Goal: Task Accomplishment & Management: Complete application form

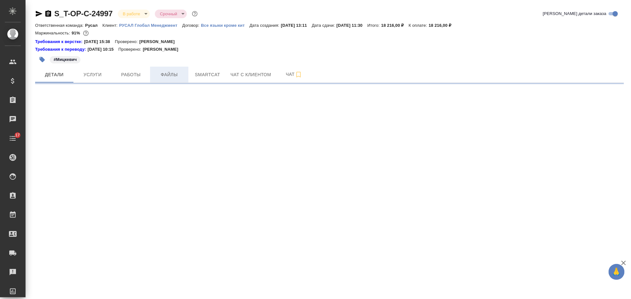
select select "RU"
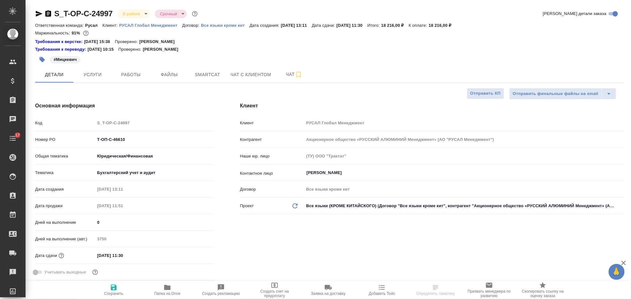
type textarea "x"
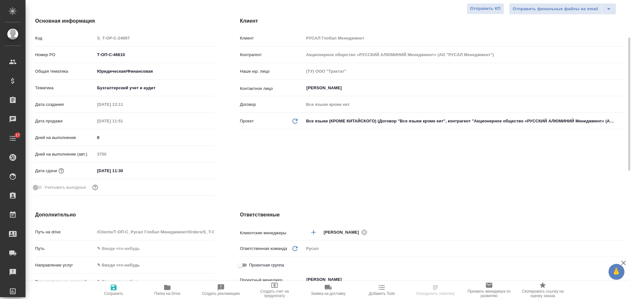
type textarea "x"
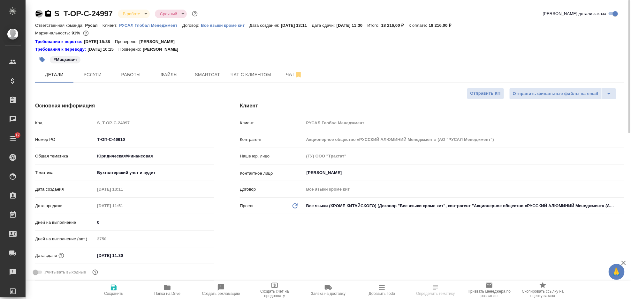
click at [36, 12] on icon "button" at bounding box center [39, 14] width 7 height 6
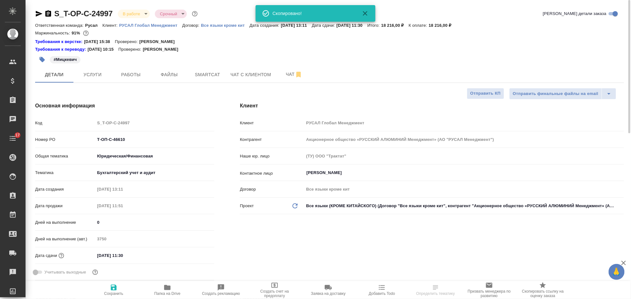
type textarea "x"
select select "RU"
type textarea "x"
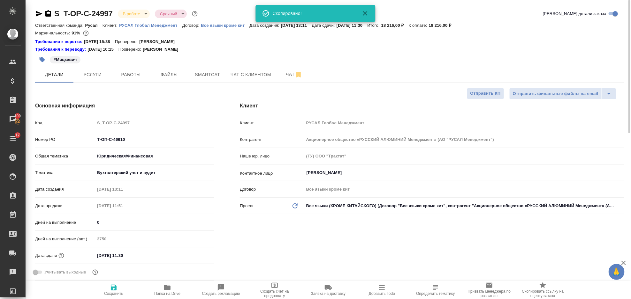
type textarea "x"
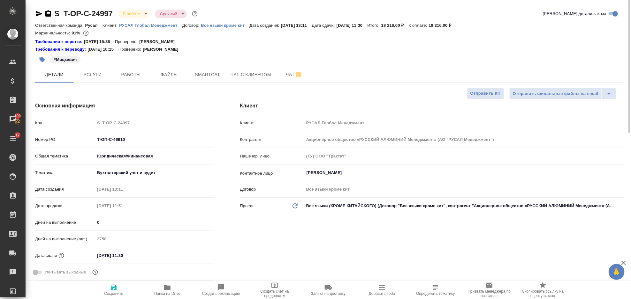
type textarea "x"
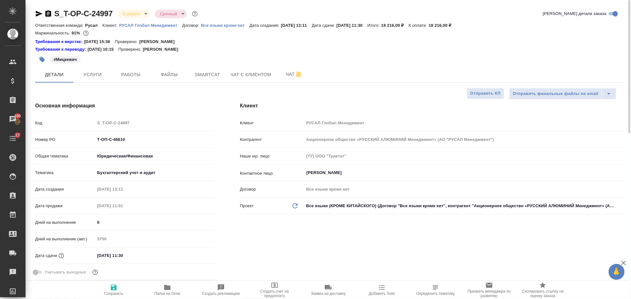
type textarea "x"
click at [140, 74] on span "Работы" at bounding box center [131, 75] width 31 height 8
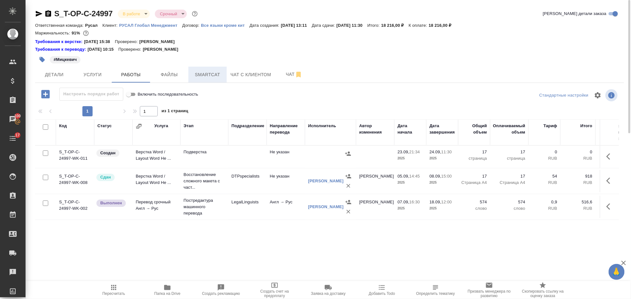
click at [205, 74] on span "Smartcat" at bounding box center [207, 75] width 31 height 8
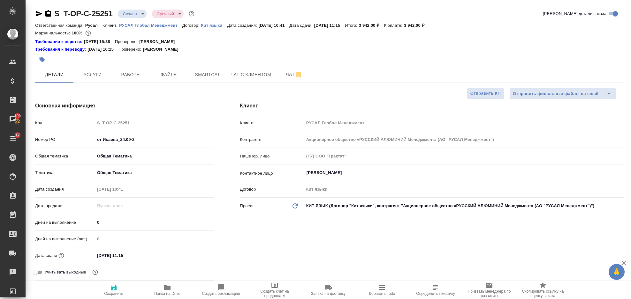
select select "RU"
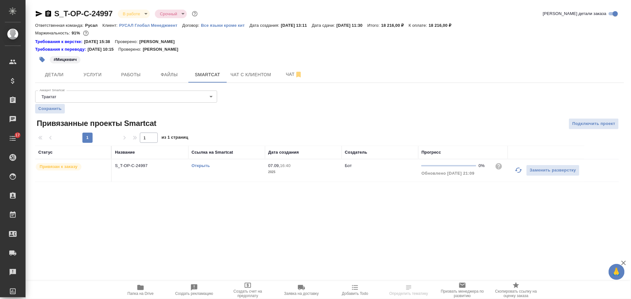
click at [517, 173] on icon "button" at bounding box center [519, 171] width 8 height 8
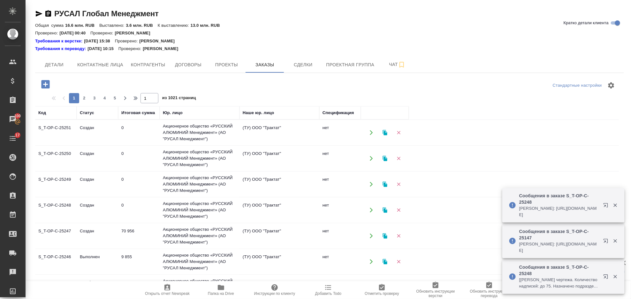
click at [46, 86] on icon "button" at bounding box center [45, 84] width 8 height 8
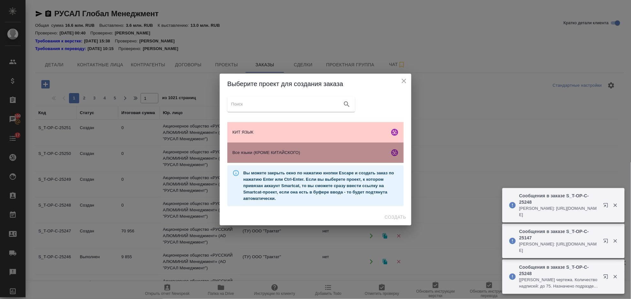
drag, startPoint x: 275, startPoint y: 153, endPoint x: 283, endPoint y: 155, distance: 9.1
click at [275, 153] on span "Все языки (КРОМЕ КИТАЙСКОГО)" at bounding box center [309, 153] width 155 height 6
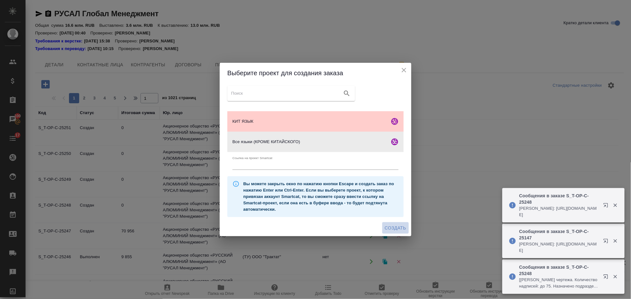
click at [398, 226] on span "Создать" at bounding box center [395, 228] width 21 height 8
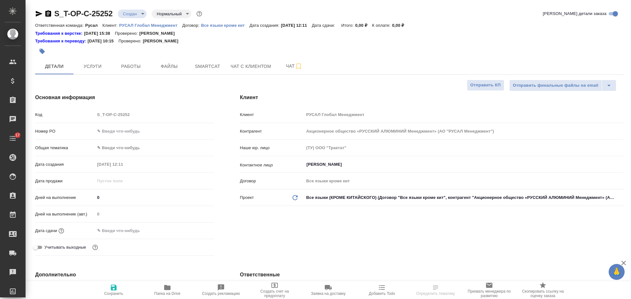
select select "RU"
drag, startPoint x: 154, startPoint y: 132, endPoint x: 150, endPoint y: 134, distance: 4.7
click at [154, 132] on input "text" at bounding box center [154, 131] width 119 height 9
paste input "Т-ОП-С-46860"
type input "Т-ОП-С-46860"
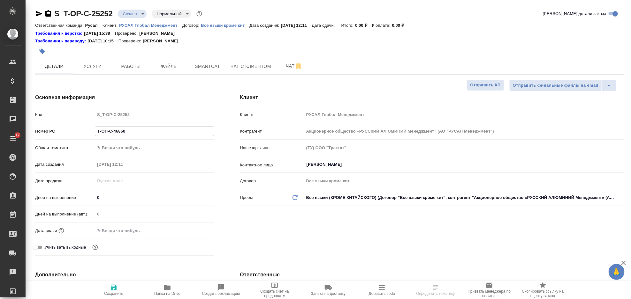
type input "Журавлева Александра"
type input "Т-ОП-С-46860 СД"
click at [152, 147] on body "🙏 .cls-1 fill:#fff; AWATERA Gorlenko Yuliua Клиенты Спецификации Заказы 100 Чат…" at bounding box center [315, 149] width 631 height 299
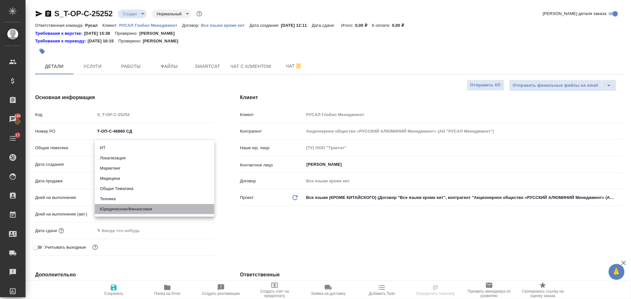
click at [146, 205] on li "Юридическая/Финансовая" at bounding box center [154, 209] width 119 height 10
type input "yr-fn"
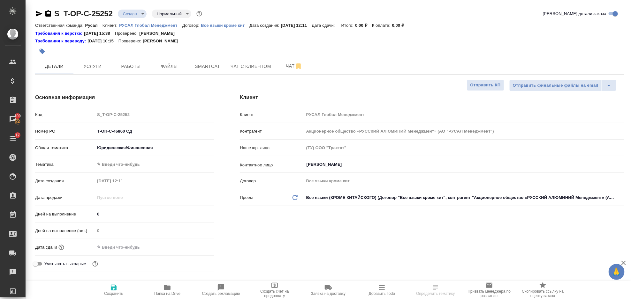
click at [132, 162] on body "🙏 .cls-1 fill:#fff; AWATERA Gorlenko Yuliua Клиенты Спецификации Заказы 100 Чат…" at bounding box center [315, 149] width 631 height 299
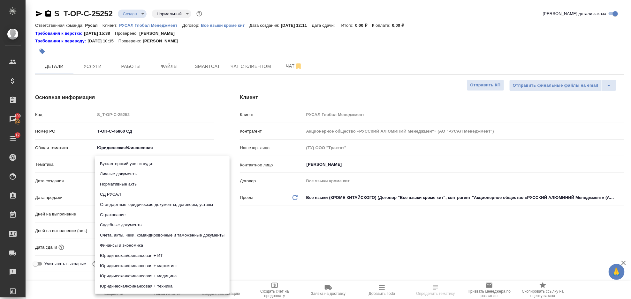
click at [146, 190] on li "СД РУСАЛ" at bounding box center [162, 195] width 135 height 10
type input "5a8b8b956a9677013d343d50"
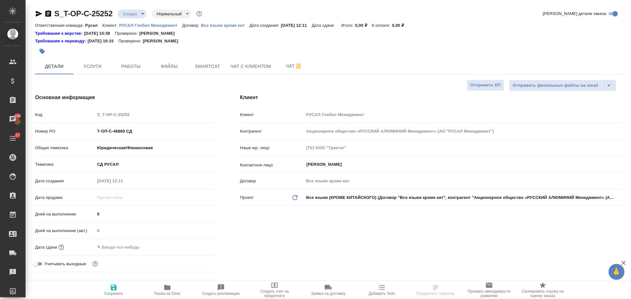
click at [136, 246] on div ".cls-1 fill:#fff; AWATERA Gorlenko Yuliua Клиенты Спецификации Заказы 100 Чаты …" at bounding box center [315, 149] width 631 height 299
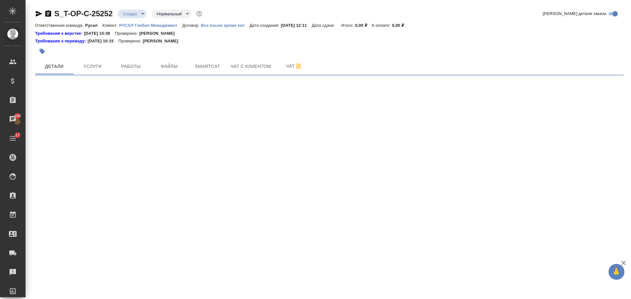
select select "RU"
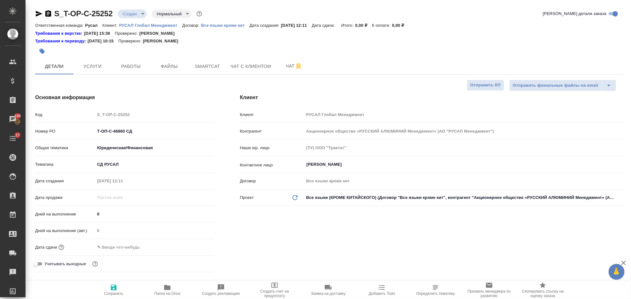
type textarea "x"
drag, startPoint x: 122, startPoint y: 248, endPoint x: 176, endPoint y: 245, distance: 54.1
click at [122, 248] on input "text" at bounding box center [123, 247] width 56 height 9
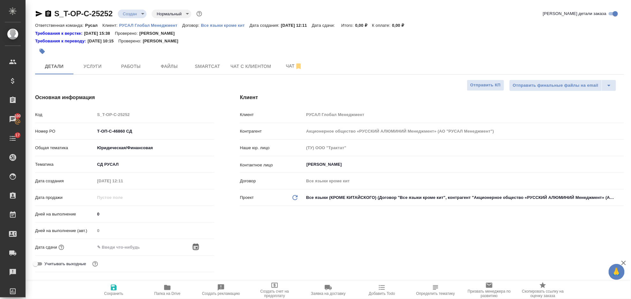
click at [197, 244] on icon "button" at bounding box center [196, 248] width 8 height 8
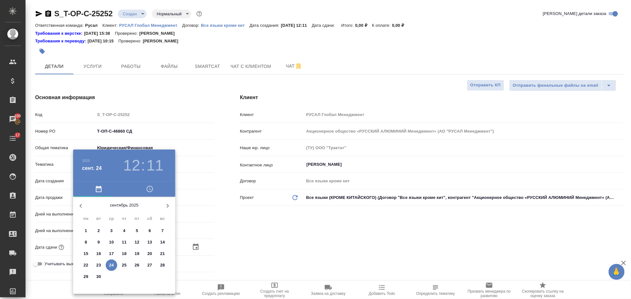
click at [125, 266] on p "25" at bounding box center [124, 265] width 5 height 6
type input "25.09.2025 12:11"
type textarea "x"
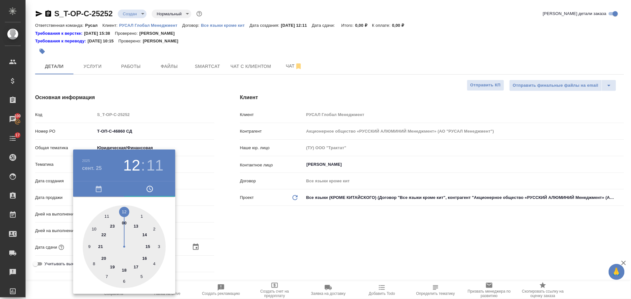
click at [88, 247] on div at bounding box center [124, 247] width 83 height 83
type input "25.09.2025 09:11"
type textarea "x"
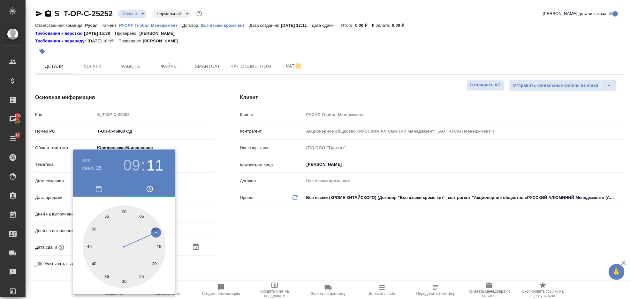
click at [124, 280] on div at bounding box center [124, 247] width 83 height 83
type input "25.09.2025 09:30"
type textarea "x"
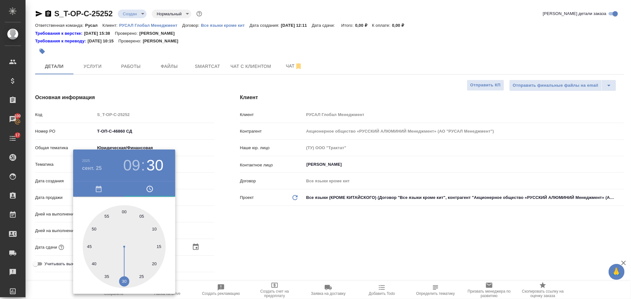
click at [288, 230] on div at bounding box center [315, 149] width 631 height 299
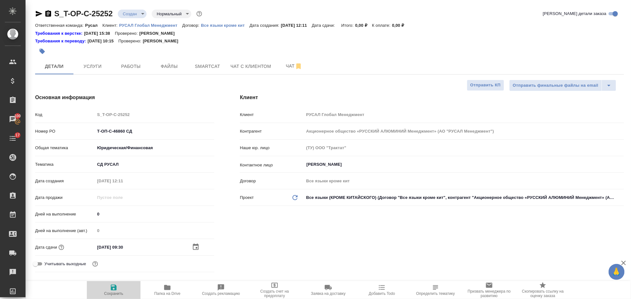
click at [119, 287] on span "Сохранить" at bounding box center [114, 290] width 46 height 12
type textarea "x"
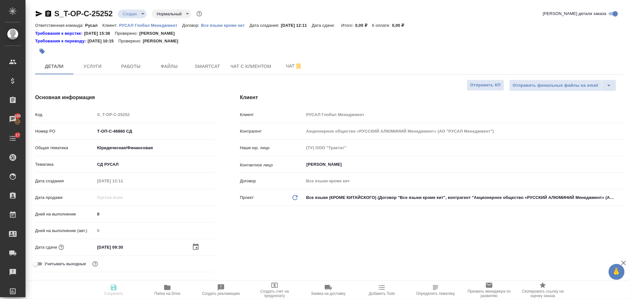
type textarea "x"
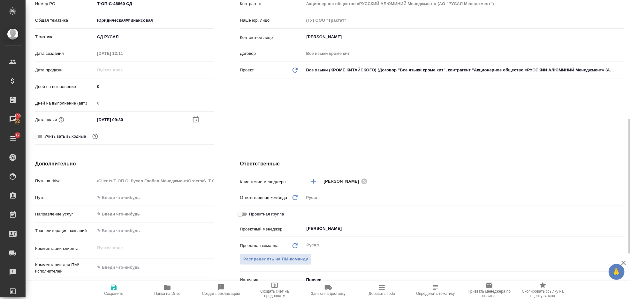
scroll to position [170, 0]
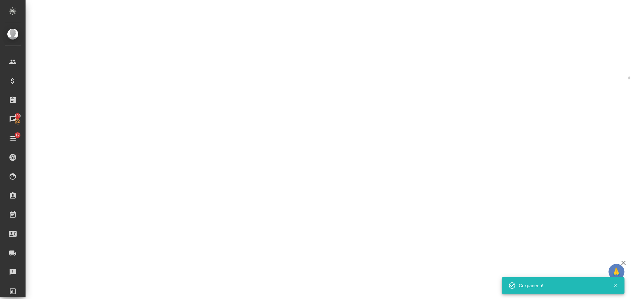
select select "RU"
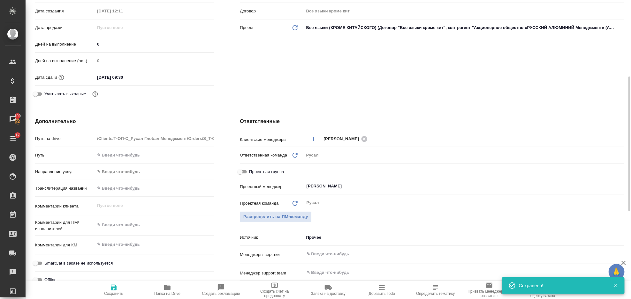
type textarea "x"
click at [139, 225] on textarea at bounding box center [154, 225] width 119 height 11
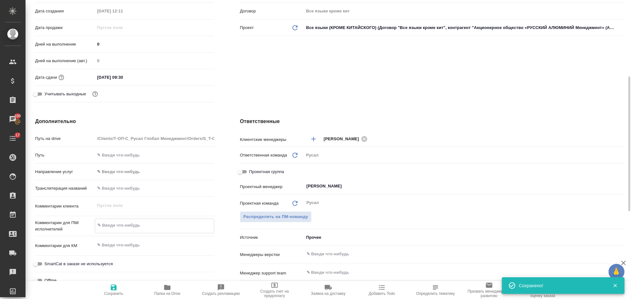
type textarea "x"
type textarea "К"
type textarea "x"
type textarea "КА"
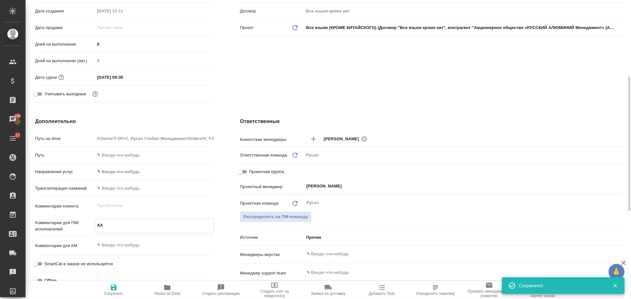
type textarea "x"
type textarea "КАЧ"
type textarea "x"
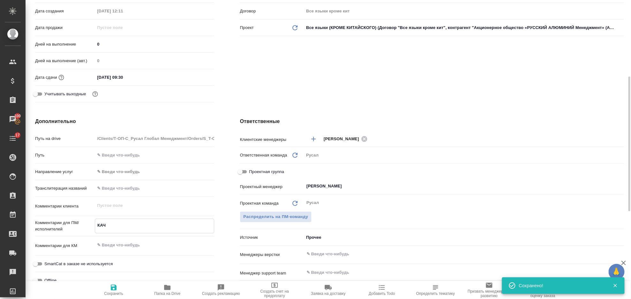
type textarea "x"
type textarea "КАЧЕ"
type textarea "x"
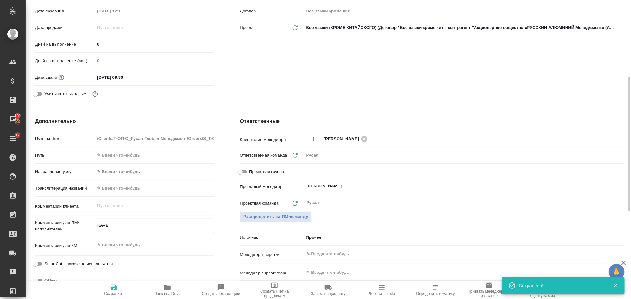
type textarea "x"
type textarea "КАЧЕС"
type textarea "x"
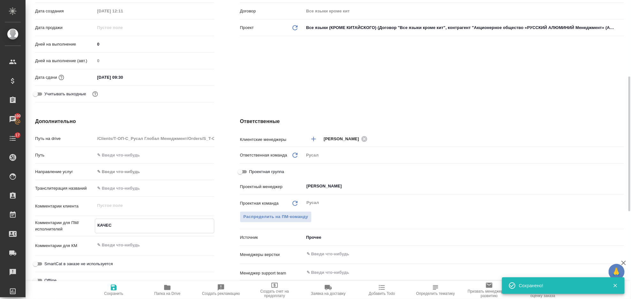
type textarea "КАЧЕСТ"
type textarea "x"
type textarea "КАЧЕСТВ"
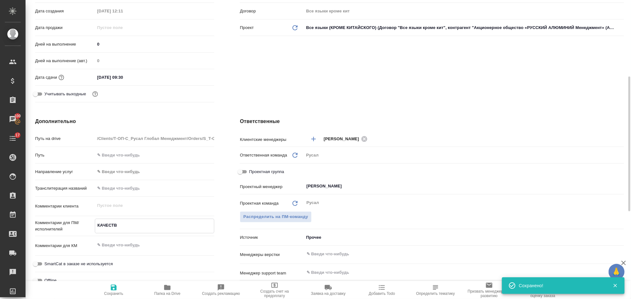
type textarea "x"
type textarea "КАЧЕСТВО"
type textarea "x"
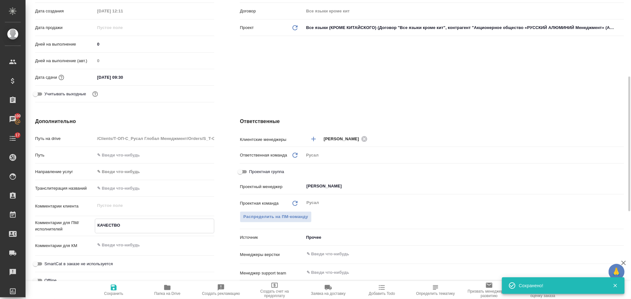
type textarea "x"
type textarea "КАЧЕСТВО!"
type textarea "x"
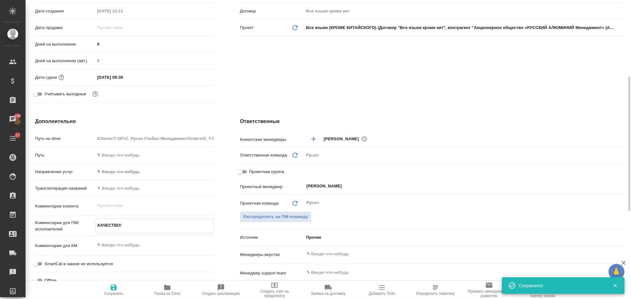
type textarea "x"
type textarea "КАЧЕСТВО!!"
type textarea "x"
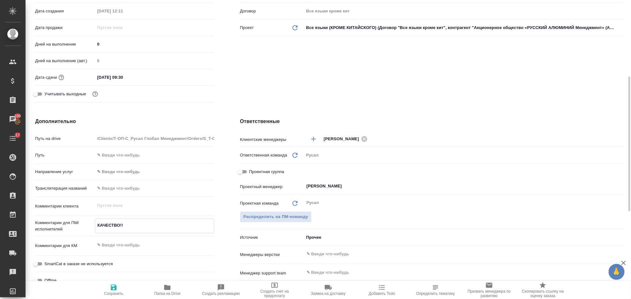
type textarea "КАЧЕСТВО!!"
type textarea "x"
click at [119, 289] on span "Сохранить" at bounding box center [114, 290] width 46 height 12
type textarea "x"
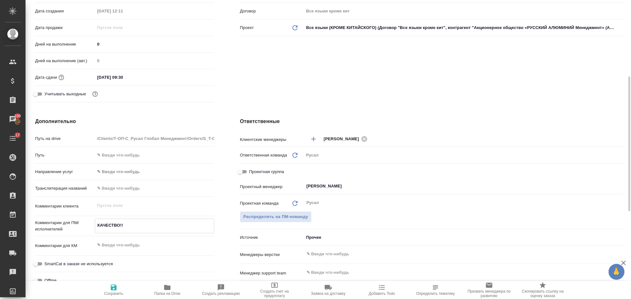
type textarea "x"
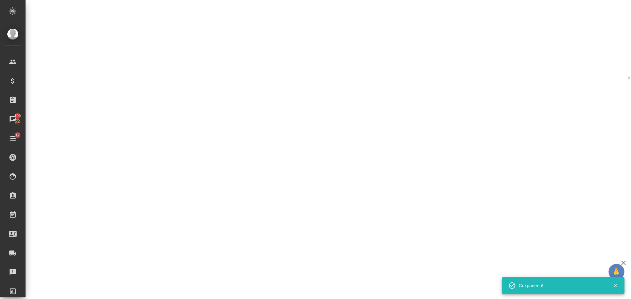
select select "RU"
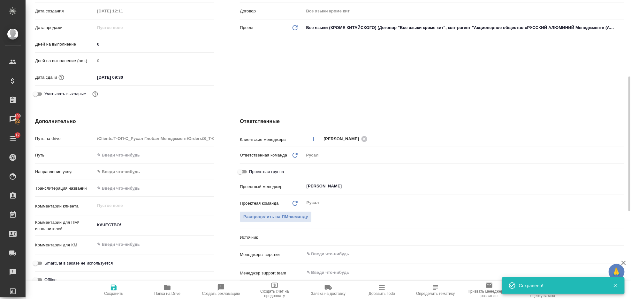
type textarea "x"
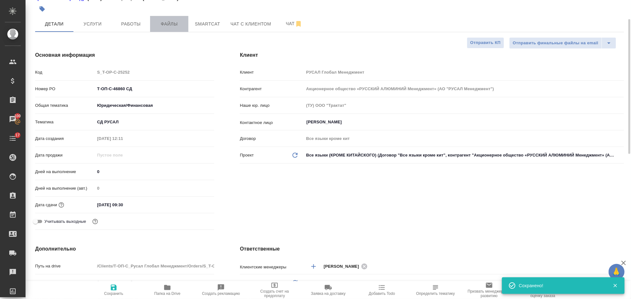
click at [164, 24] on span "Файлы" at bounding box center [169, 24] width 31 height 8
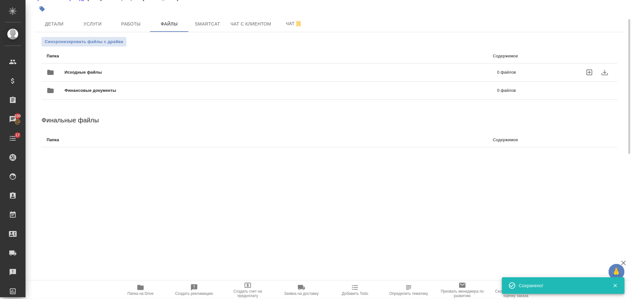
click at [111, 72] on span "Исходные файлы" at bounding box center [181, 72] width 235 height 6
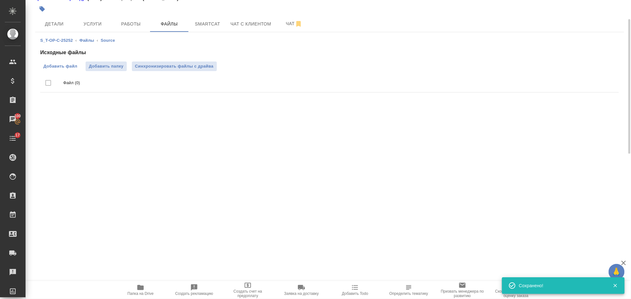
click at [60, 66] on span "Добавить файл" at bounding box center [60, 66] width 34 height 6
click at [0, 0] on input "Добавить файл" at bounding box center [0, 0] width 0 height 0
click at [87, 18] on button "Услуги" at bounding box center [92, 24] width 38 height 16
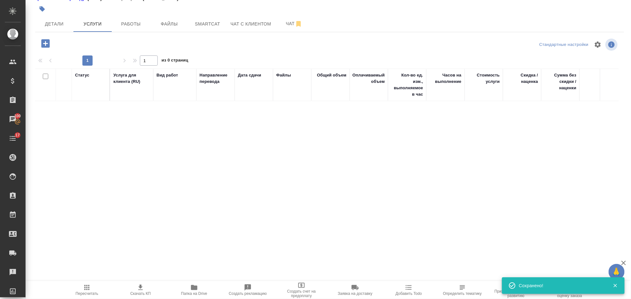
click at [44, 42] on icon "button" at bounding box center [45, 43] width 8 height 8
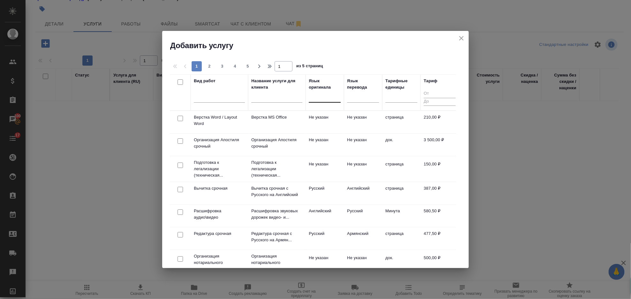
click at [315, 94] on div at bounding box center [325, 96] width 32 height 9
click at [321, 96] on div at bounding box center [325, 96] width 32 height 9
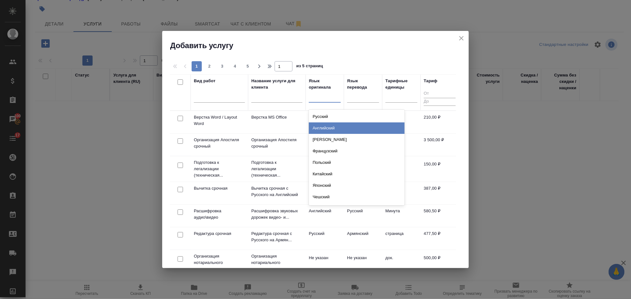
click at [341, 130] on div "Английский" at bounding box center [357, 128] width 96 height 11
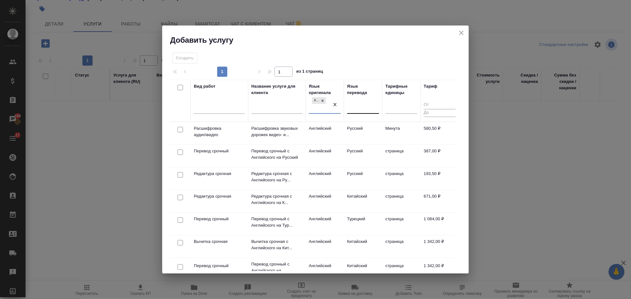
click at [358, 105] on div at bounding box center [363, 107] width 32 height 9
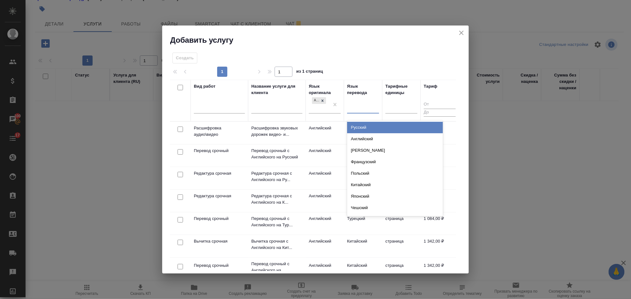
click at [371, 127] on div "Русский" at bounding box center [395, 127] width 96 height 11
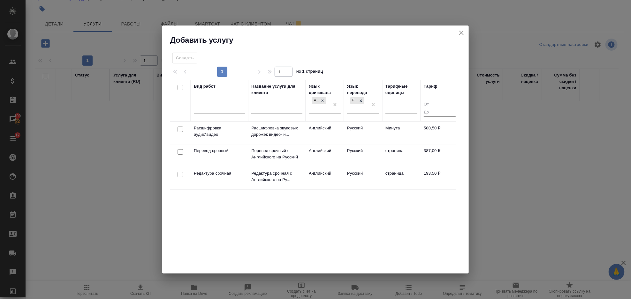
click at [183, 150] on input "checkbox" at bounding box center [180, 151] width 5 height 5
checkbox input "true"
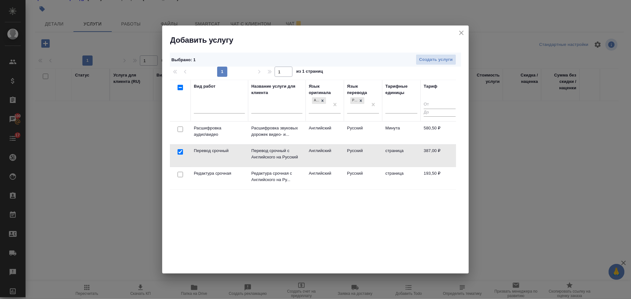
click at [179, 175] on input "checkbox" at bounding box center [180, 174] width 5 height 5
checkbox input "true"
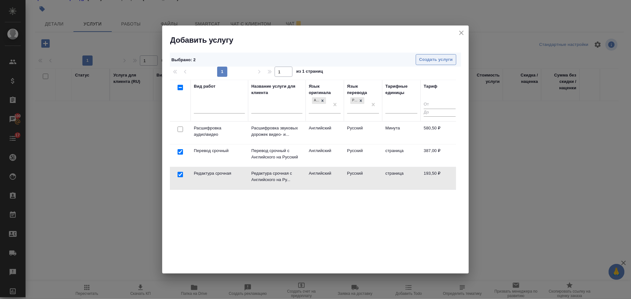
click at [437, 59] on span "Создать услуги" at bounding box center [436, 59] width 34 height 7
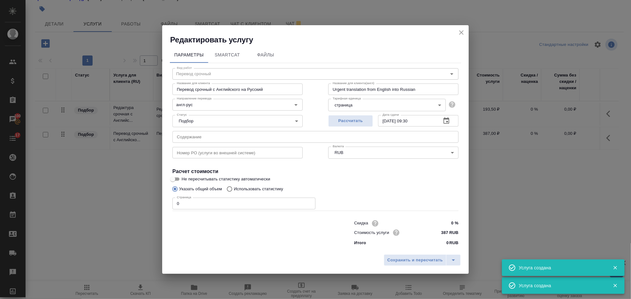
type input "Перевод срочный"
type input "Перевод срочный с Английского на Русский"
type input "Urgent translation from English into Russian"
type input "387 RUB"
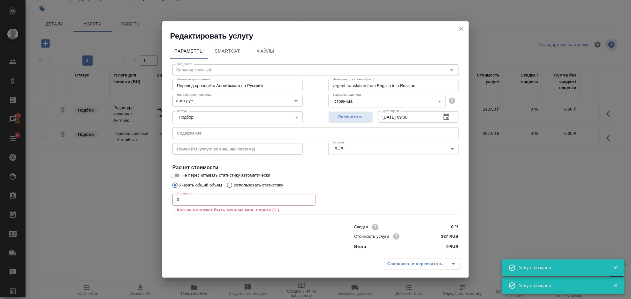
click at [259, 133] on input "text" at bounding box center [315, 132] width 286 height 11
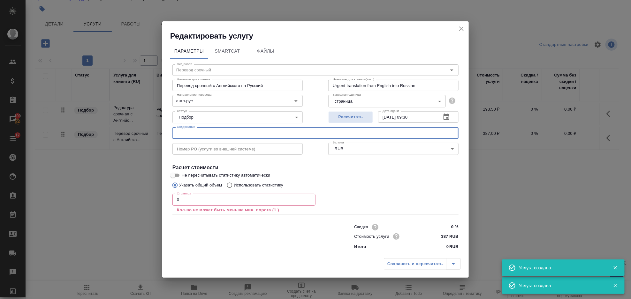
paste input "001b_Presentation slides for IBC meeting - sent"
type input "001b_Presentation slides for IBC meeting - sent"
click at [223, 209] on p "Кол-во не может быть меньше мин. порога (1 )" at bounding box center [244, 210] width 134 height 6
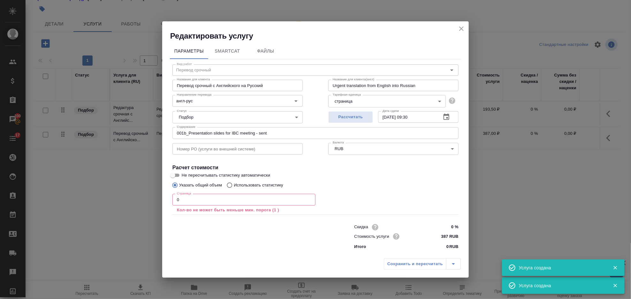
click at [216, 200] on input "0" at bounding box center [243, 199] width 143 height 11
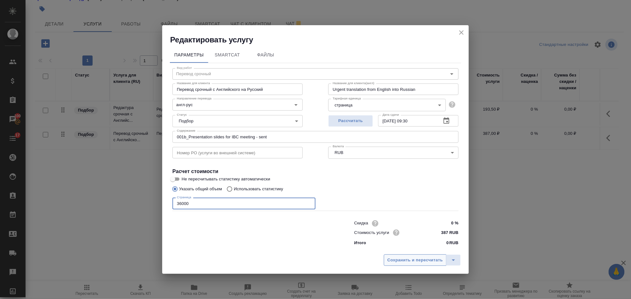
type input "36000"
click at [421, 257] on span "Сохранить и пересчитать" at bounding box center [415, 260] width 56 height 7
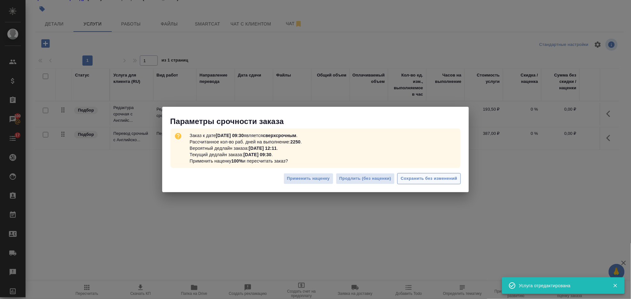
click at [444, 176] on span "Сохранить без изменений" at bounding box center [429, 178] width 57 height 7
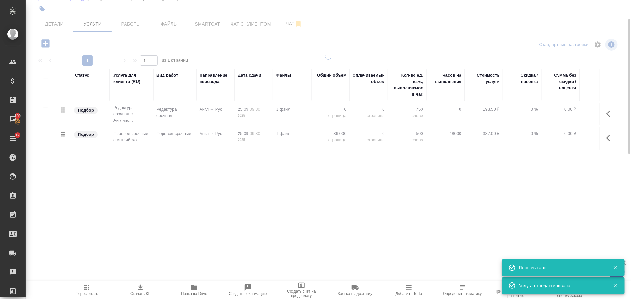
type input "urgent"
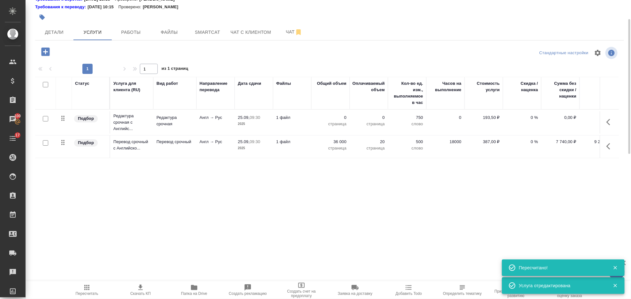
drag, startPoint x: 64, startPoint y: 146, endPoint x: 64, endPoint y: 129, distance: 16.9
click at [64, 129] on tbody "Подбор Редактура срочная с Английс... Редактура срочная Англ → Рус 25.09, 09:30…" at bounding box center [336, 134] width 602 height 49
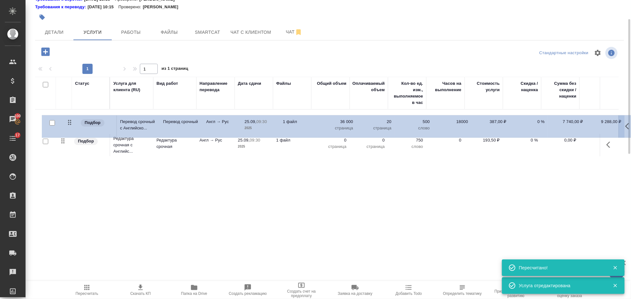
drag, startPoint x: 64, startPoint y: 144, endPoint x: 71, endPoint y: 123, distance: 22.8
click at [71, 123] on table "Статус Услуга для клиента (RU) Вид работ Направление перевода Дата сдачи Файлы …" at bounding box center [336, 117] width 602 height 81
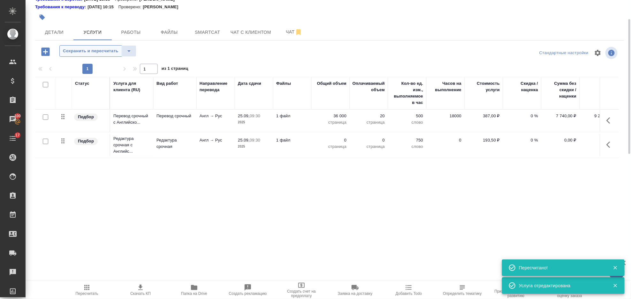
click at [93, 50] on span "Сохранить и пересчитать" at bounding box center [91, 51] width 56 height 7
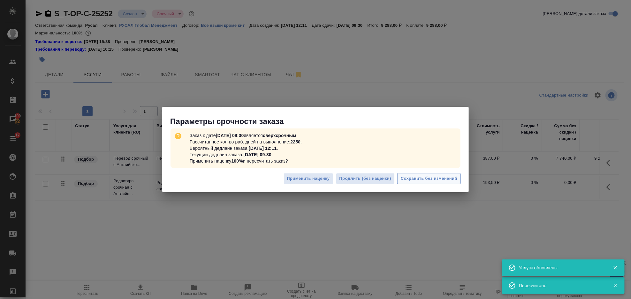
click at [411, 174] on button "Сохранить без изменений" at bounding box center [429, 178] width 64 height 11
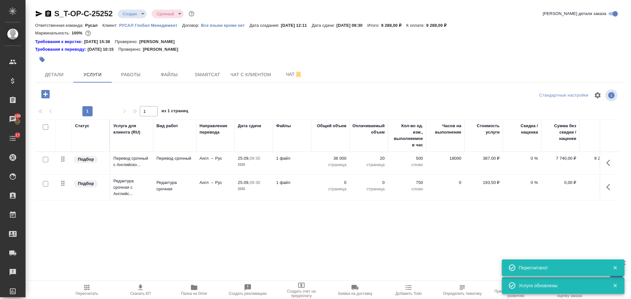
click at [613, 189] on icon "button" at bounding box center [610, 188] width 8 height 8
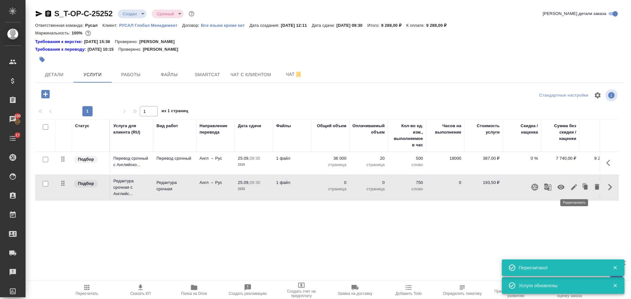
click at [575, 188] on icon "button" at bounding box center [574, 188] width 8 height 8
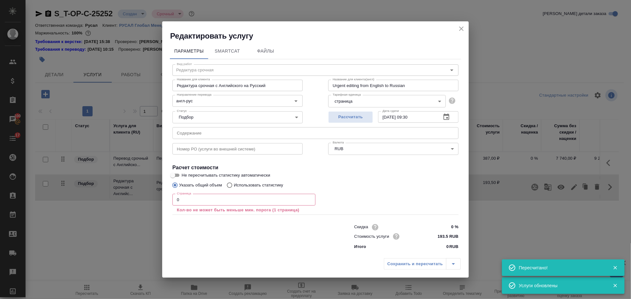
click at [229, 205] on input "0" at bounding box center [243, 199] width 143 height 11
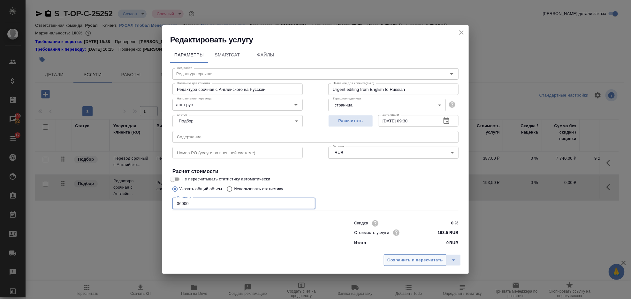
type input "36000"
click at [408, 258] on span "Сохранить и пересчитать" at bounding box center [415, 260] width 56 height 7
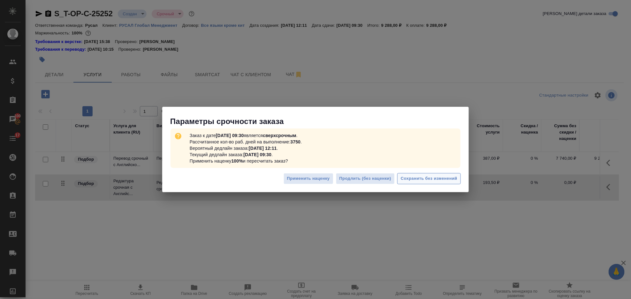
click at [428, 181] on span "Сохранить без изменений" at bounding box center [429, 178] width 57 height 7
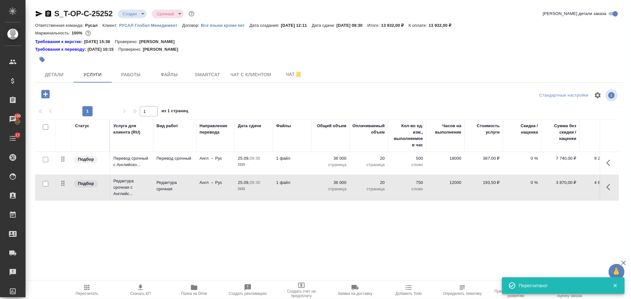
click at [49, 91] on icon "button" at bounding box center [45, 94] width 8 height 8
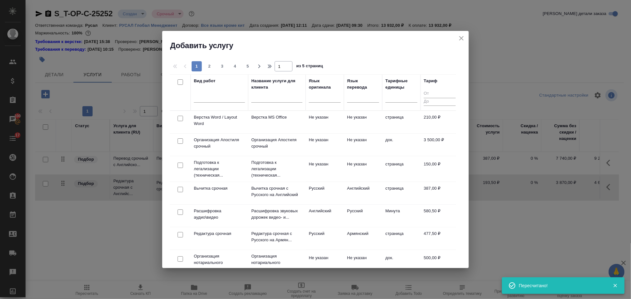
click at [181, 119] on input "checkbox" at bounding box center [180, 118] width 5 height 5
checkbox input "true"
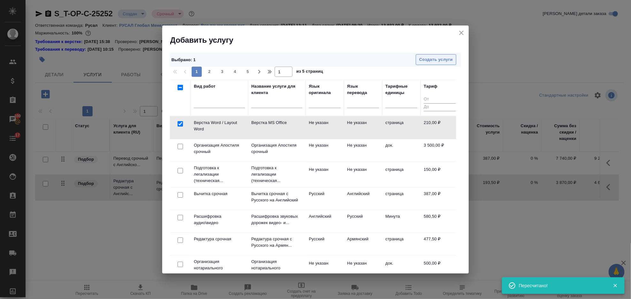
click at [449, 59] on span "Создать услуги" at bounding box center [436, 59] width 34 height 7
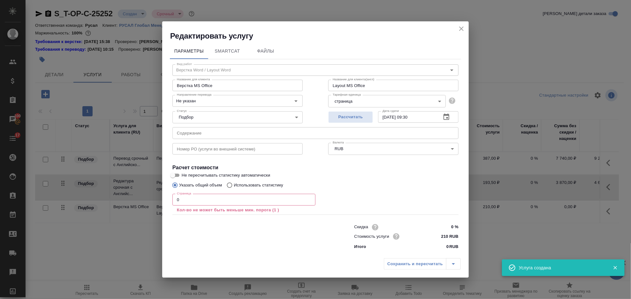
click at [204, 199] on input "0" at bounding box center [243, 199] width 143 height 11
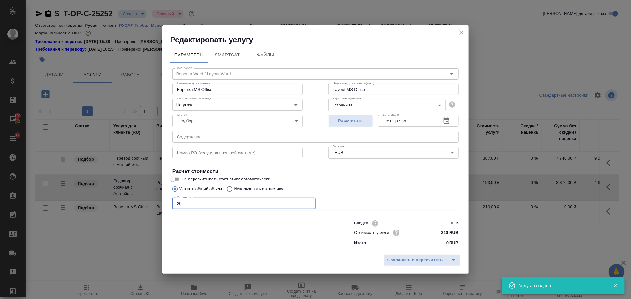
type input "20"
click at [410, 268] on div "Сохранить и пересчитать" at bounding box center [315, 263] width 306 height 23
click at [409, 262] on span "Сохранить и пересчитать" at bounding box center [415, 260] width 56 height 7
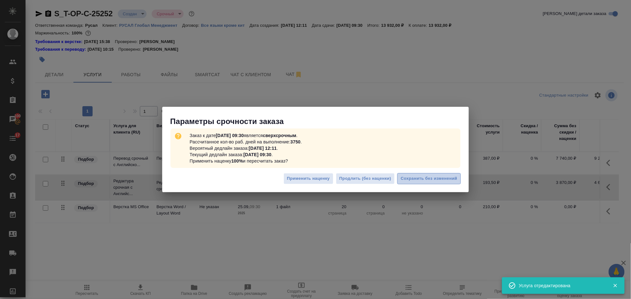
click at [458, 182] on button "Сохранить без изменений" at bounding box center [429, 178] width 64 height 11
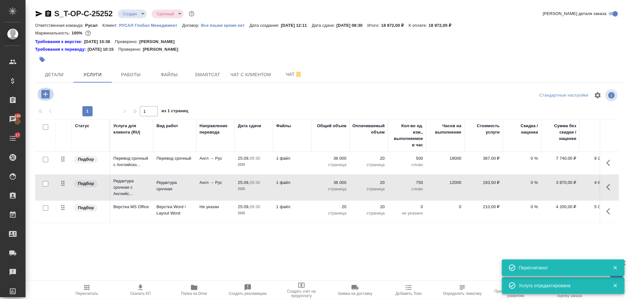
click at [46, 96] on icon "button" at bounding box center [45, 94] width 8 height 8
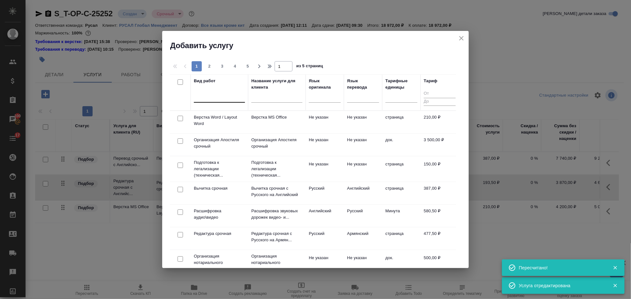
click at [206, 100] on div at bounding box center [219, 96] width 51 height 9
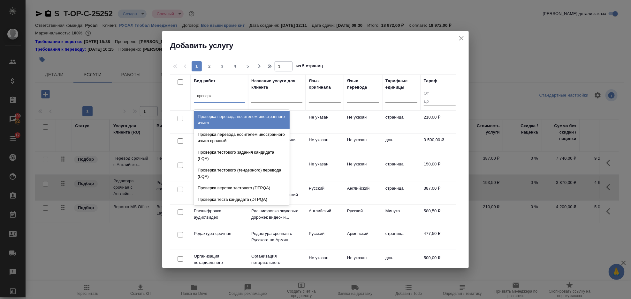
type input "проверка"
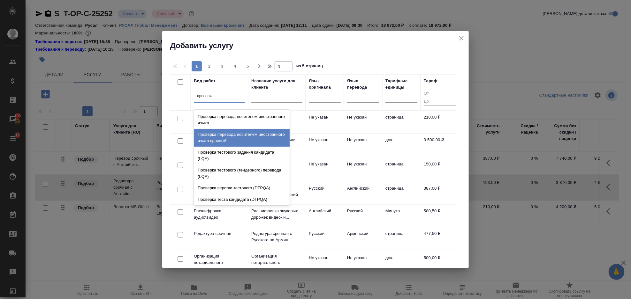
scroll to position [13, 0]
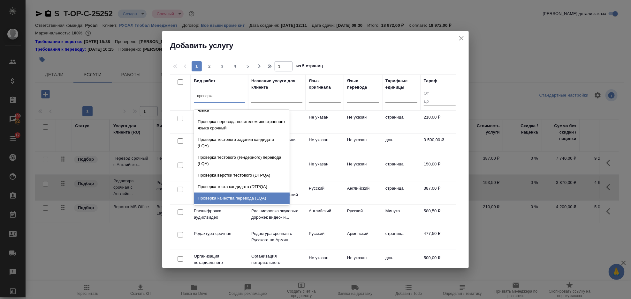
click at [249, 199] on div "Проверка качества перевода (LQA)" at bounding box center [242, 198] width 96 height 11
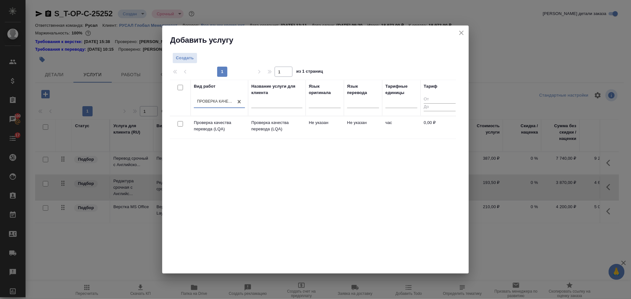
click at [179, 122] on input "checkbox" at bounding box center [180, 123] width 5 height 5
checkbox input "true"
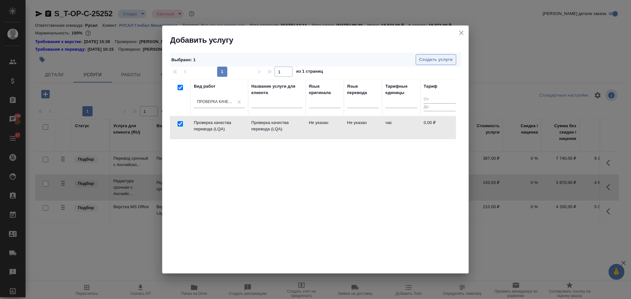
click at [427, 61] on span "Создать услуги" at bounding box center [436, 59] width 34 height 7
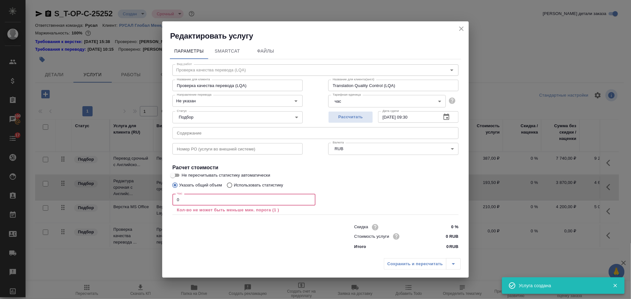
click at [217, 200] on input "0" at bounding box center [243, 199] width 143 height 11
click at [461, 32] on icon "close" at bounding box center [461, 29] width 8 height 8
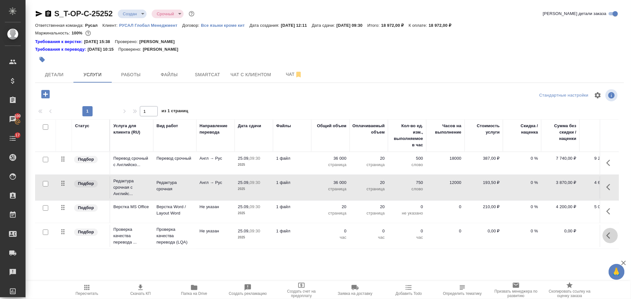
click at [610, 235] on icon "button" at bounding box center [610, 236] width 8 height 8
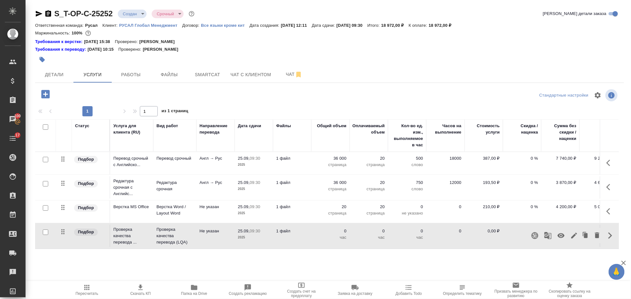
click at [562, 237] on icon "button" at bounding box center [560, 236] width 7 height 5
click at [85, 289] on icon "button" at bounding box center [87, 288] width 8 height 8
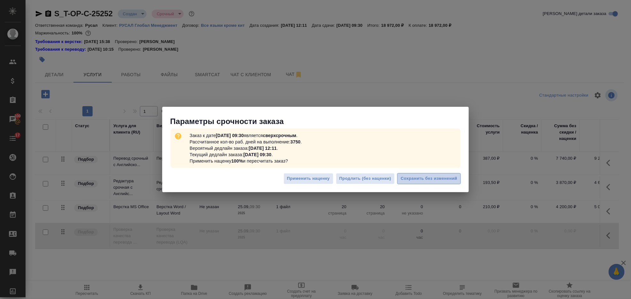
click at [412, 178] on span "Сохранить без изменений" at bounding box center [429, 178] width 57 height 7
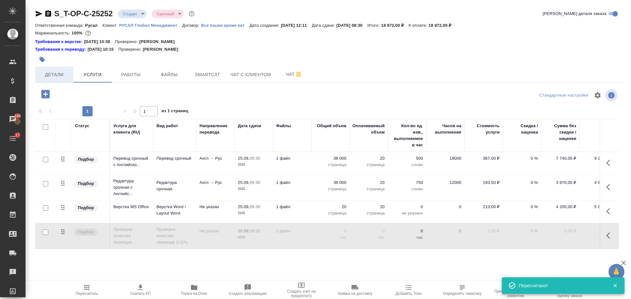
click at [46, 73] on span "Детали" at bounding box center [54, 75] width 31 height 8
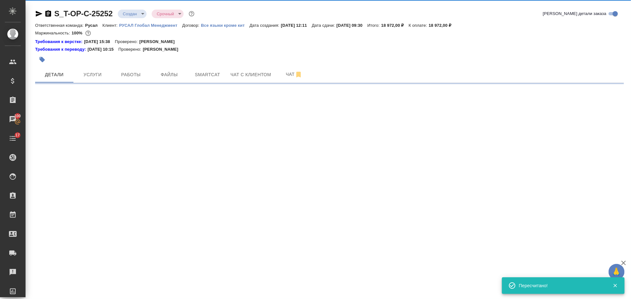
select select "RU"
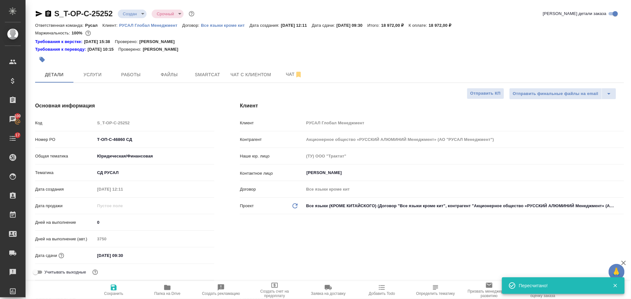
type textarea "x"
click at [49, 14] on icon "button" at bounding box center [48, 13] width 6 height 6
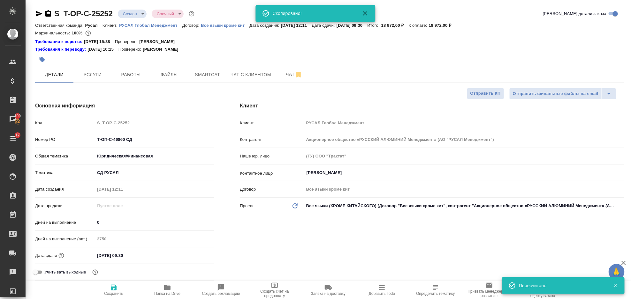
type textarea "x"
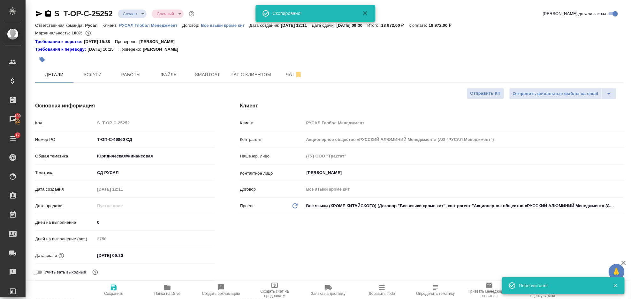
type textarea "x"
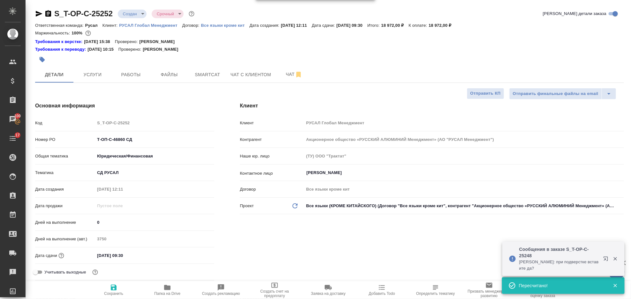
type textarea "x"
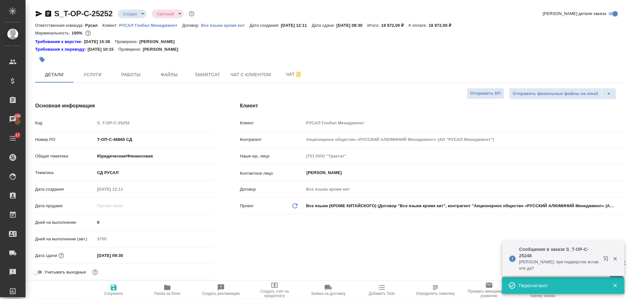
type textarea "x"
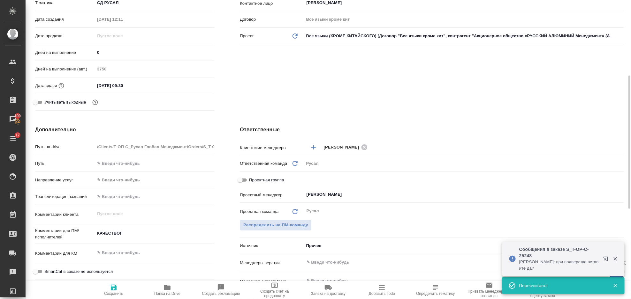
type textarea "x"
click at [135, 235] on textarea "КАЧЕСТВО!!" at bounding box center [154, 233] width 119 height 11
type textarea "КАЧЕСТВО!!"
type textarea "x"
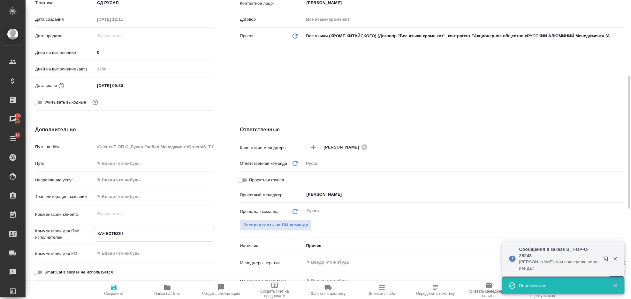
type textarea "x"
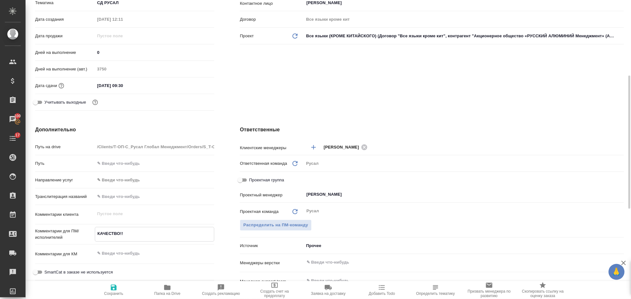
type textarea "КАЧЕСТВО!!"
type textarea "x"
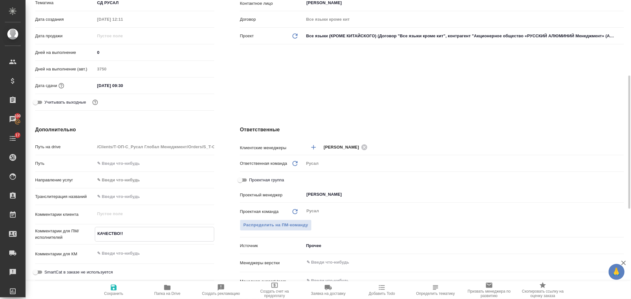
type textarea "КАЧЕСТВО!!"
type textarea "x"
type textarea "КАЧЕСТВО!! +"
type textarea "x"
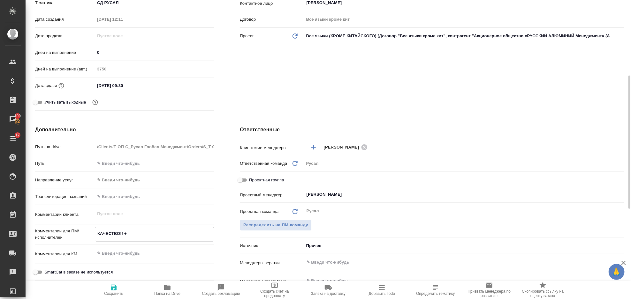
type textarea "x"
type textarea "КАЧЕСТВО!! +"
type textarea "x"
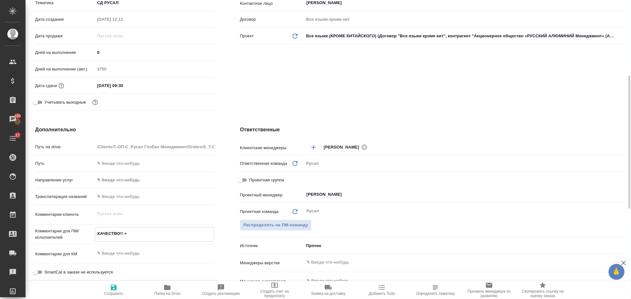
type textarea "x"
type textarea "КАЧЕСТВО!! + р"
type textarea "x"
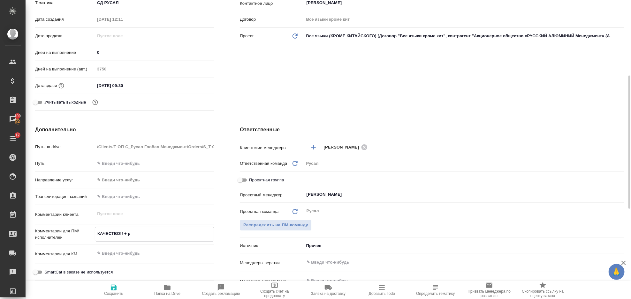
type textarea "КАЧЕСТВО!! + ре"
type textarea "x"
type textarea "КАЧЕСТВО!! + рефе"
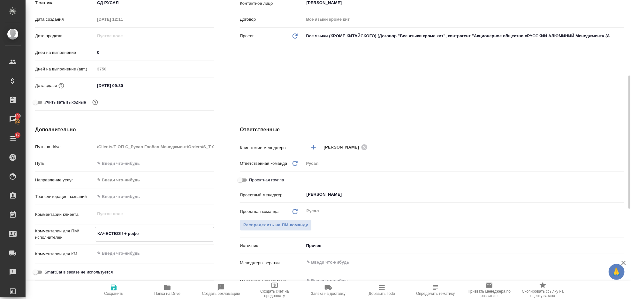
type textarea "x"
type textarea "КАЧЕСТВО!! + рефер"
type textarea "x"
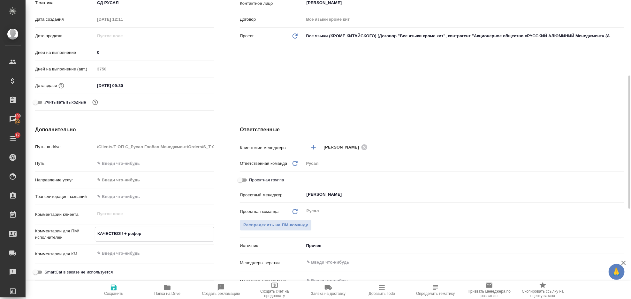
type textarea "x"
type textarea "КАЧЕСТВО!! + рефере"
type textarea "x"
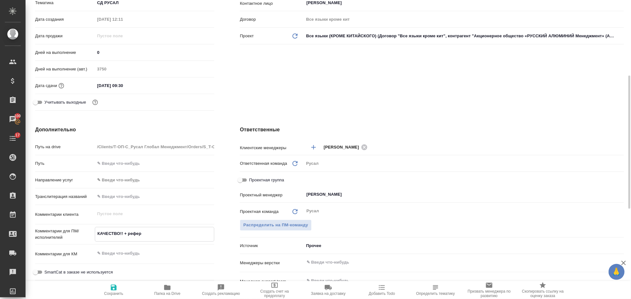
type textarea "x"
type textarea "КАЧЕСТВО!! + референ"
type textarea "x"
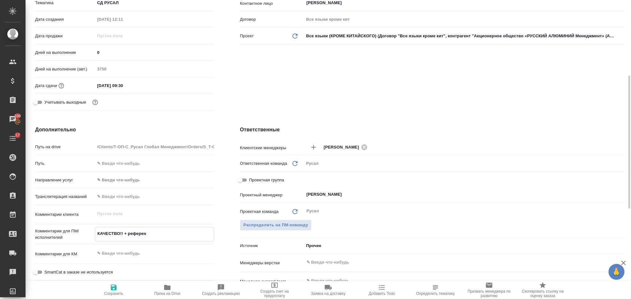
type textarea "x"
type textarea "КАЧЕСТВО!! + референс"
type textarea "x"
type textarea "КАЧЕСТВО!! + референсы"
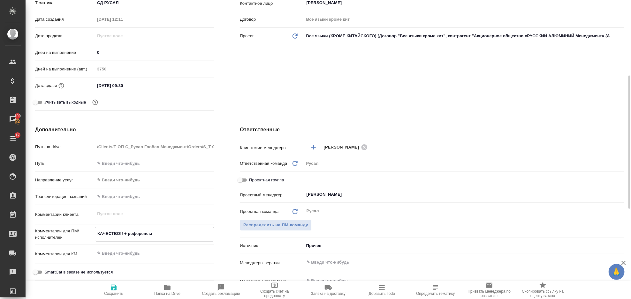
type textarea "x"
type textarea "КАЧЕСТВО!! + референсы"
type textarea "x"
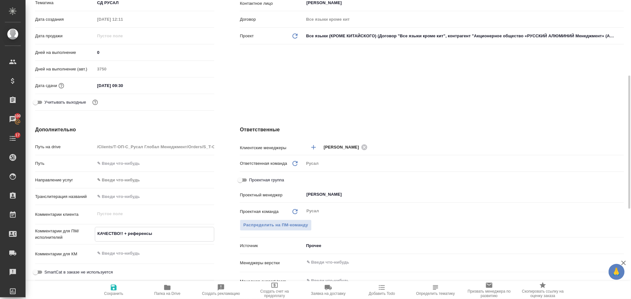
click at [111, 290] on icon "button" at bounding box center [114, 288] width 6 height 6
type textarea "x"
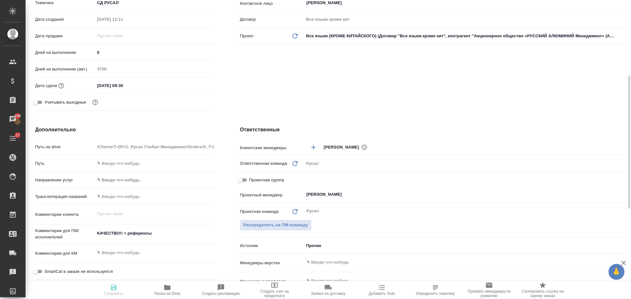
type textarea "x"
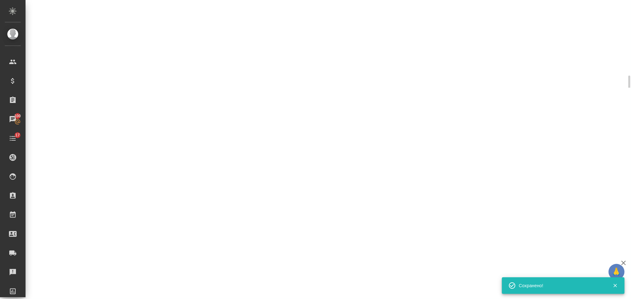
select select "RU"
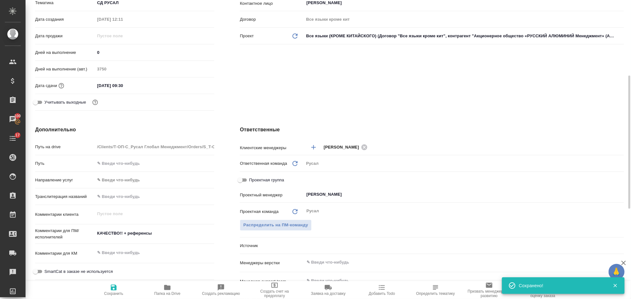
type textarea "x"
click at [164, 291] on icon "button" at bounding box center [167, 288] width 8 height 8
type textarea "x"
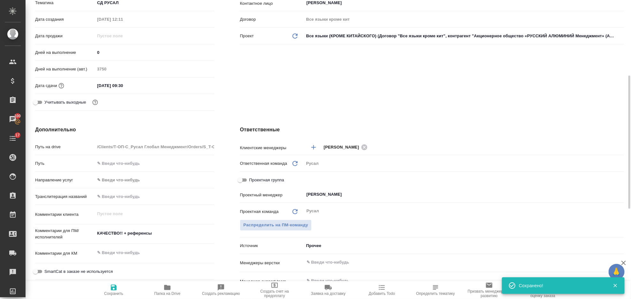
type textarea "x"
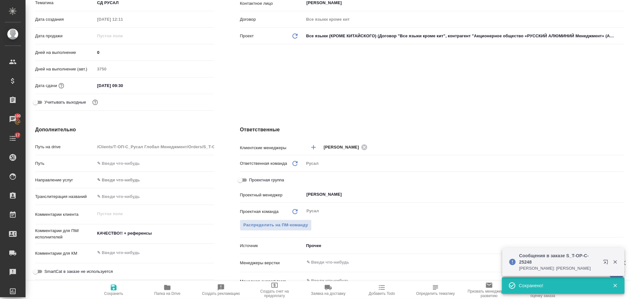
scroll to position [0, 0]
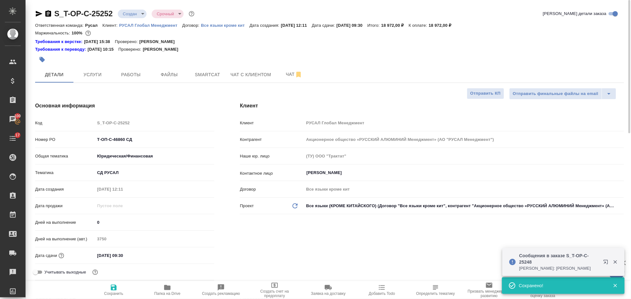
drag, startPoint x: 39, startPoint y: 14, endPoint x: 40, endPoint y: 0, distance: 14.1
click at [39, 14] on icon "button" at bounding box center [39, 14] width 7 height 6
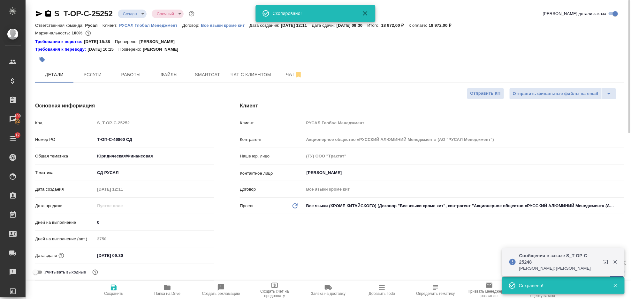
type textarea "x"
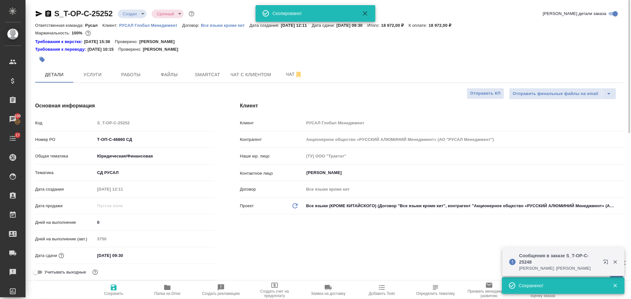
type textarea "x"
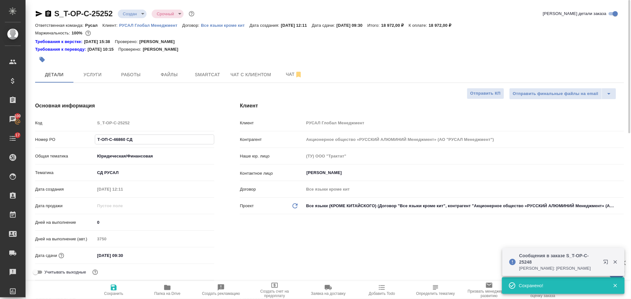
drag, startPoint x: 137, startPoint y: 143, endPoint x: 99, endPoint y: 144, distance: 38.0
click at [92, 149] on div "Номер PO Т-ОП-С-46860 СД" at bounding box center [124, 142] width 179 height 17
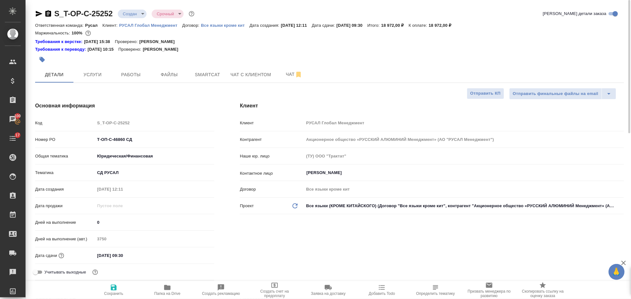
type textarea "x"
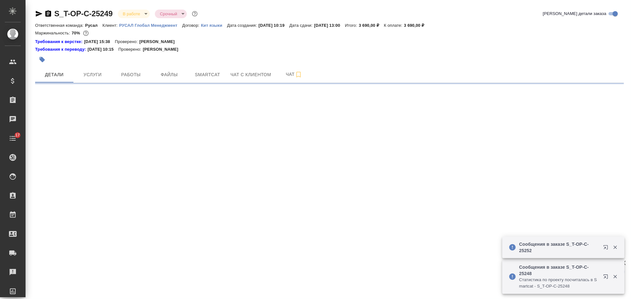
select select "RU"
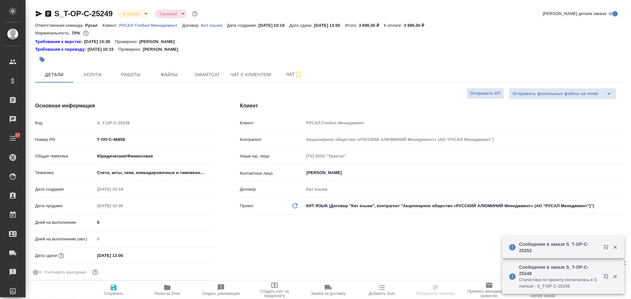
type textarea "x"
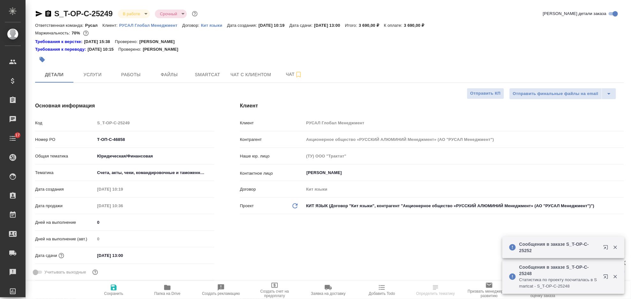
type textarea "x"
click at [203, 75] on span "Smartcat" at bounding box center [207, 75] width 31 height 8
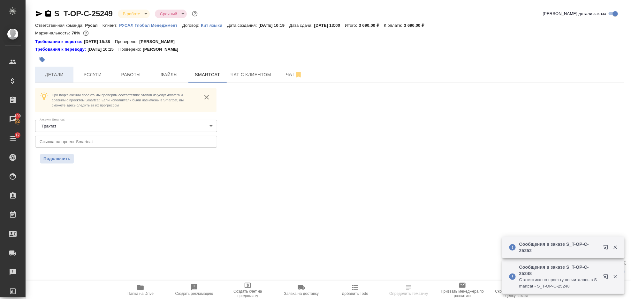
click at [47, 73] on span "Детали" at bounding box center [54, 75] width 31 height 8
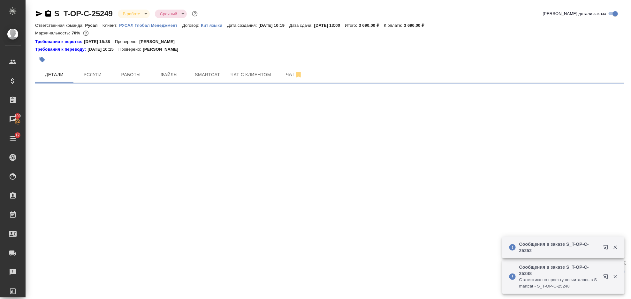
select select "RU"
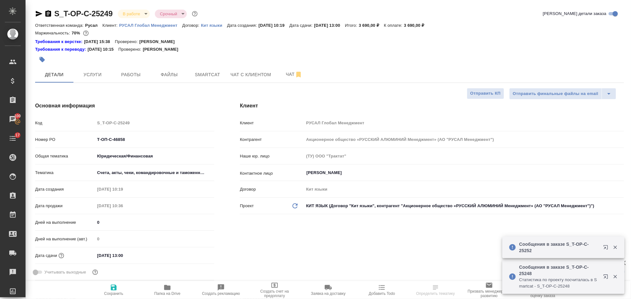
type textarea "x"
click at [39, 13] on icon "button" at bounding box center [39, 14] width 7 height 6
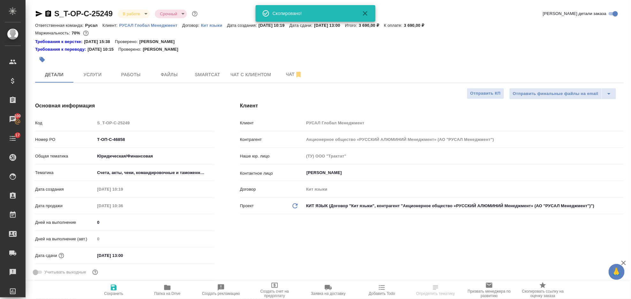
select select "RU"
type textarea "x"
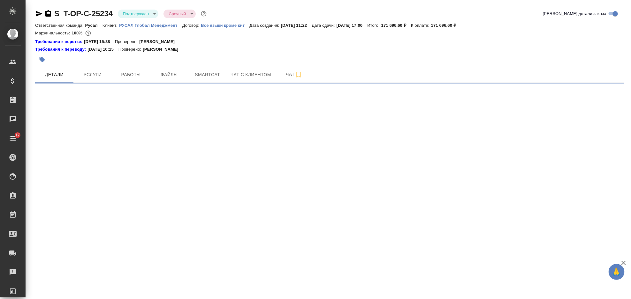
select select "RU"
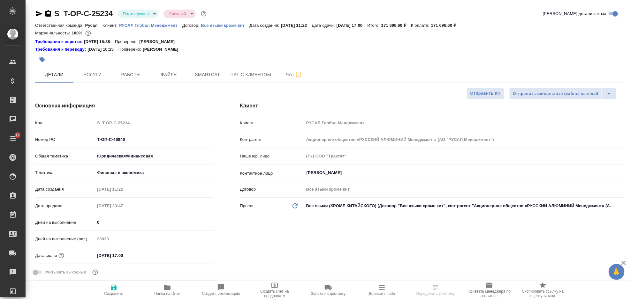
type textarea "x"
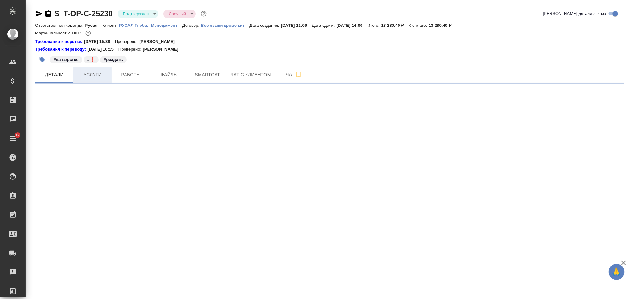
select select "RU"
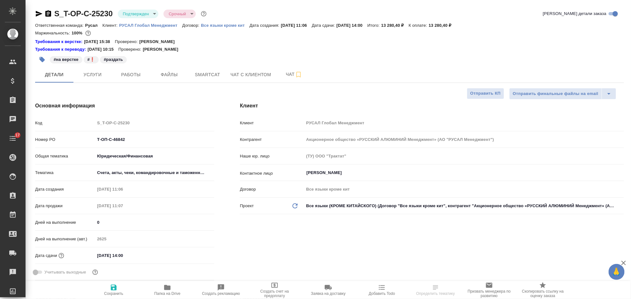
type textarea "x"
drag, startPoint x: 140, startPoint y: 140, endPoint x: 95, endPoint y: 146, distance: 44.8
click at [95, 146] on div "Номер PO Т-ОП-С-46842" at bounding box center [124, 142] width 179 height 17
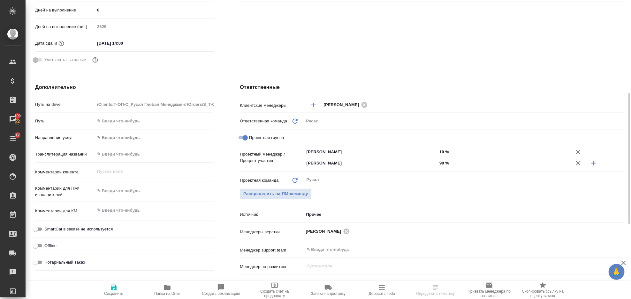
scroll to position [42, 0]
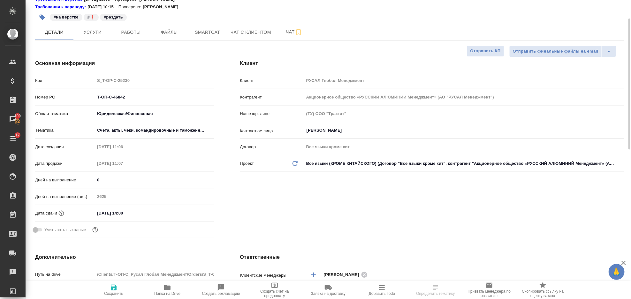
type textarea "x"
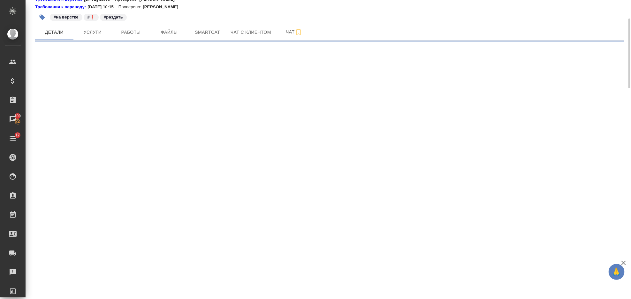
select select "RU"
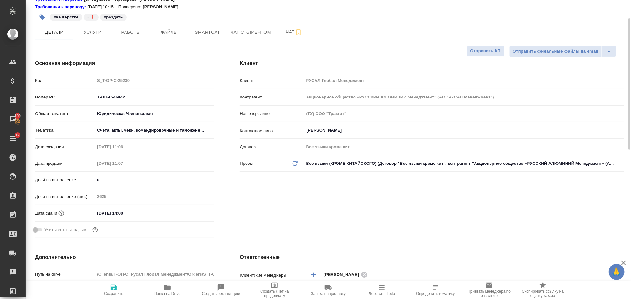
type textarea "x"
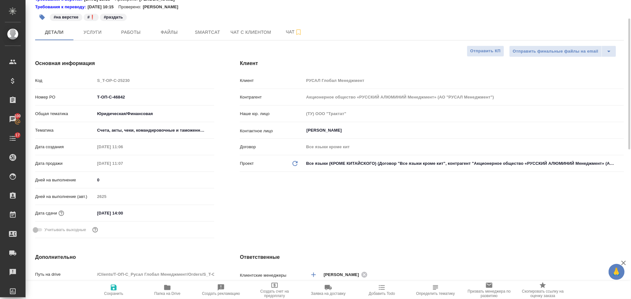
type textarea "x"
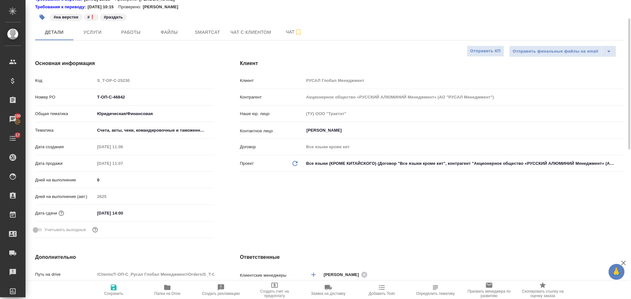
type textarea "x"
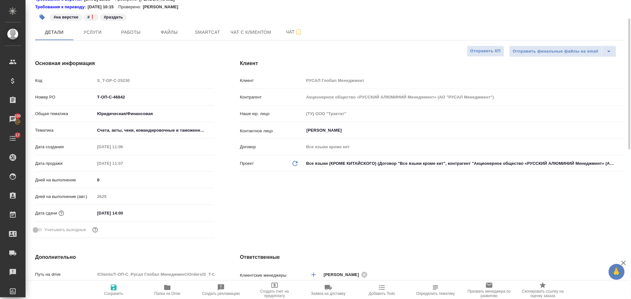
type textarea "x"
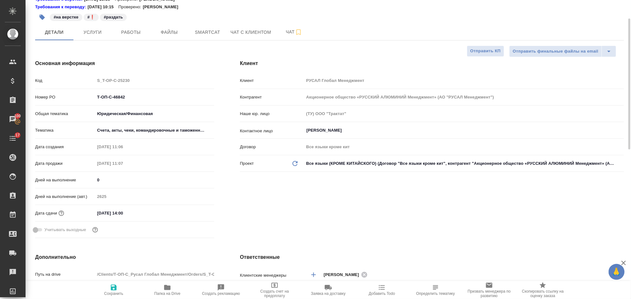
type textarea "x"
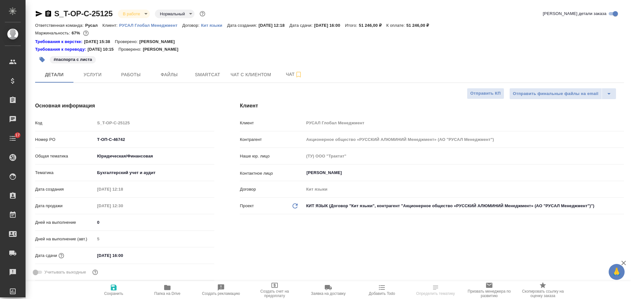
select select "RU"
click at [137, 76] on span "Работы" at bounding box center [131, 75] width 31 height 8
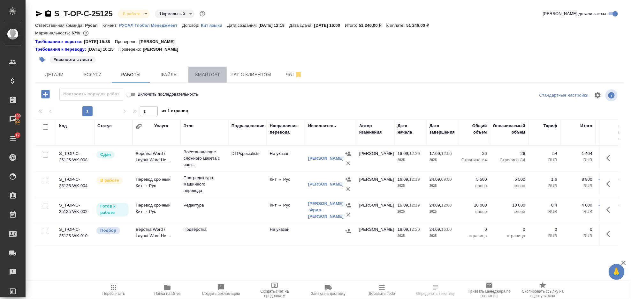
click at [202, 74] on span "Smartcat" at bounding box center [207, 75] width 31 height 8
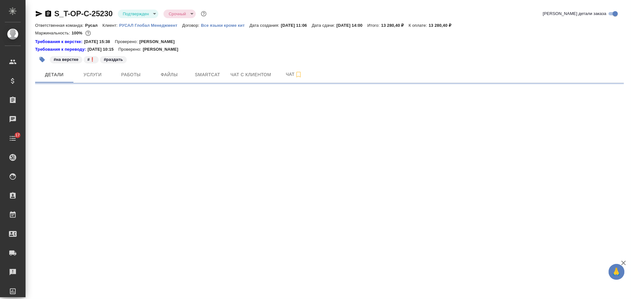
select select "RU"
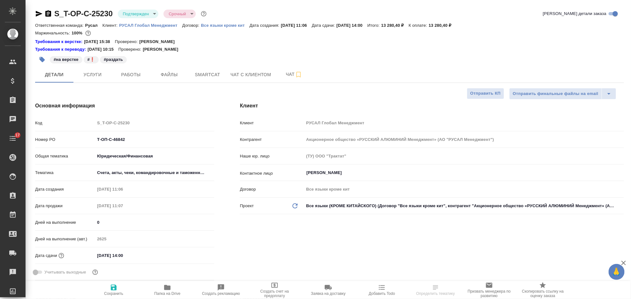
type textarea "x"
click at [134, 255] on input "24.09.2025 14:00" at bounding box center [123, 255] width 56 height 9
click at [196, 255] on icon "button" at bounding box center [196, 256] width 8 height 8
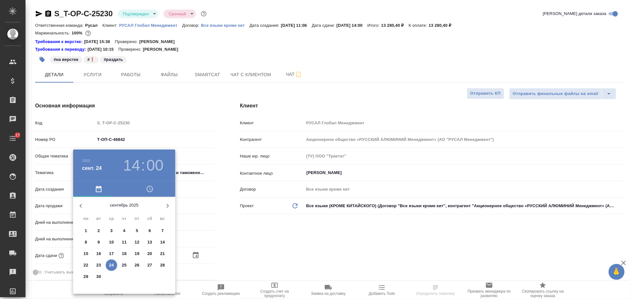
click at [114, 262] on span "24" at bounding box center [111, 265] width 11 height 6
type textarea "x"
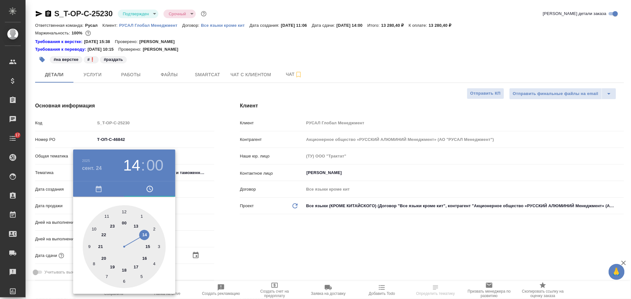
drag, startPoint x: 136, startPoint y: 265, endPoint x: 126, endPoint y: 225, distance: 41.6
click at [136, 265] on div at bounding box center [124, 247] width 83 height 83
type input "[DATE] 17:00"
type textarea "x"
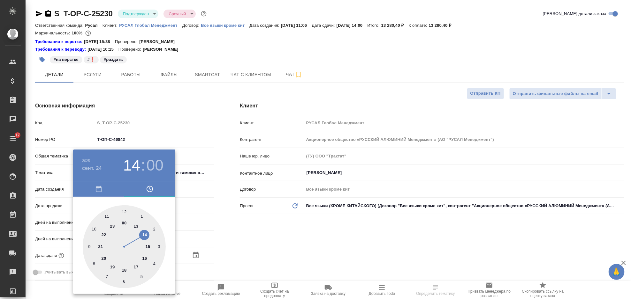
type textarea "x"
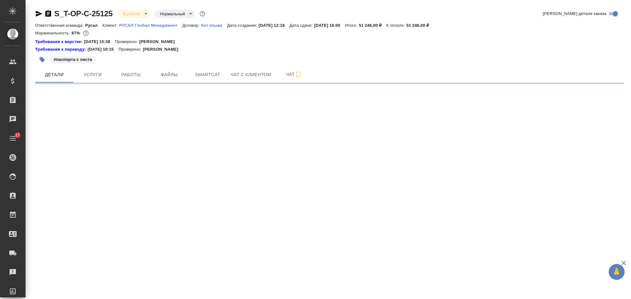
select select "RU"
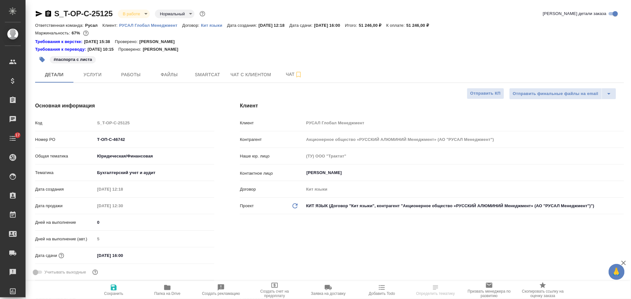
type textarea "x"
click at [39, 14] on icon "button" at bounding box center [39, 14] width 7 height 6
type textarea "x"
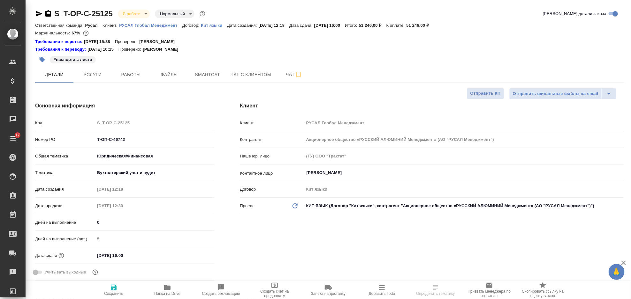
type textarea "x"
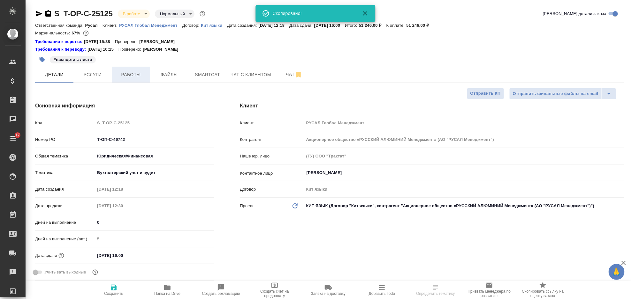
click at [144, 74] on span "Работы" at bounding box center [131, 75] width 31 height 8
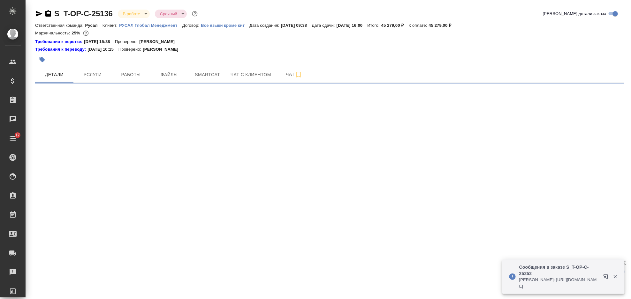
select select "RU"
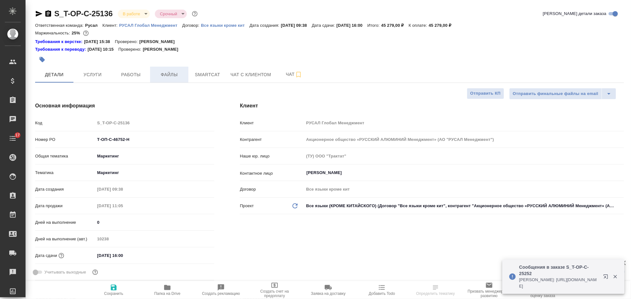
type textarea "x"
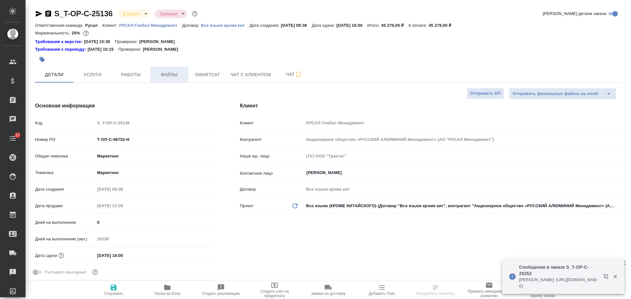
type textarea "x"
click at [140, 70] on button "Работы" at bounding box center [131, 75] width 38 height 16
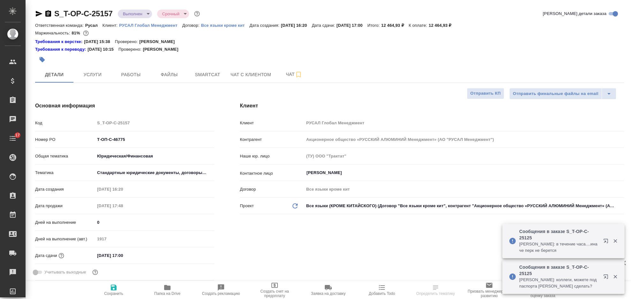
select select "RU"
type input "[PERSON_NAME]"
drag, startPoint x: 128, startPoint y: 140, endPoint x: 94, endPoint y: 148, distance: 34.5
click at [94, 148] on div "Номер PO Т-ОП-С-46775" at bounding box center [124, 142] width 179 height 17
select select "RU"
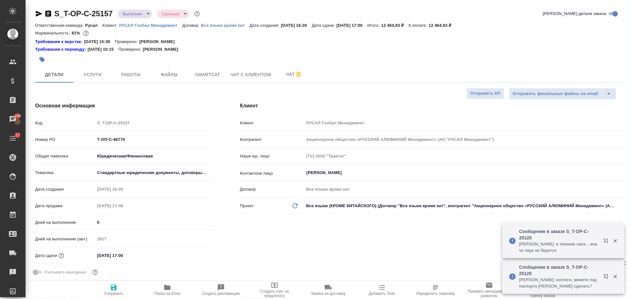
type textarea "x"
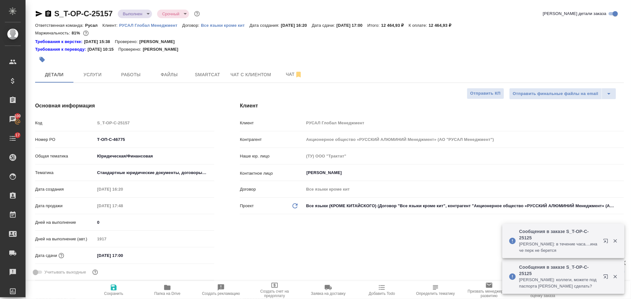
type textarea "x"
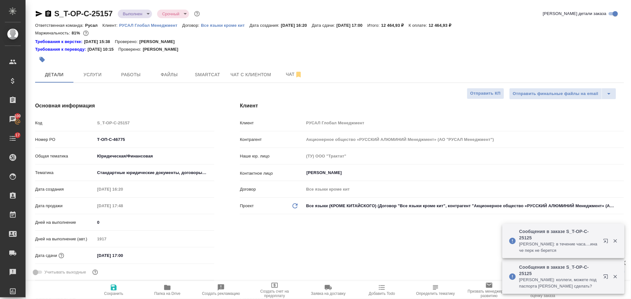
type textarea "x"
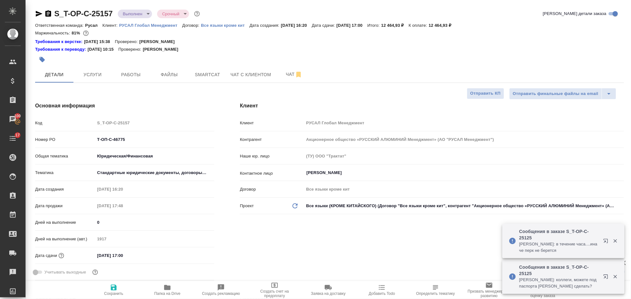
type textarea "x"
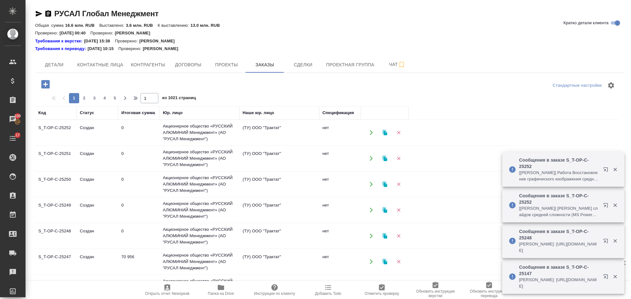
click at [44, 82] on icon "button" at bounding box center [45, 84] width 8 height 8
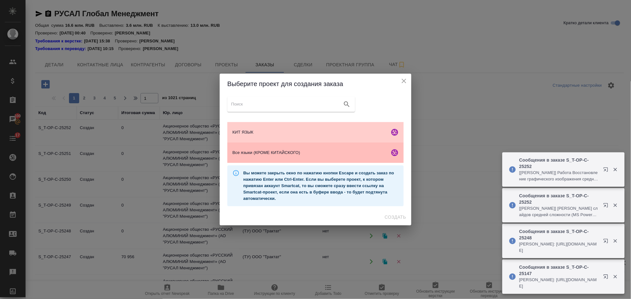
click at [337, 146] on div "Все языки (КРОМЕ КИТАЙСКОГО)" at bounding box center [315, 153] width 176 height 20
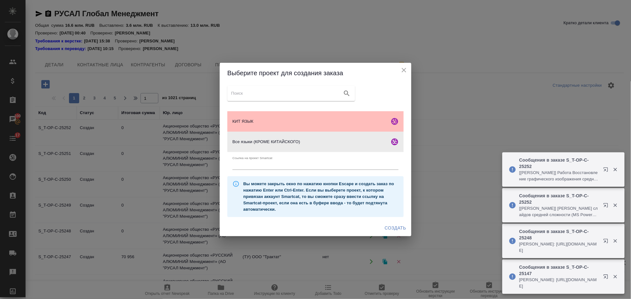
click at [317, 122] on span "КИТ ЯЗЫК" at bounding box center [309, 121] width 155 height 6
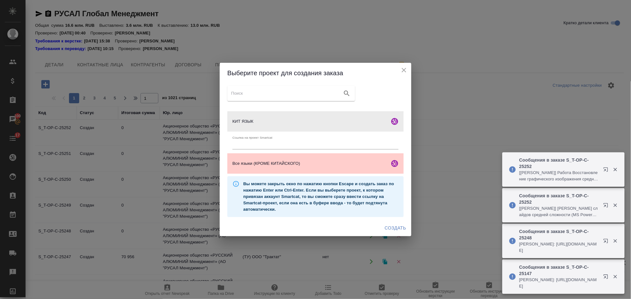
click at [401, 228] on span "Создать" at bounding box center [395, 228] width 21 height 8
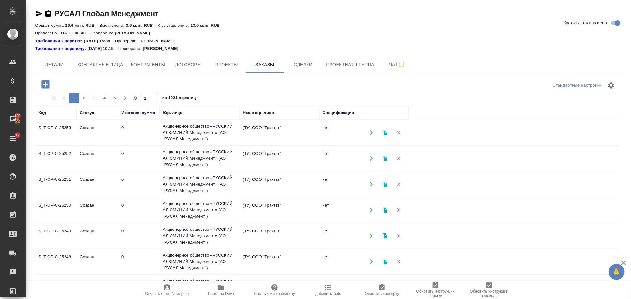
click at [45, 88] on icon "button" at bounding box center [45, 84] width 8 height 8
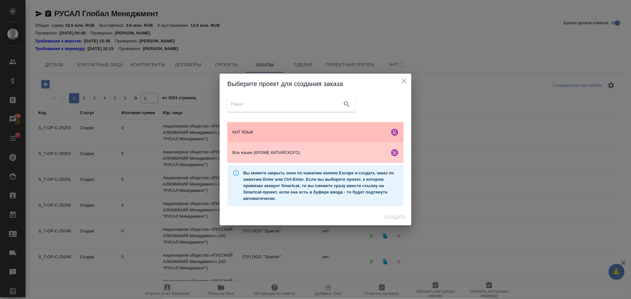
drag, startPoint x: 302, startPoint y: 132, endPoint x: 313, endPoint y: 133, distance: 11.9
click at [302, 131] on span "КИТ ЯЗЫК" at bounding box center [309, 132] width 155 height 6
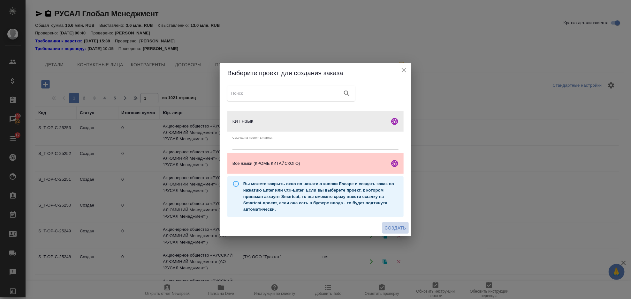
click at [386, 230] on span "Создать" at bounding box center [395, 228] width 21 height 8
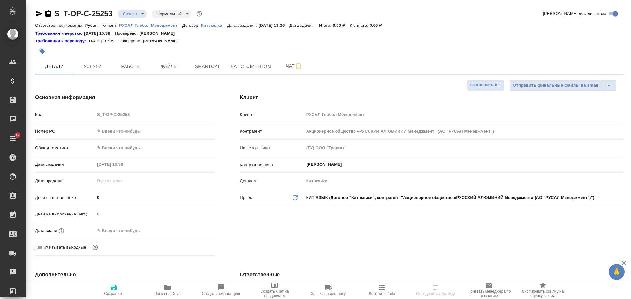
select select "RU"
click at [109, 128] on input "text" at bounding box center [154, 131] width 119 height 9
paste input "Т-ОП-С-46861"
type input "Т-ОП-С-46861"
click at [108, 149] on body "🙏 .cls-1 fill:#fff; AWATERA Gorlenko Yuliua Клиенты Спецификации Заказы Чаты 17…" at bounding box center [315, 149] width 631 height 299
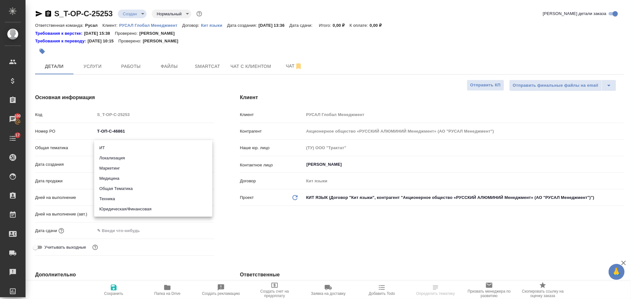
click at [128, 191] on li "Общая Тематика" at bounding box center [153, 189] width 118 height 10
type input "obtem"
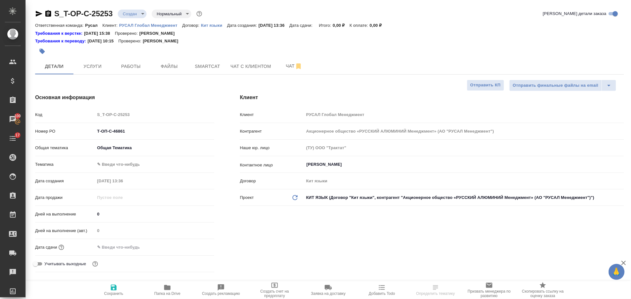
click at [123, 167] on body "🙏 .cls-1 fill:#fff; AWATERA Gorlenko Yuliua Клиенты Спецификации Заказы 100 Чат…" at bounding box center [315, 149] width 631 height 299
click at [129, 166] on li "Общая Тематика" at bounding box center [153, 165] width 118 height 10
type input "6012b1ca196b0e5c9229a120"
click at [137, 250] on input "text" at bounding box center [123, 247] width 56 height 9
click at [192, 247] on icon "button" at bounding box center [196, 248] width 8 height 8
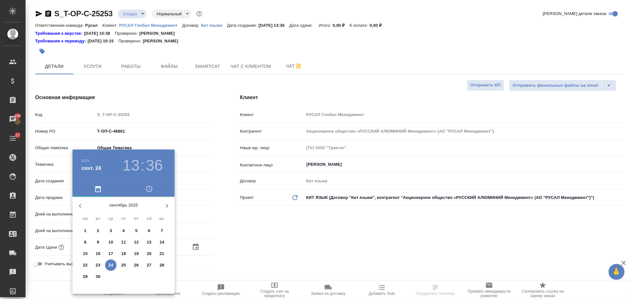
click at [111, 266] on p "24" at bounding box center [111, 265] width 5 height 6
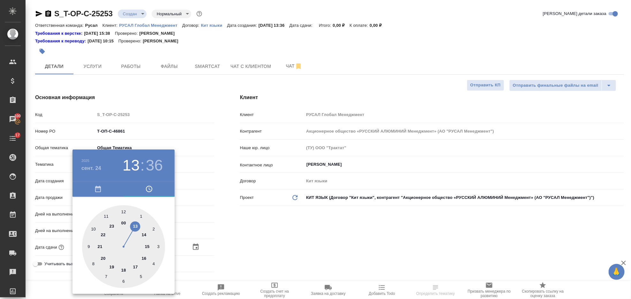
click at [136, 268] on div at bounding box center [123, 247] width 83 height 83
type input "24.09.2025 17:36"
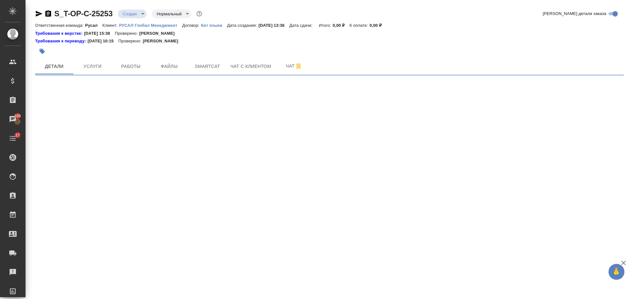
click at [124, 212] on div ".cls-1 fill:#fff; AWATERA Gorlenko Yuliua Клиенты Спецификации Заказы 100 Чаты …" at bounding box center [315, 149] width 631 height 299
select select "RU"
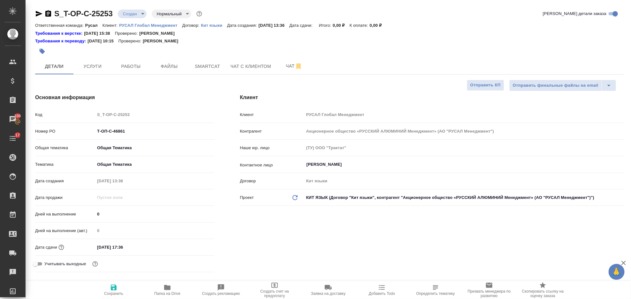
type textarea "x"
click at [132, 246] on input "24.09.2025 17:36" at bounding box center [123, 247] width 56 height 9
click at [193, 247] on icon "button" at bounding box center [196, 247] width 8 height 8
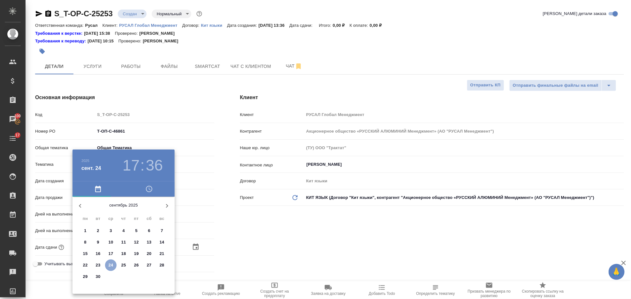
click at [110, 266] on p "24" at bounding box center [111, 265] width 5 height 6
type textarea "x"
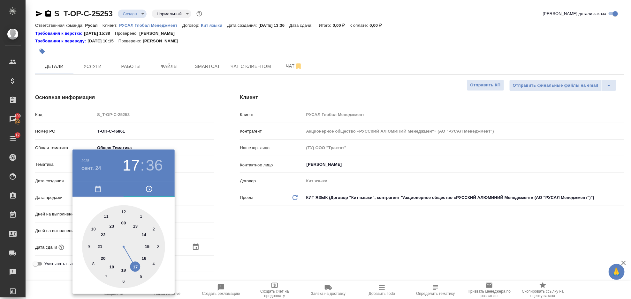
click at [134, 266] on div at bounding box center [123, 247] width 83 height 83
type textarea "x"
click at [123, 211] on div at bounding box center [123, 247] width 83 height 83
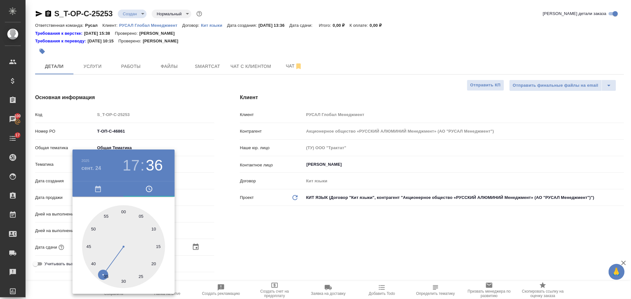
type input "[DATE] 17:00"
type textarea "x"
drag, startPoint x: 252, startPoint y: 251, endPoint x: 245, endPoint y: 256, distance: 8.4
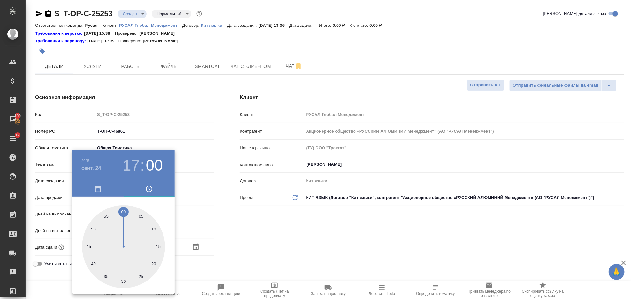
click at [252, 252] on div at bounding box center [315, 149] width 631 height 299
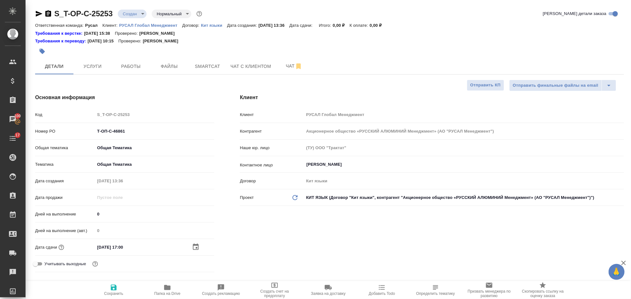
click at [118, 295] on span "Сохранить" at bounding box center [113, 294] width 19 height 4
type textarea "x"
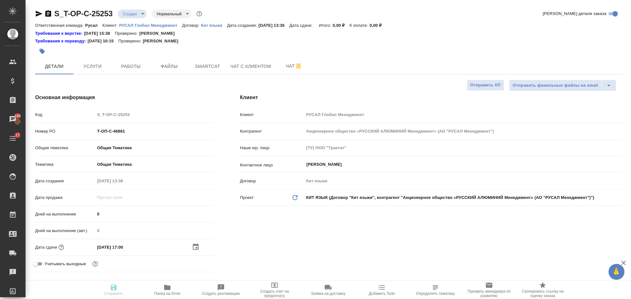
type textarea "x"
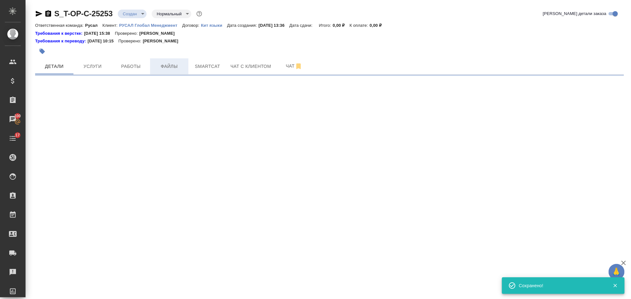
select select "RU"
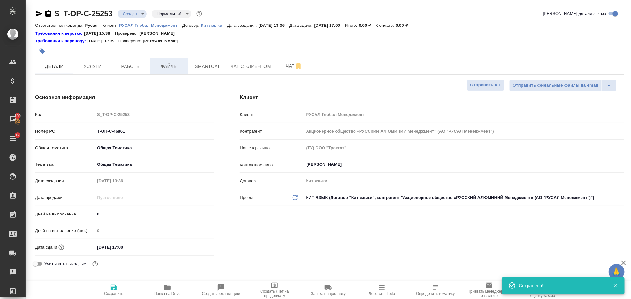
type textarea "x"
click at [172, 70] on span "Файлы" at bounding box center [169, 67] width 31 height 8
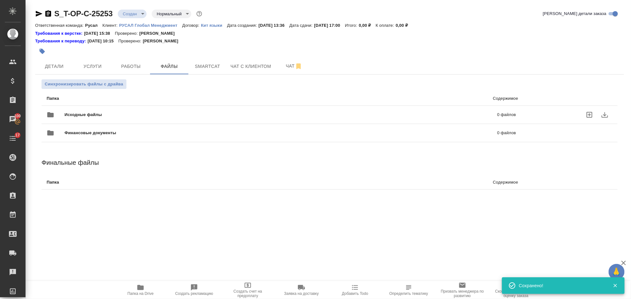
click at [94, 116] on span "Исходные файлы" at bounding box center [181, 115] width 235 height 6
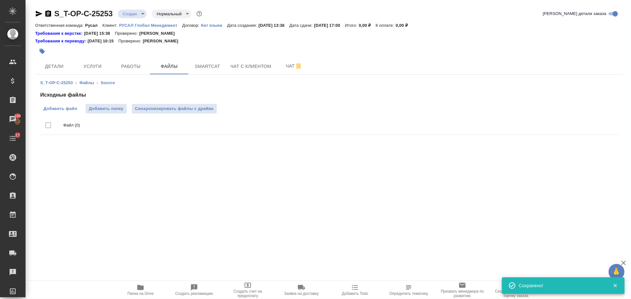
click at [56, 110] on span "Добавить файл" at bounding box center [60, 109] width 34 height 6
click at [0, 0] on input "Добавить файл" at bounding box center [0, 0] width 0 height 0
click at [85, 60] on button "Услуги" at bounding box center [92, 66] width 38 height 16
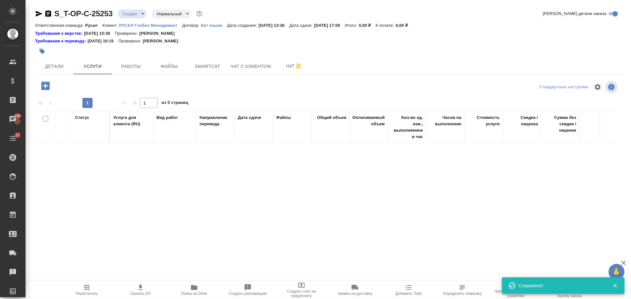
click at [46, 89] on icon "button" at bounding box center [45, 86] width 8 height 8
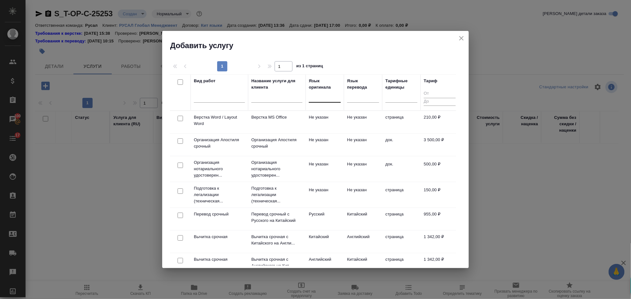
click at [314, 99] on div at bounding box center [325, 96] width 32 height 9
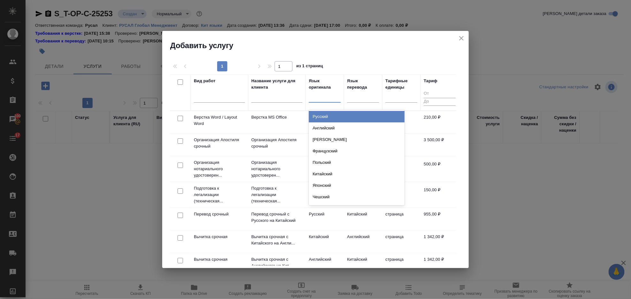
click at [325, 117] on div "Русский" at bounding box center [357, 116] width 96 height 11
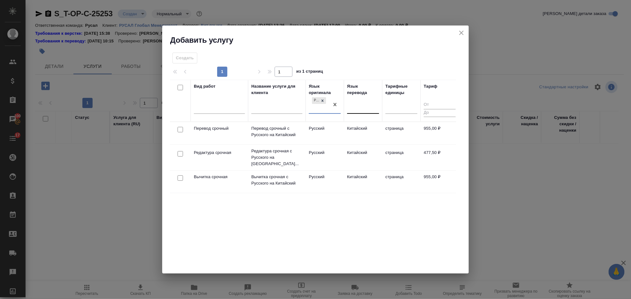
click at [364, 107] on div at bounding box center [363, 107] width 32 height 9
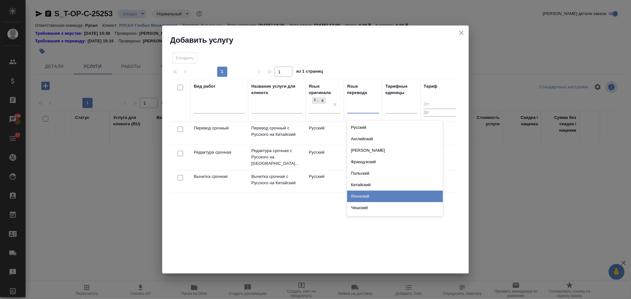
click at [362, 191] on div "Японский" at bounding box center [395, 196] width 96 height 11
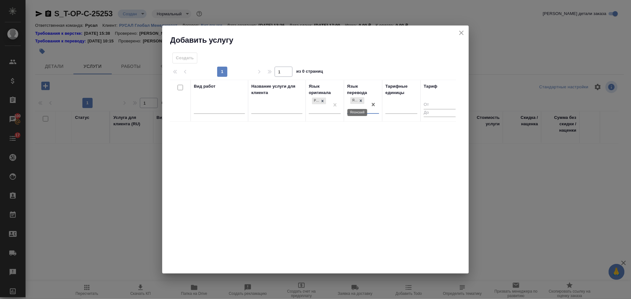
click at [361, 100] on icon at bounding box center [361, 101] width 2 height 2
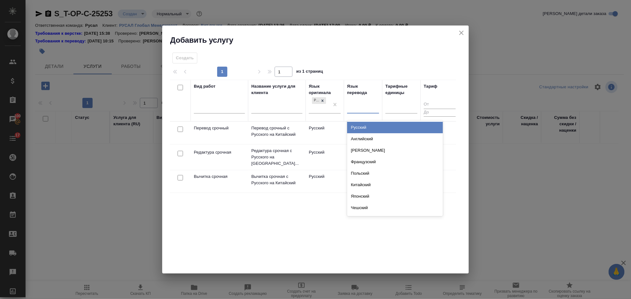
click at [358, 105] on div at bounding box center [363, 107] width 32 height 9
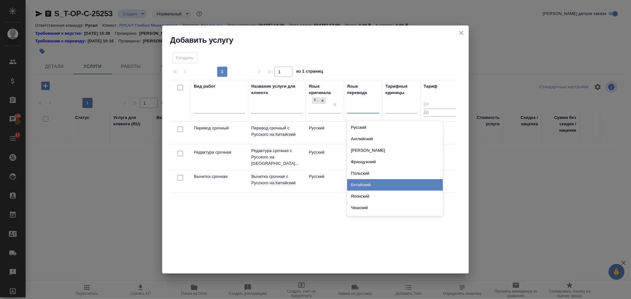
click at [366, 183] on div "Китайский" at bounding box center [395, 184] width 96 height 11
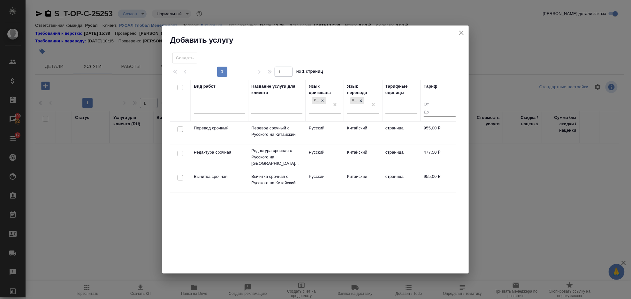
click at [183, 129] on div at bounding box center [180, 129] width 14 height 9
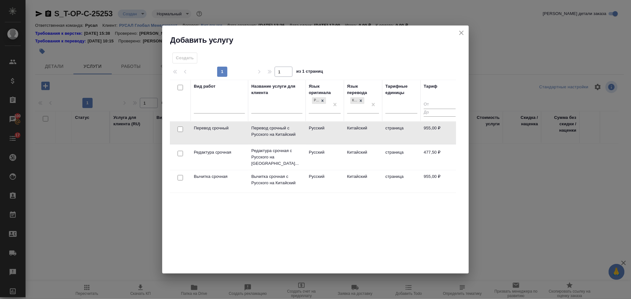
click at [182, 132] on input "checkbox" at bounding box center [180, 129] width 5 height 5
checkbox input "true"
click at [181, 153] on input "checkbox" at bounding box center [180, 153] width 5 height 5
checkbox input "true"
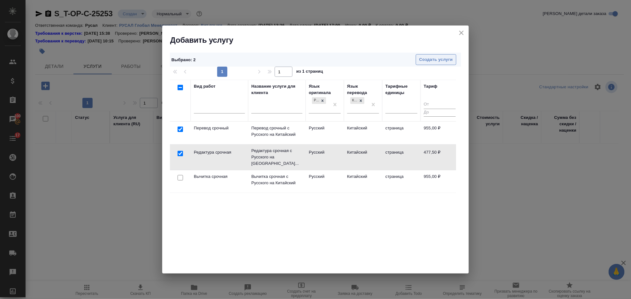
click at [432, 59] on span "Создать услуги" at bounding box center [436, 59] width 34 height 7
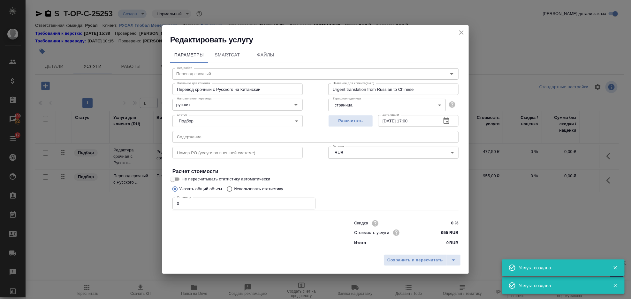
type input "Перевод срочный"
type input "Перевод срочный с Русского на Китайский"
type input "Urgent translation from Russian to Chinese"
type input "955 RUB"
click at [248, 134] on input "text" at bounding box center [315, 136] width 286 height 11
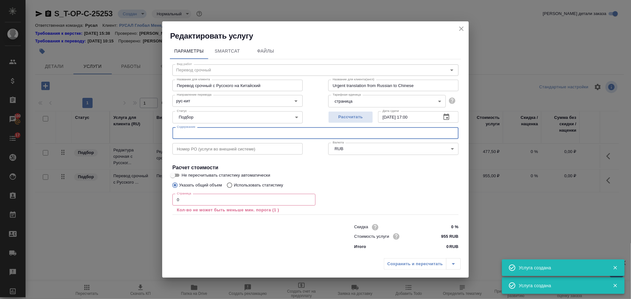
paste input "Е.В.Никитин-Чжан Ханьхуэй"
type input "Е.В.Никитин-Чжан Ханьхуэй"
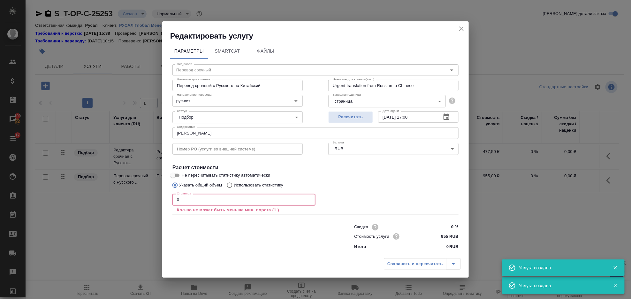
click at [206, 202] on input "0" at bounding box center [243, 199] width 143 height 11
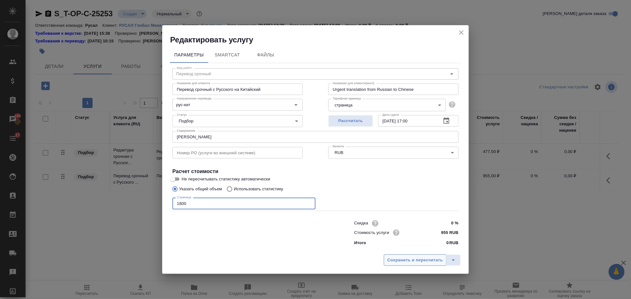
type input "1800"
click at [414, 263] on span "Сохранить и пересчитать" at bounding box center [415, 260] width 56 height 7
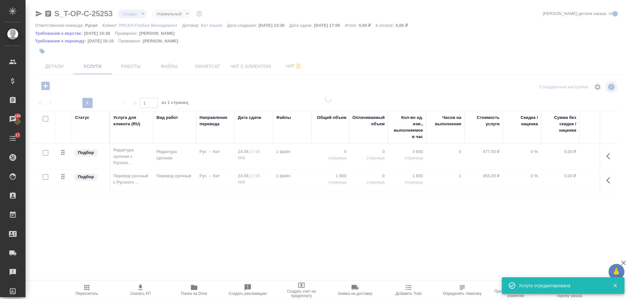
type input "urgent"
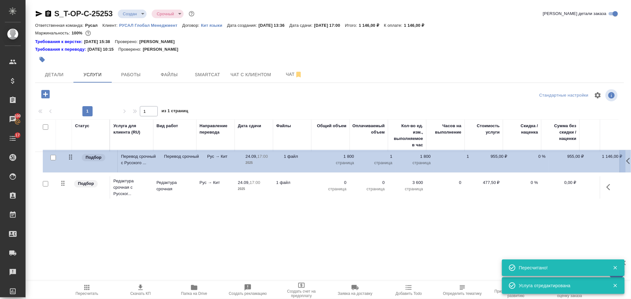
drag, startPoint x: 62, startPoint y: 187, endPoint x: 70, endPoint y: 157, distance: 31.0
click at [70, 157] on table "Статус Услуга для клиента (RU) Вид работ Направление перевода Дата сдачи Файлы …" at bounding box center [336, 159] width 602 height 81
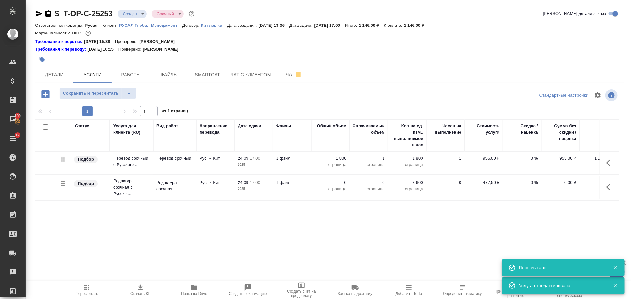
click at [98, 87] on div "S_T-OP-C-25253 Создан new Срочный urgent Кратко детали заказа Ответственная ком…" at bounding box center [330, 136] width 596 height 273
click at [99, 88] on button "Сохранить и пересчитать" at bounding box center [90, 93] width 63 height 11
click at [608, 191] on icon "button" at bounding box center [610, 188] width 8 height 8
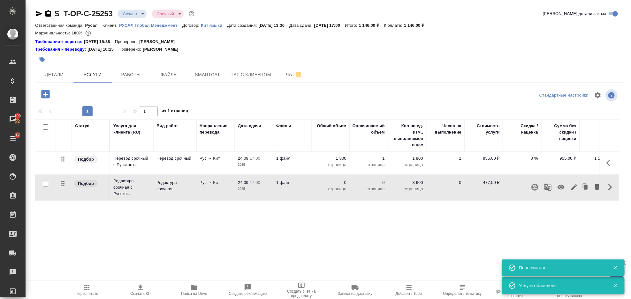
click at [575, 186] on icon "button" at bounding box center [574, 188] width 6 height 6
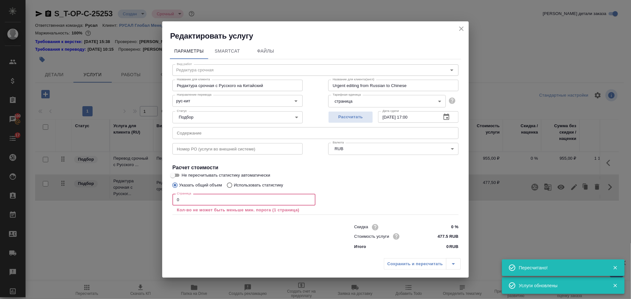
click at [235, 196] on input "0" at bounding box center [243, 199] width 143 height 11
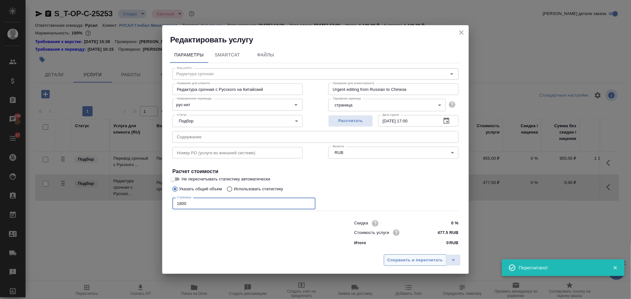
type input "1800"
click at [411, 266] on button "Сохранить и пересчитать" at bounding box center [415, 260] width 63 height 11
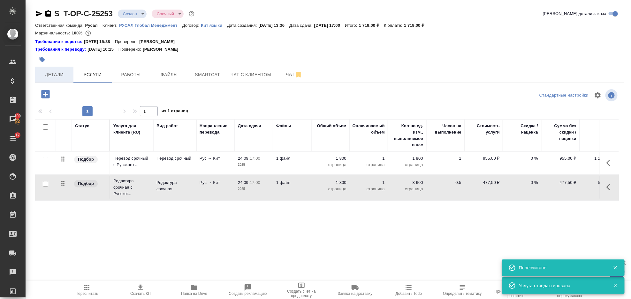
click at [71, 78] on button "Детали" at bounding box center [54, 75] width 38 height 16
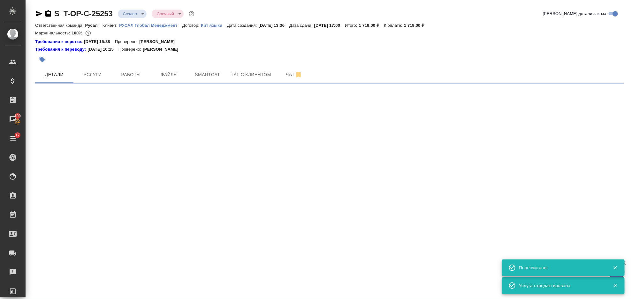
select select "RU"
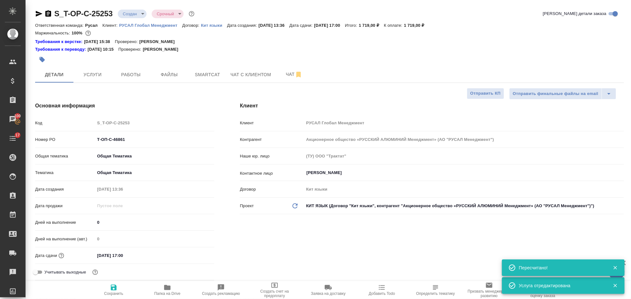
type textarea "x"
click at [49, 13] on icon "button" at bounding box center [48, 13] width 6 height 6
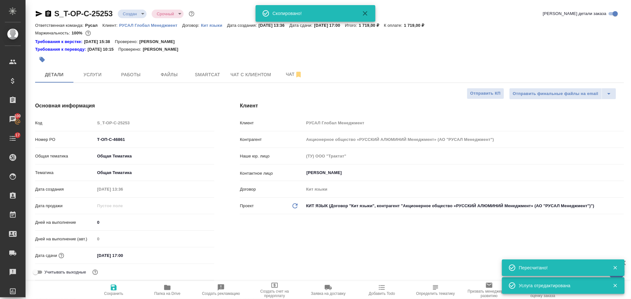
type textarea "x"
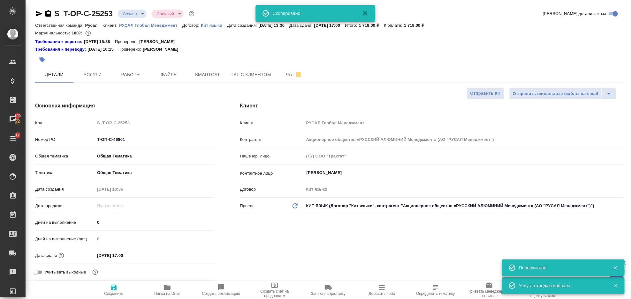
type textarea "x"
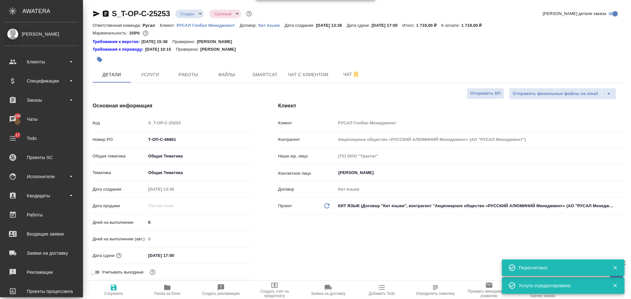
type textarea "x"
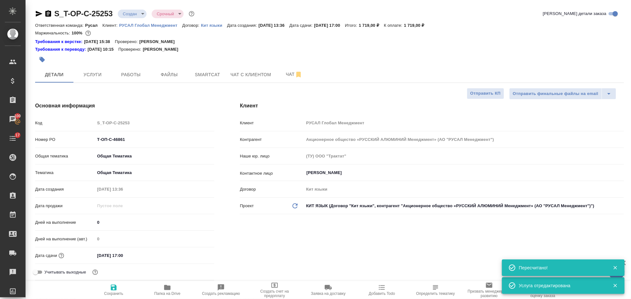
click at [36, 17] on icon "button" at bounding box center [39, 14] width 8 height 8
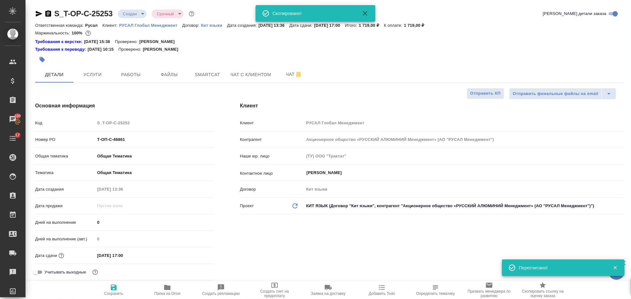
type textarea "x"
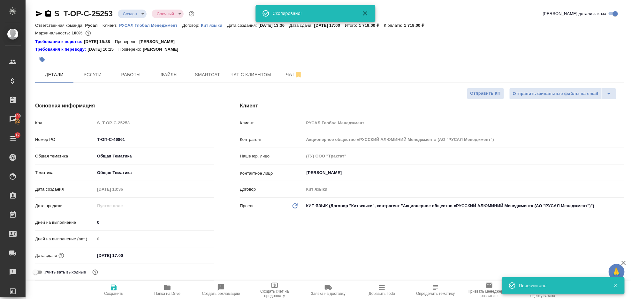
type textarea "x"
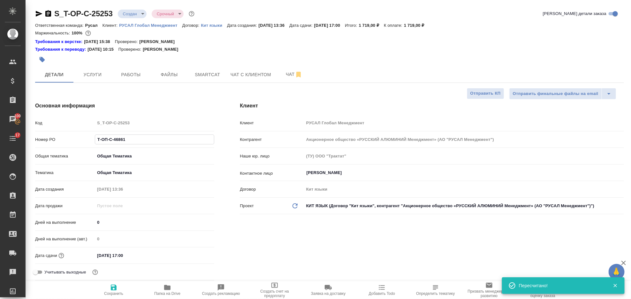
drag, startPoint x: 116, startPoint y: 145, endPoint x: 94, endPoint y: 147, distance: 21.2
click at [94, 147] on div "Номер PO Т-ОП-С-46861" at bounding box center [124, 142] width 179 height 17
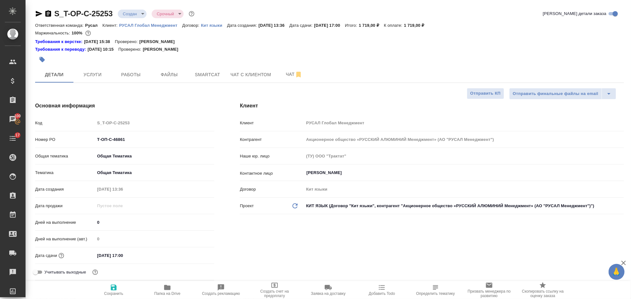
type textarea "x"
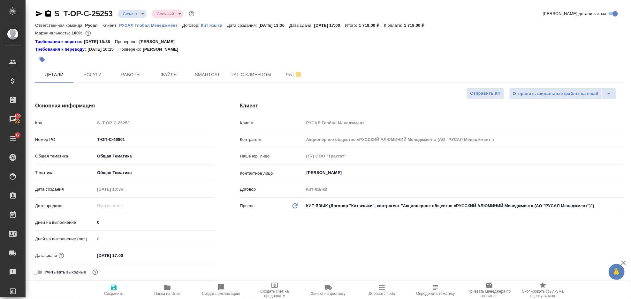
type textarea "x"
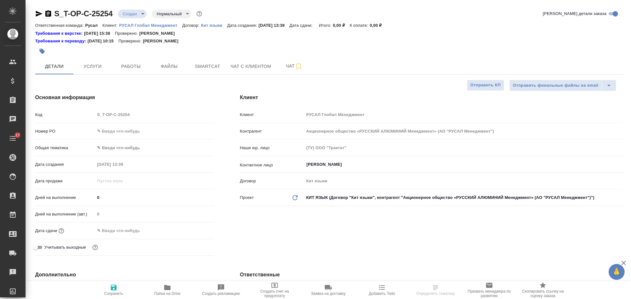
select select "RU"
click at [118, 128] on input "text" at bounding box center [154, 131] width 119 height 9
paste input "Т-ОП-С-46862"
type input "Т-ОП-С-46862"
click at [122, 144] on body "🙏 .cls-1 fill:#fff; AWATERA Gorlenko Yuliua Клиенты Спецификации Заказы Чаты 17…" at bounding box center [315, 149] width 631 height 299
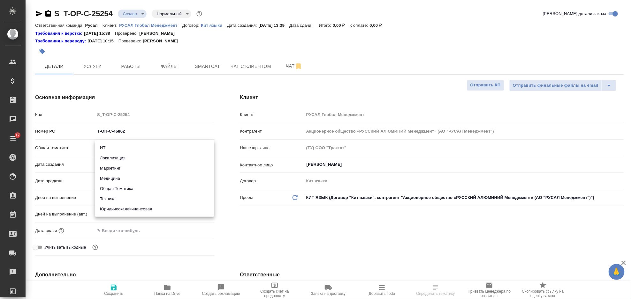
click at [178, 208] on li "Юридическая/Финансовая" at bounding box center [154, 209] width 119 height 10
type input "yr-fn"
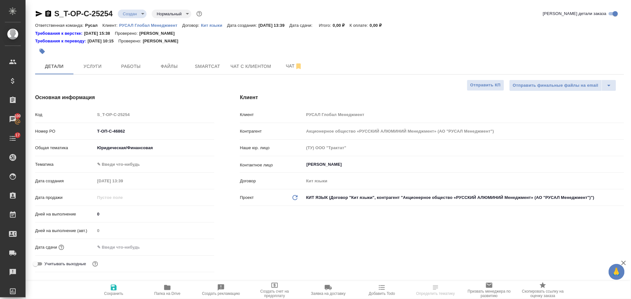
click at [151, 148] on body "🙏 .cls-1 fill:#fff; AWATERA Gorlenko Yuliua Клиенты Спецификации Заказы 100 Чат…" at bounding box center [315, 149] width 631 height 299
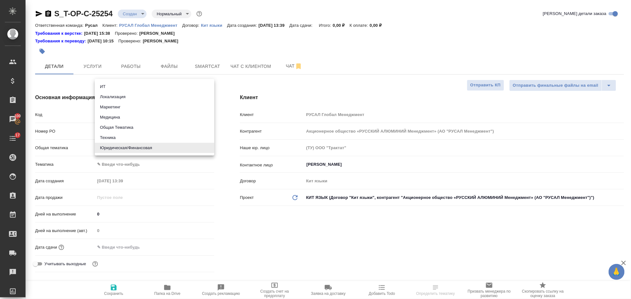
click at [139, 164] on div at bounding box center [315, 149] width 631 height 299
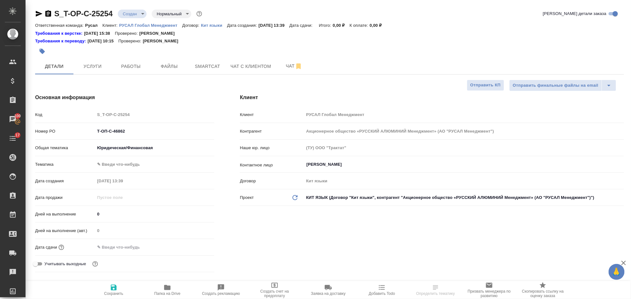
click at [136, 165] on body "🙏 .cls-1 fill:#fff; AWATERA Gorlenko Yuliua Клиенты Спецификации Заказы 100 Чат…" at bounding box center [315, 149] width 631 height 299
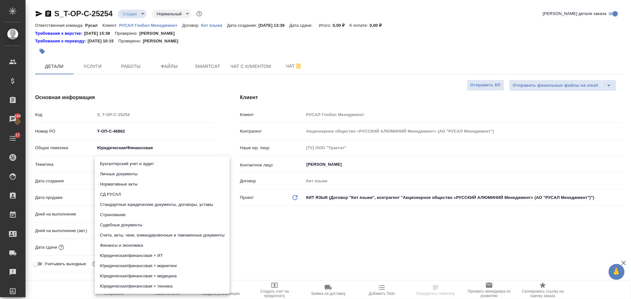
click at [161, 283] on li "Юридическая/финансовая + техника" at bounding box center [162, 287] width 135 height 10
type input "5a8b8b956a9677013d343e73"
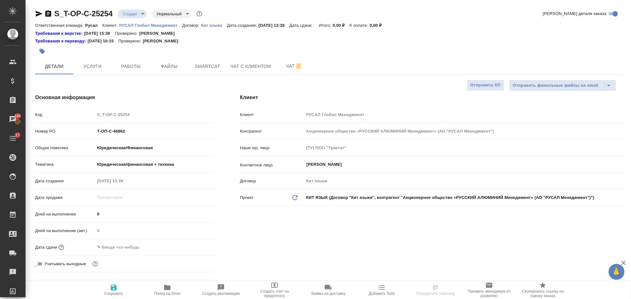
click at [139, 247] on input "text" at bounding box center [123, 247] width 56 height 9
click at [193, 246] on icon "button" at bounding box center [196, 247] width 8 height 8
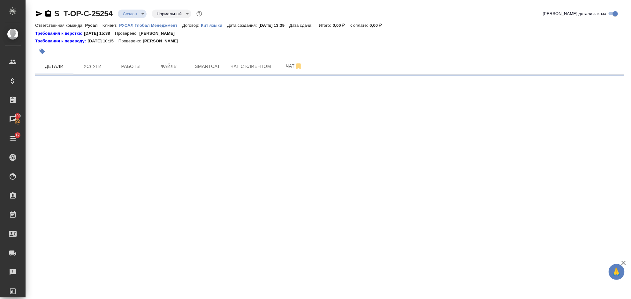
click at [126, 265] on div ".cls-1 fill:#fff; AWATERA Gorlenko Yuliua Клиенты Спецификации Заказы 100 Чаты …" at bounding box center [315, 149] width 631 height 299
select select "RU"
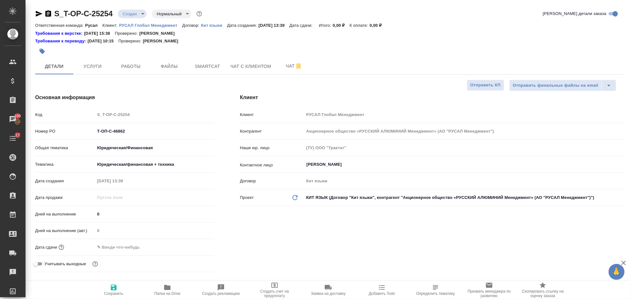
type textarea "x"
click at [117, 245] on input "text" at bounding box center [123, 247] width 56 height 9
click at [191, 248] on div at bounding box center [154, 248] width 119 height 10
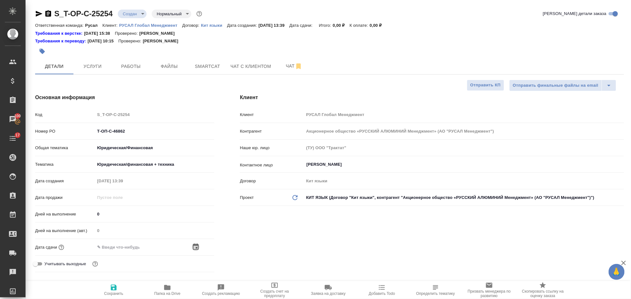
click at [193, 246] on icon "button" at bounding box center [196, 247] width 6 height 6
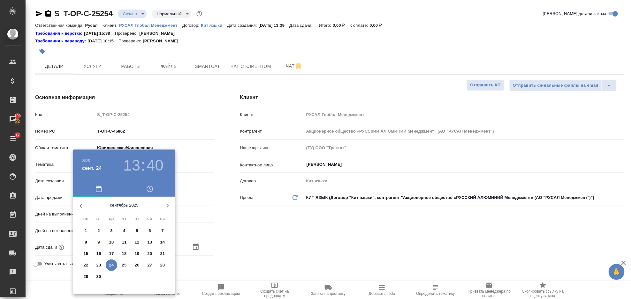
click at [125, 264] on p "25" at bounding box center [124, 265] width 5 height 6
type input "25.09.2025 13:40"
type textarea "x"
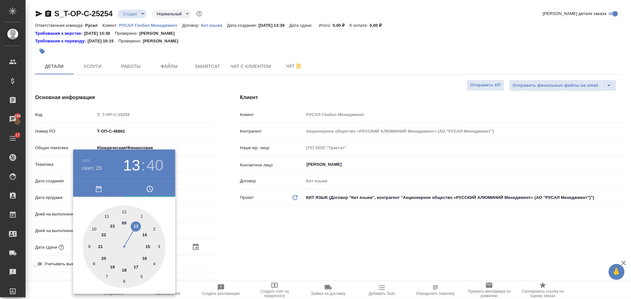
click at [148, 247] on div at bounding box center [124, 247] width 83 height 83
type input "25.09.2025 15:40"
type textarea "x"
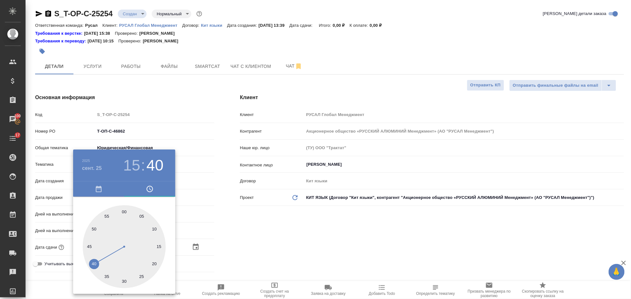
click at [123, 210] on div at bounding box center [124, 247] width 83 height 83
type input "25.09.2025 15:00"
type textarea "x"
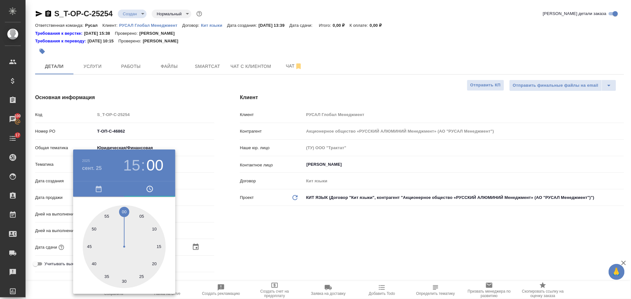
click at [309, 251] on div at bounding box center [315, 149] width 631 height 299
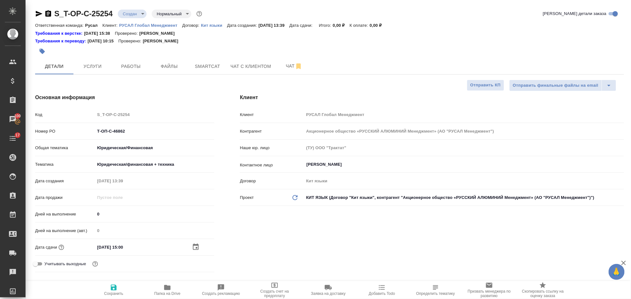
click at [116, 285] on icon "button" at bounding box center [114, 288] width 8 height 8
type textarea "x"
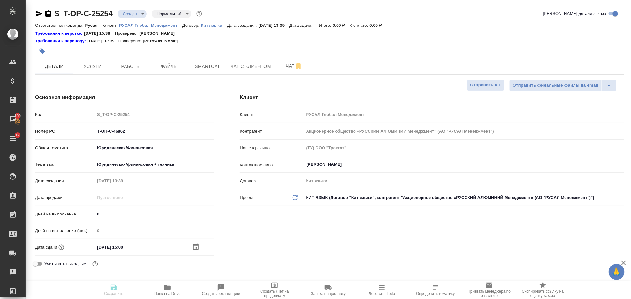
type textarea "x"
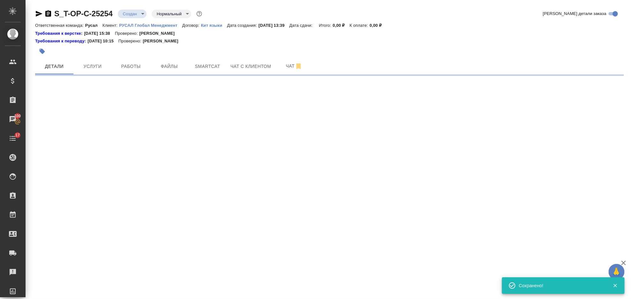
select select "RU"
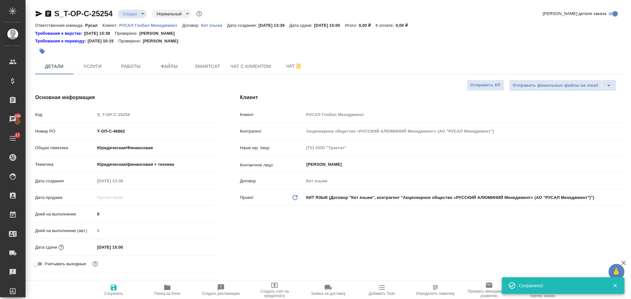
type textarea "x"
click at [162, 72] on button "Файлы" at bounding box center [169, 66] width 38 height 16
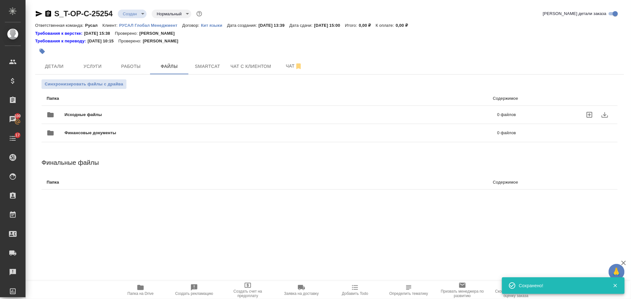
click at [127, 110] on div "Исходные файлы 0 файлов" at bounding box center [281, 114] width 469 height 15
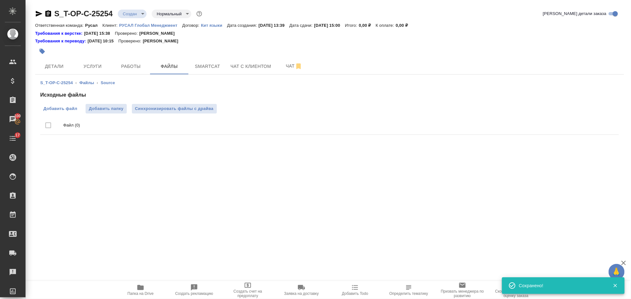
click at [66, 106] on span "Добавить файл" at bounding box center [60, 109] width 34 height 6
click at [0, 0] on input "Добавить файл" at bounding box center [0, 0] width 0 height 0
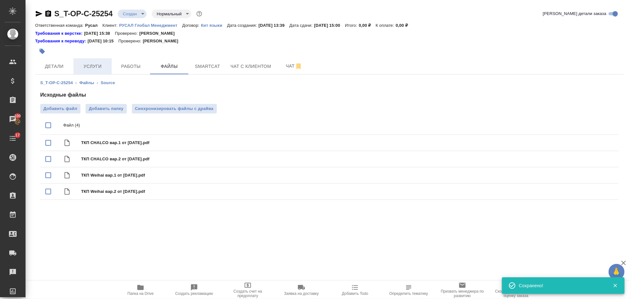
drag, startPoint x: 82, startPoint y: 71, endPoint x: 101, endPoint y: 70, distance: 18.8
click at [83, 71] on button "Услуги" at bounding box center [92, 66] width 38 height 16
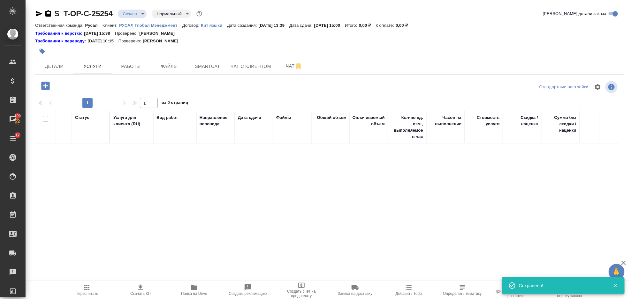
click at [44, 85] on icon "button" at bounding box center [45, 86] width 8 height 8
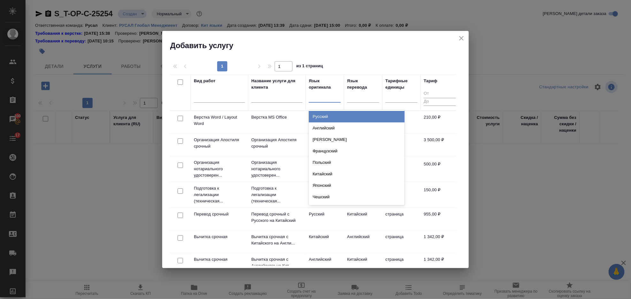
click at [313, 97] on div at bounding box center [325, 96] width 32 height 9
click at [327, 117] on div "Русский" at bounding box center [357, 116] width 96 height 11
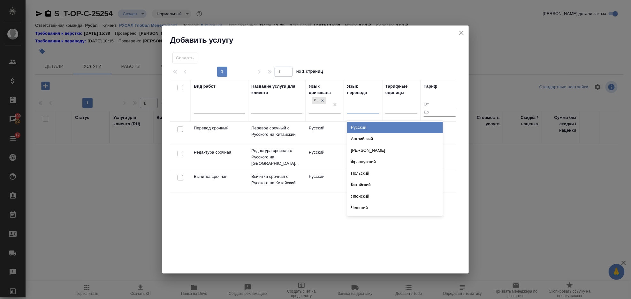
click at [350, 110] on div at bounding box center [350, 107] width 1 height 7
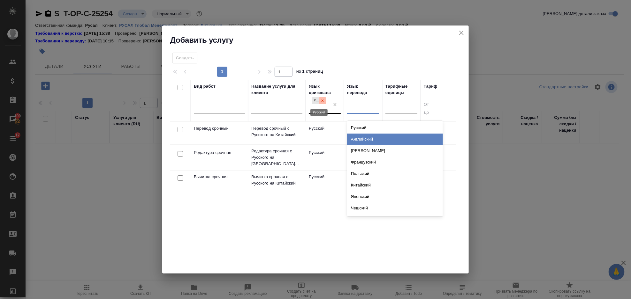
click at [321, 102] on icon at bounding box center [322, 101] width 2 height 2
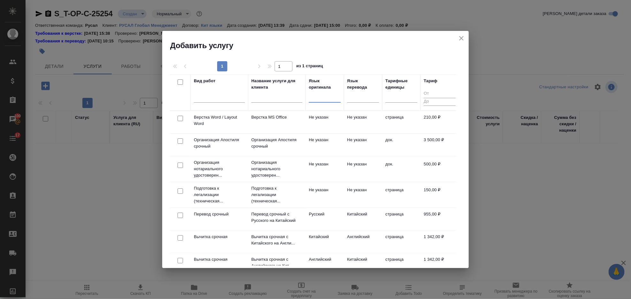
click at [315, 98] on div at bounding box center [325, 96] width 32 height 9
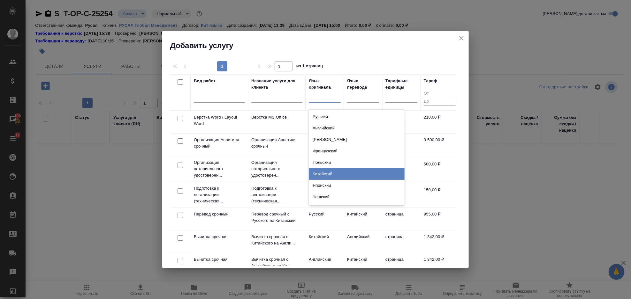
click at [335, 172] on div "Китайский" at bounding box center [357, 174] width 96 height 11
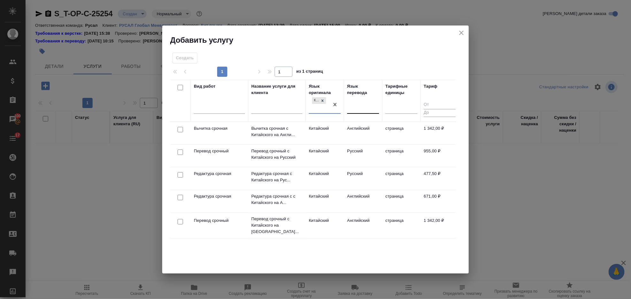
click at [371, 105] on div at bounding box center [363, 107] width 32 height 9
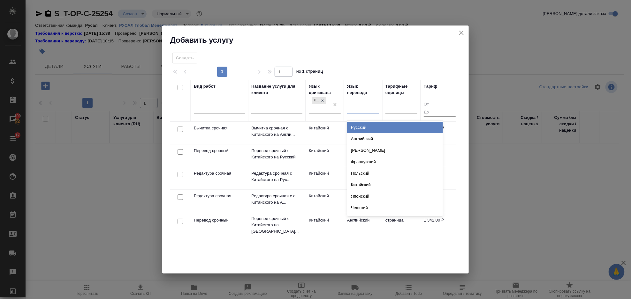
click at [375, 125] on div "Русский" at bounding box center [395, 127] width 96 height 11
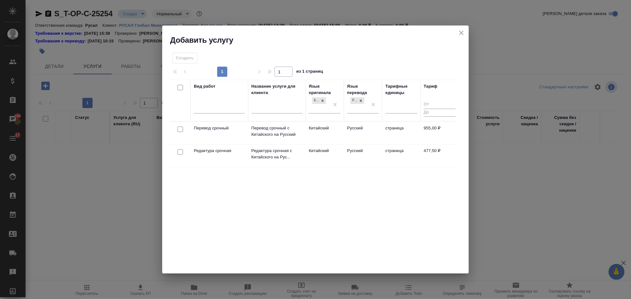
click at [179, 129] on input "checkbox" at bounding box center [180, 129] width 5 height 5
checkbox input "true"
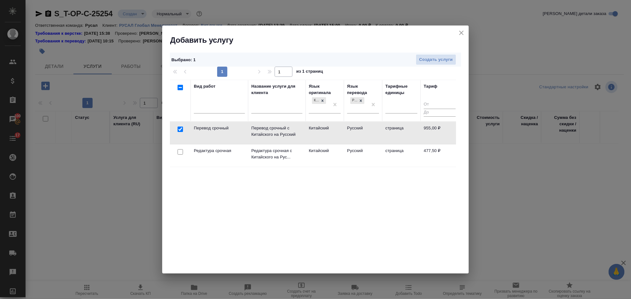
drag, startPoint x: 176, startPoint y: 157, endPoint x: 179, endPoint y: 155, distance: 3.4
click at [177, 157] on td at bounding box center [180, 156] width 21 height 22
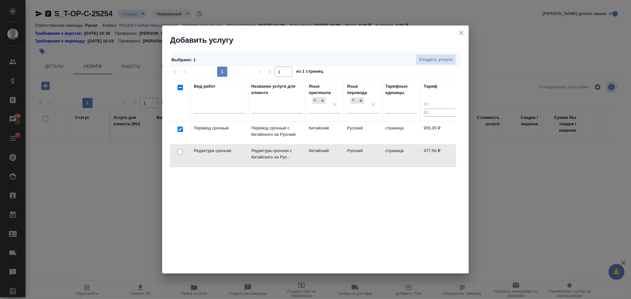
click at [180, 154] on input "checkbox" at bounding box center [180, 151] width 5 height 5
checkbox input "true"
click at [424, 60] on span "Создать услуги" at bounding box center [436, 59] width 34 height 7
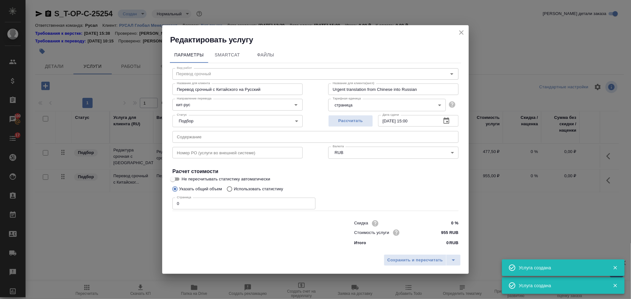
type input "Перевод срочный"
type input "Перевод срочный с Китайского на Русский"
type input "Urgent translation from Chinese into Russian"
type input "955 RUB"
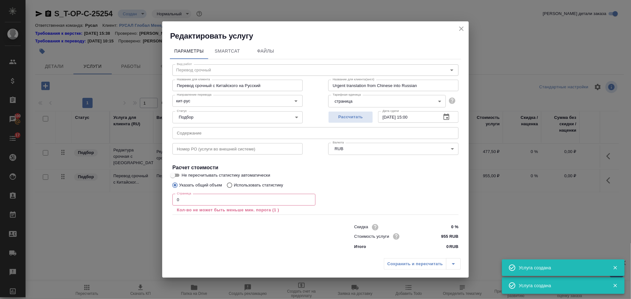
click at [196, 128] on input "text" at bounding box center [315, 132] width 286 height 11
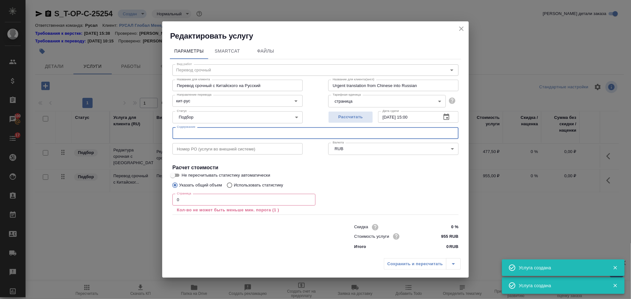
paste input "ТКП КИТАЙ в перевод"
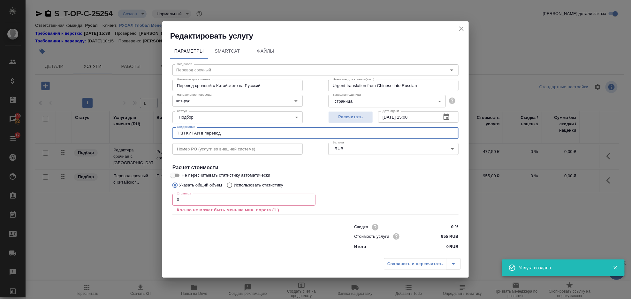
type input "ТКП КИТАЙ в перевод"
click at [197, 197] on input "0" at bounding box center [243, 199] width 143 height 11
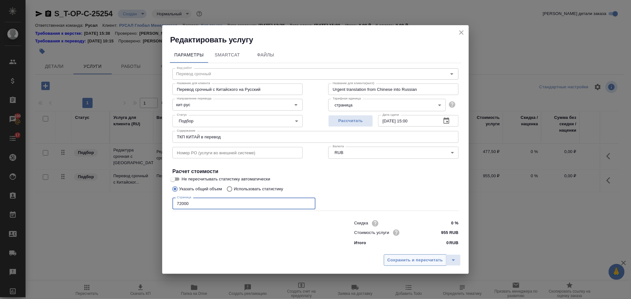
type input "72000"
click at [420, 261] on span "Сохранить и пересчитать" at bounding box center [415, 260] width 56 height 7
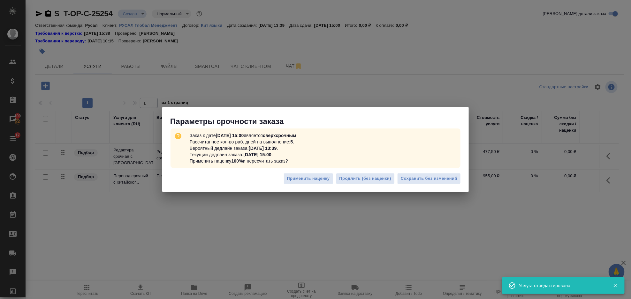
drag, startPoint x: 433, startPoint y: 189, endPoint x: 430, endPoint y: 181, distance: 8.5
click at [433, 188] on div "Применить наценку Продлить (без наценки) Сохранить без изменений" at bounding box center [315, 181] width 306 height 22
click at [430, 181] on span "Сохранить без изменений" at bounding box center [429, 178] width 57 height 7
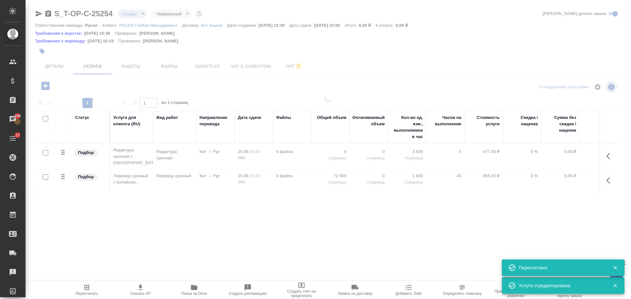
type input "urgent"
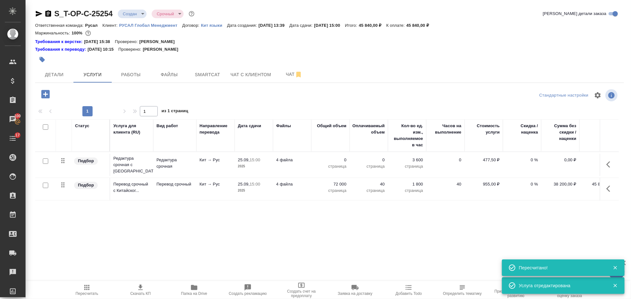
click at [135, 12] on body "🙏 .cls-1 fill:#fff; AWATERA Gorlenko Yuliua Клиенты Спецификации Заказы 100 Чат…" at bounding box center [315, 149] width 631 height 299
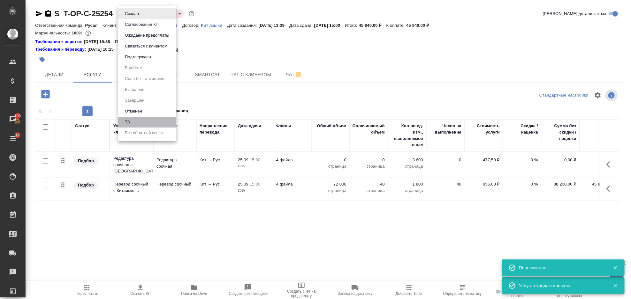
click at [147, 120] on li "ТЗ" at bounding box center [147, 122] width 58 height 11
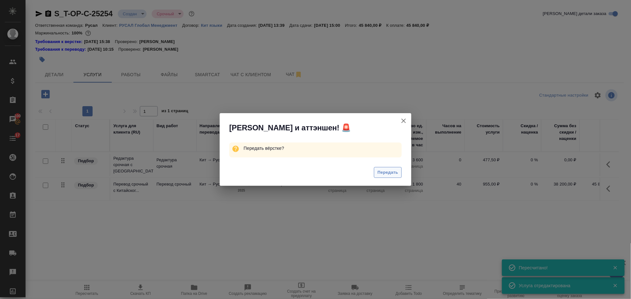
click at [385, 172] on span "Передать" at bounding box center [387, 172] width 21 height 7
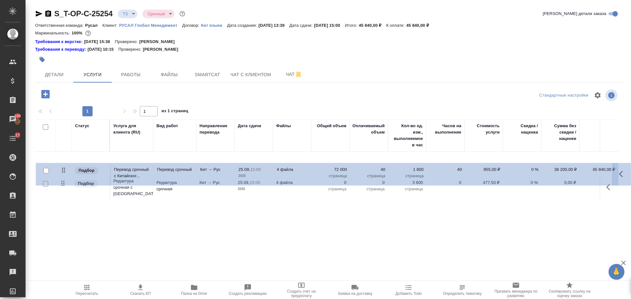
drag, startPoint x: 66, startPoint y: 188, endPoint x: 66, endPoint y: 164, distance: 24.6
click at [67, 168] on table "Статус Услуга для клиента (RU) Вид работ Направление перевода Дата сдачи Файлы …" at bounding box center [336, 159] width 602 height 81
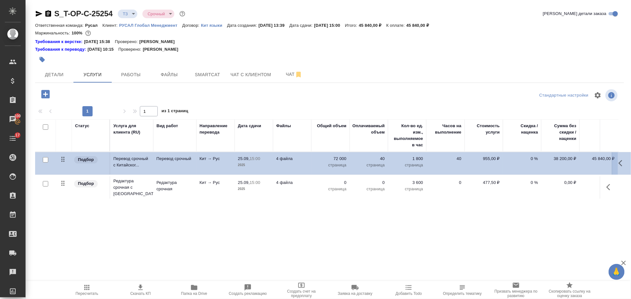
click at [66, 162] on table "Статус Услуга для клиента (RU) Вид работ Направление перевода Дата сдачи Файлы …" at bounding box center [336, 159] width 602 height 81
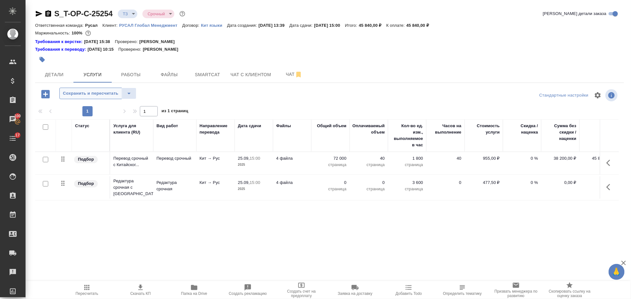
click at [107, 90] on span "Сохранить и пересчитать" at bounding box center [91, 93] width 56 height 7
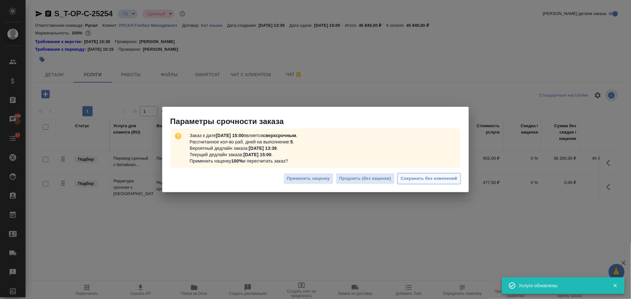
click at [436, 184] on button "Сохранить без изменений" at bounding box center [429, 178] width 64 height 11
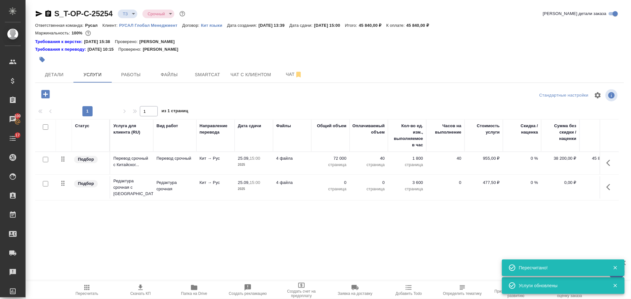
click at [608, 191] on icon "button" at bounding box center [610, 188] width 8 height 8
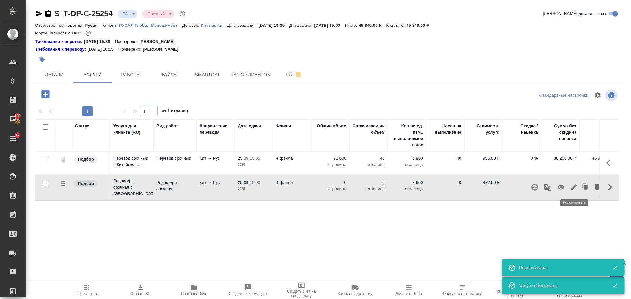
click at [575, 187] on icon "button" at bounding box center [574, 188] width 6 height 6
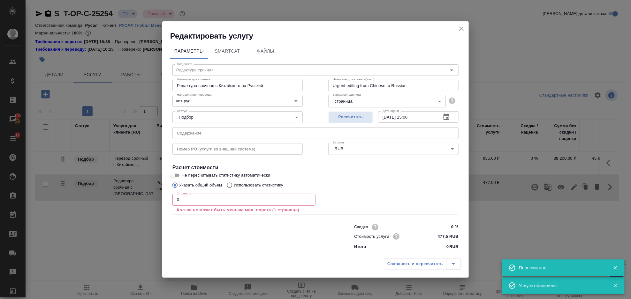
click at [201, 196] on input "0" at bounding box center [243, 199] width 143 height 11
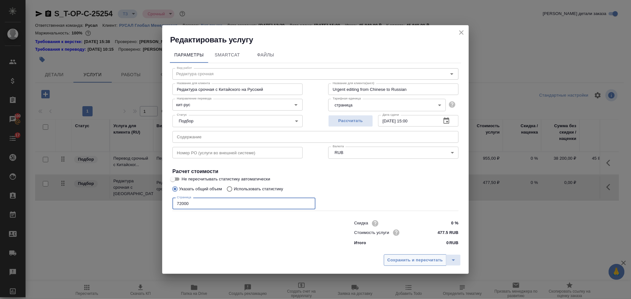
type input "72000"
click at [404, 261] on span "Сохранить и пересчитать" at bounding box center [415, 260] width 56 height 7
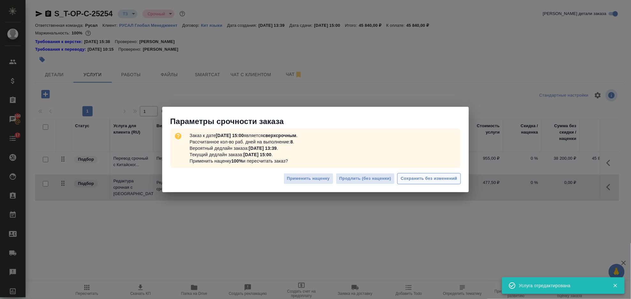
click at [431, 178] on span "Сохранить без изменений" at bounding box center [429, 178] width 57 height 7
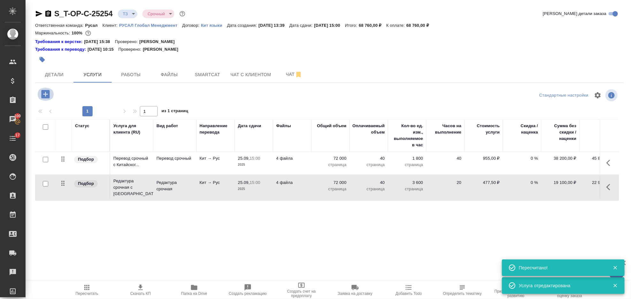
click at [47, 95] on icon "button" at bounding box center [45, 94] width 8 height 8
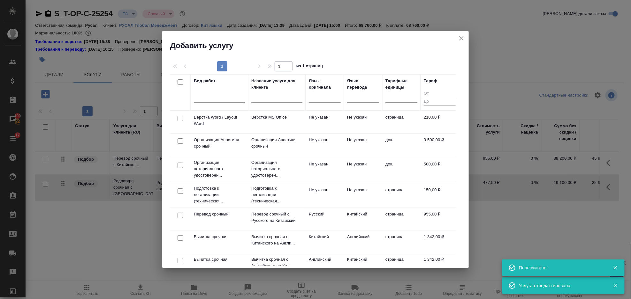
click at [181, 119] on input "checkbox" at bounding box center [180, 118] width 5 height 5
checkbox input "true"
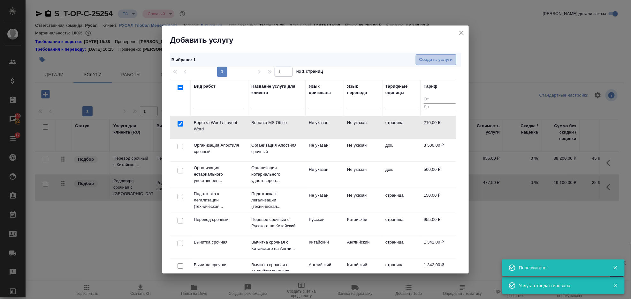
click at [427, 61] on span "Создать услуги" at bounding box center [436, 59] width 34 height 7
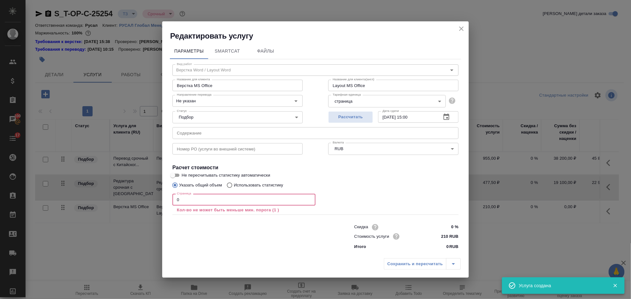
click at [202, 200] on input "0" at bounding box center [243, 199] width 143 height 11
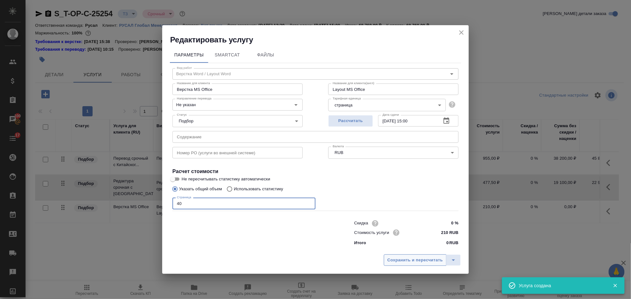
type input "40"
click at [401, 265] on button "Сохранить и пересчитать" at bounding box center [415, 260] width 63 height 11
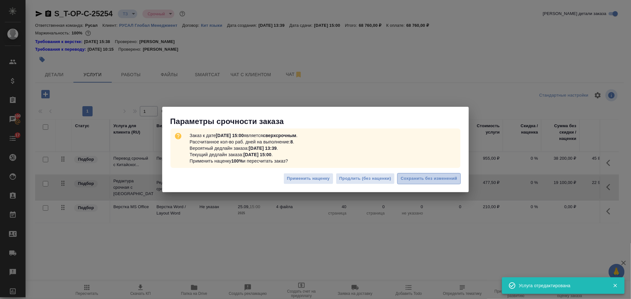
click at [430, 177] on span "Сохранить без изменений" at bounding box center [429, 178] width 57 height 7
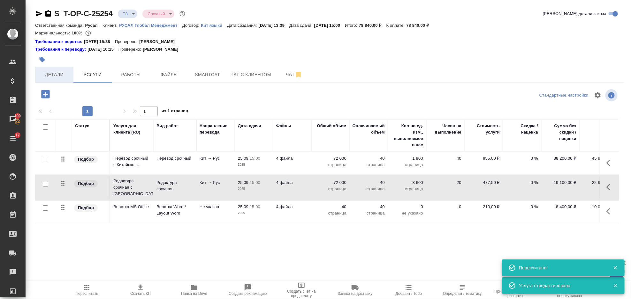
click at [57, 69] on button "Детали" at bounding box center [54, 75] width 38 height 16
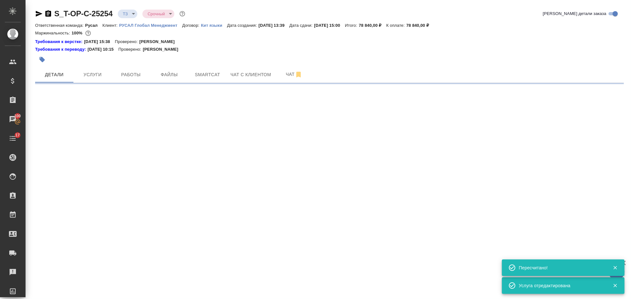
select select "RU"
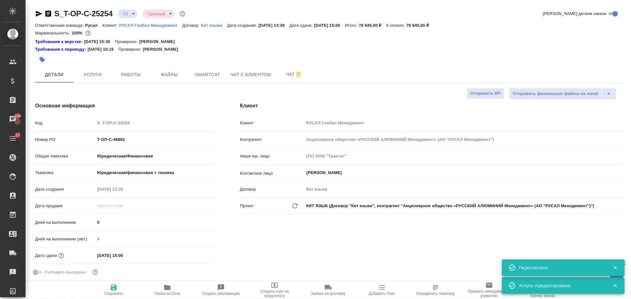
type textarea "x"
click at [38, 14] on icon "button" at bounding box center [39, 14] width 8 height 8
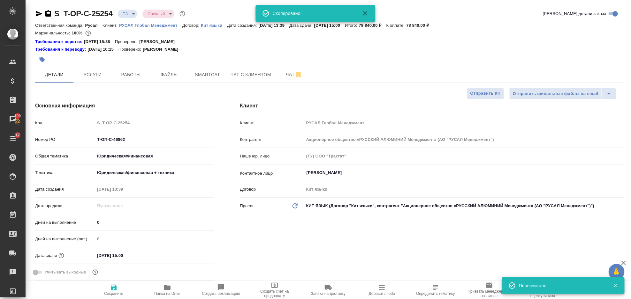
click at [48, 12] on icon "button" at bounding box center [48, 13] width 6 height 6
type textarea "x"
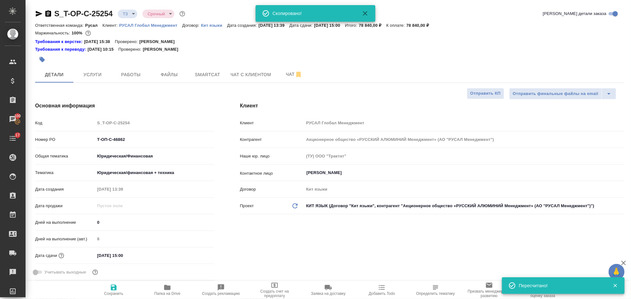
type textarea "x"
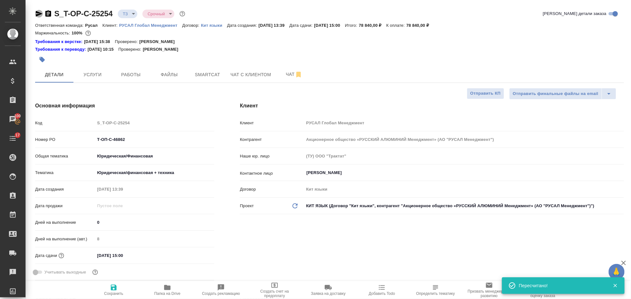
click at [41, 16] on icon "button" at bounding box center [39, 14] width 8 height 8
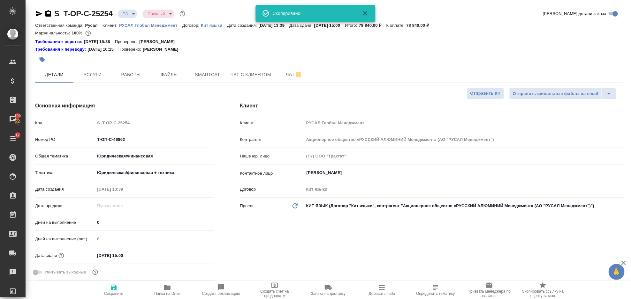
type textarea "x"
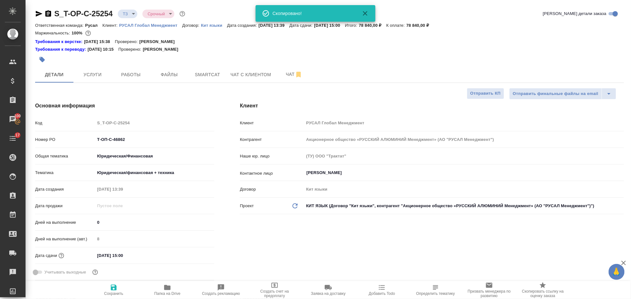
type textarea "x"
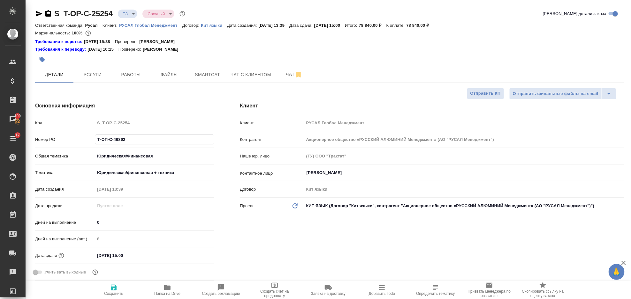
drag, startPoint x: 130, startPoint y: 140, endPoint x: 97, endPoint y: 144, distance: 32.8
click at [97, 144] on input "Т-ОП-С-46862" at bounding box center [154, 139] width 119 height 9
paste input "**[S_T-OP-C-25254](https://tera.awatera.com/Order/68d3ca7f1bddfbf85f463db2/deta…"
type input "**[S_T-OP-C-25254](https://tera.awatera.com/Order/68d3ca7f1bddfbf85f463db2/deta…"
type textarea "x"
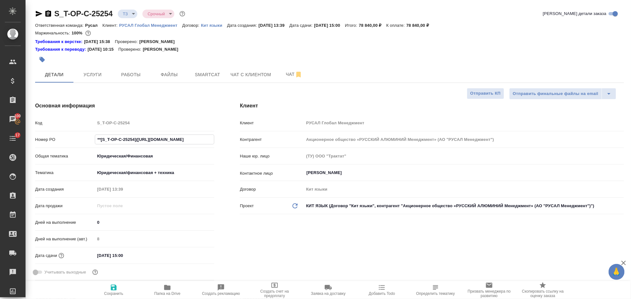
type textarea "x"
click at [158, 117] on div "Основная информация Код S_T-OP-C-25254 Номер PO **[S_T-OP-C-25254](https://tera…" at bounding box center [124, 192] width 205 height 207
type textarea "x"
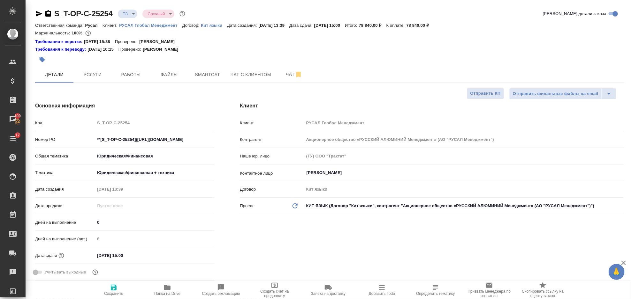
type textarea "x"
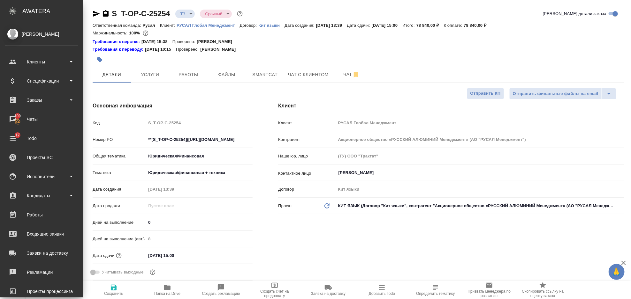
type textarea "x"
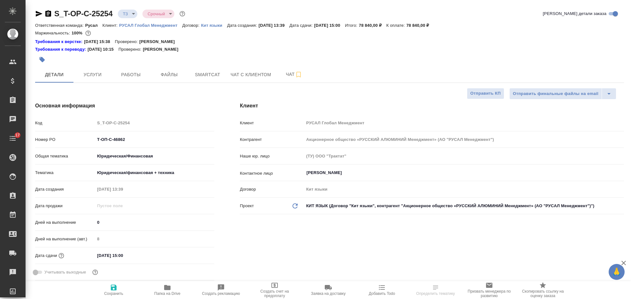
select select "RU"
drag, startPoint x: 125, startPoint y: 141, endPoint x: 94, endPoint y: 139, distance: 30.4
click at [91, 141] on div "Номер PO Т-ОП-С-46862" at bounding box center [124, 139] width 179 height 11
select select "RU"
type textarea "x"
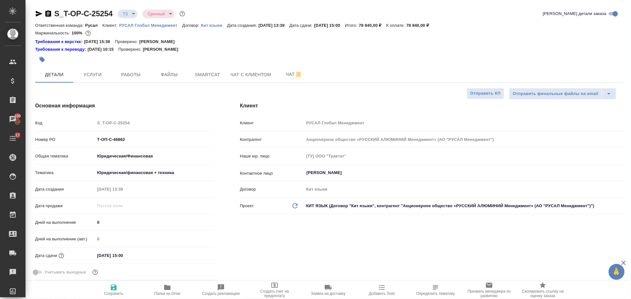
type textarea "x"
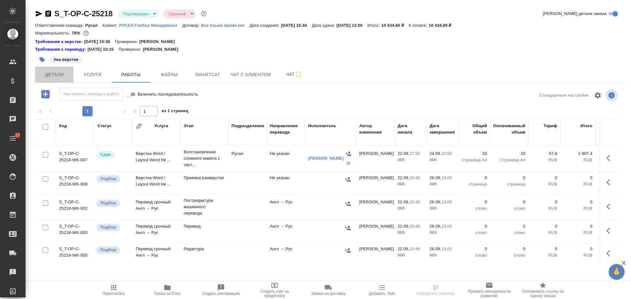
click at [49, 76] on span "Детали" at bounding box center [54, 75] width 31 height 8
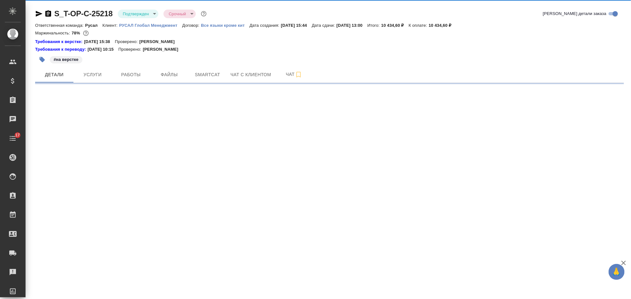
select select "RU"
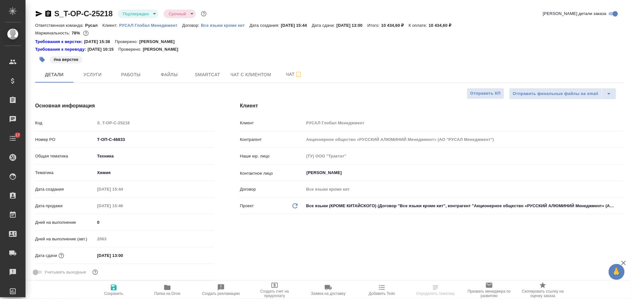
type textarea "x"
drag, startPoint x: 134, startPoint y: 139, endPoint x: 87, endPoint y: 139, distance: 46.6
click at [87, 139] on div "Номер PO Т-ОП-С-46833" at bounding box center [124, 139] width 179 height 11
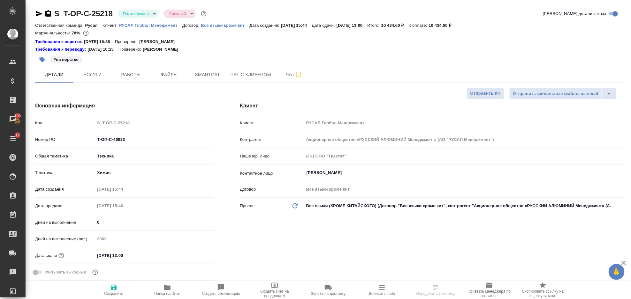
type textarea "x"
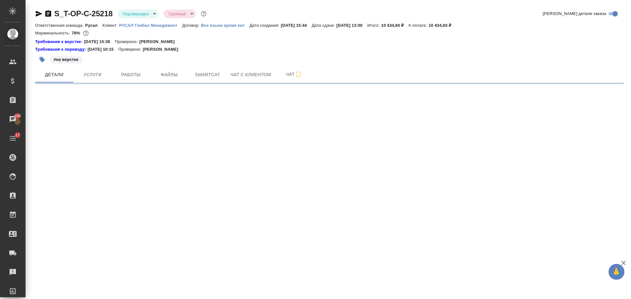
select select "RU"
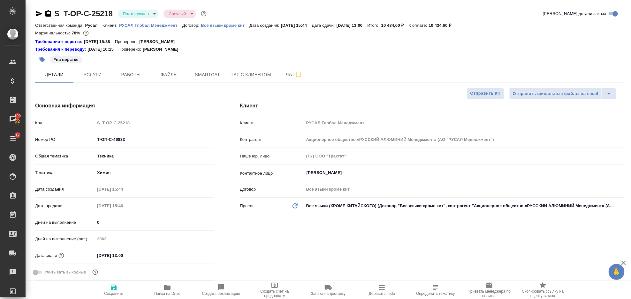
type textarea "x"
click at [105, 77] on span "Услуги" at bounding box center [92, 75] width 31 height 8
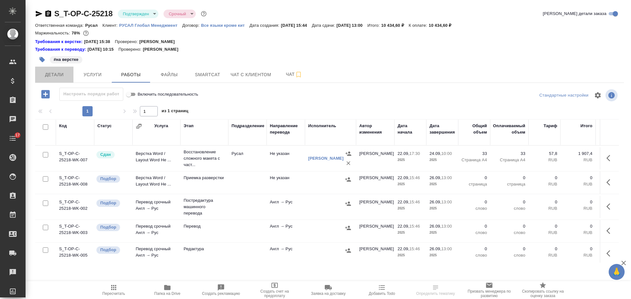
click at [58, 78] on span "Детали" at bounding box center [54, 75] width 31 height 8
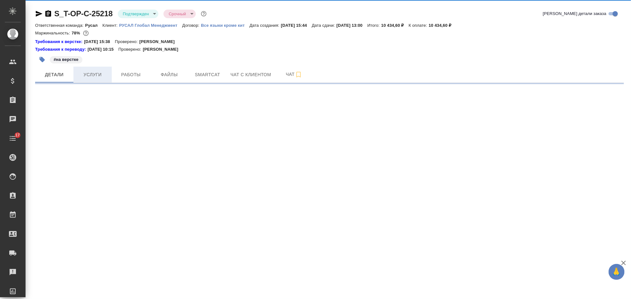
select select "RU"
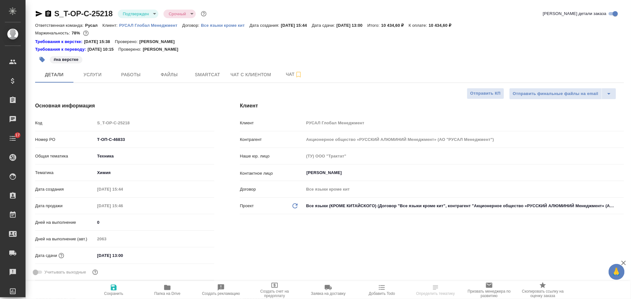
type textarea "x"
click at [146, 255] on input "[DATE] 13:00" at bounding box center [123, 255] width 56 height 9
click at [194, 254] on icon "button" at bounding box center [196, 256] width 8 height 8
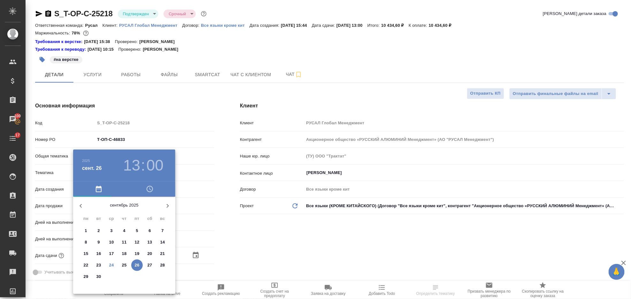
click at [89, 276] on span "29" at bounding box center [85, 277] width 11 height 6
type input "[DATE] 13:00"
type textarea "x"
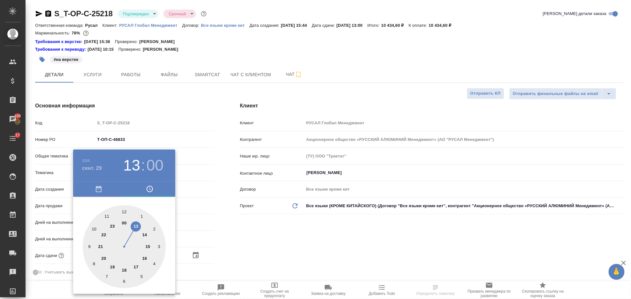
click at [148, 259] on div at bounding box center [124, 247] width 83 height 83
type input "[DATE] 16:00"
type textarea "x"
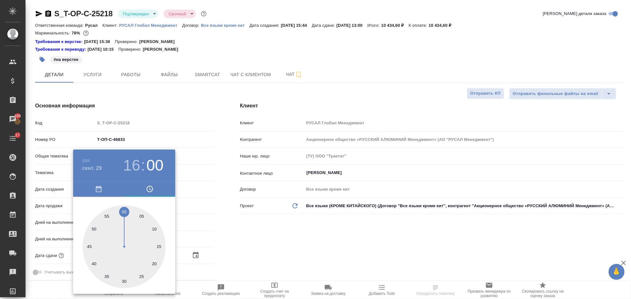
click at [122, 210] on div at bounding box center [124, 247] width 83 height 83
type textarea "x"
click at [251, 253] on div at bounding box center [315, 149] width 631 height 299
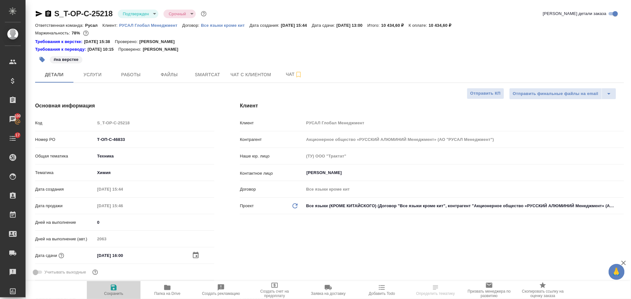
click at [118, 287] on span "Сохранить" at bounding box center [114, 290] width 46 height 12
type textarea "x"
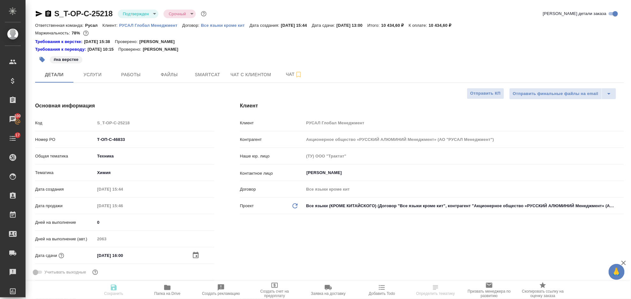
type textarea "x"
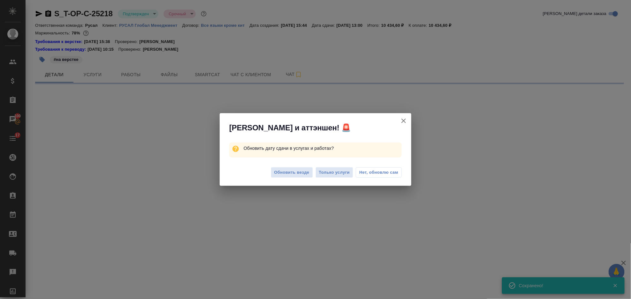
click at [336, 174] on span "Только услуги" at bounding box center [334, 172] width 31 height 7
select select "RU"
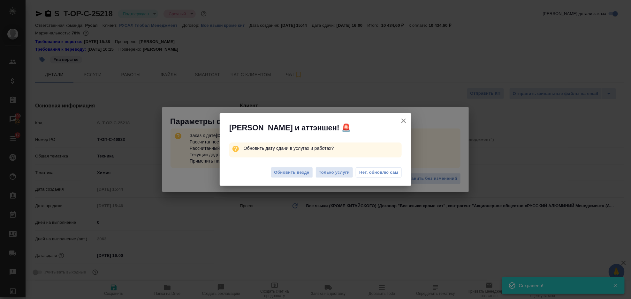
type textarea "x"
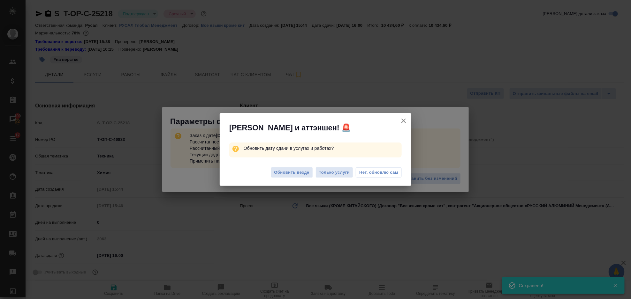
type textarea "x"
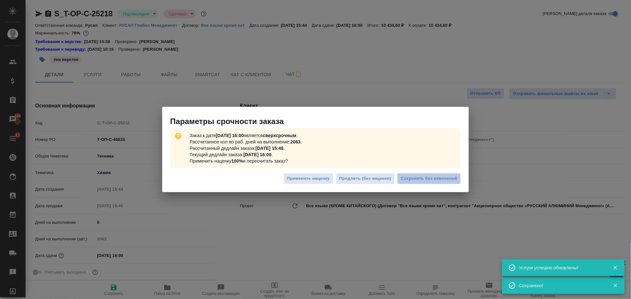
click at [426, 178] on span "Сохранить без изменений" at bounding box center [429, 178] width 57 height 7
type textarea "x"
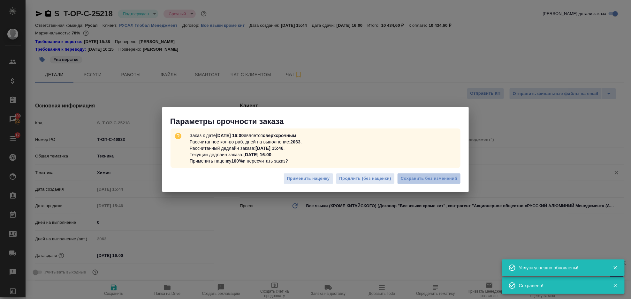
type textarea "x"
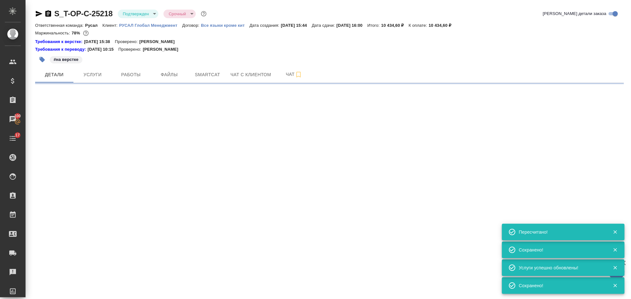
select select "RU"
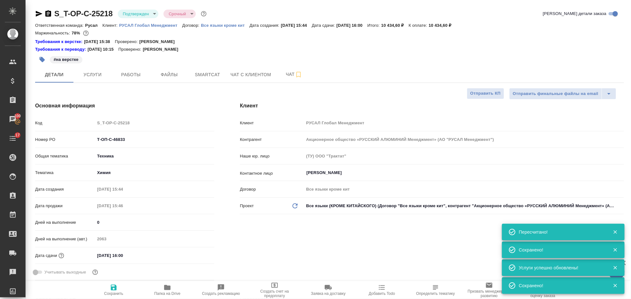
type textarea "x"
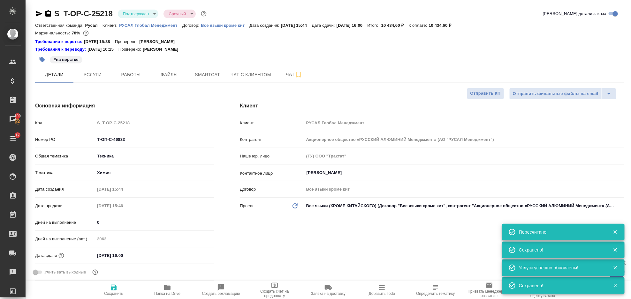
type textarea "x"
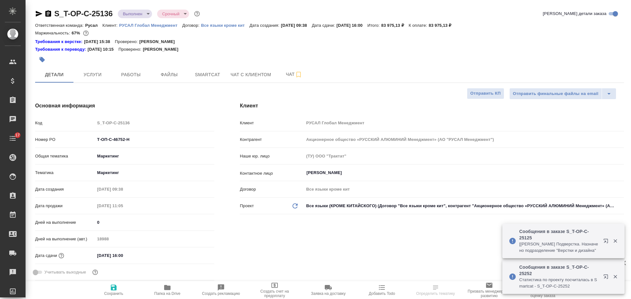
select select "RU"
type input "[PERSON_NAME]"
click at [39, 14] on icon "button" at bounding box center [39, 14] width 7 height 6
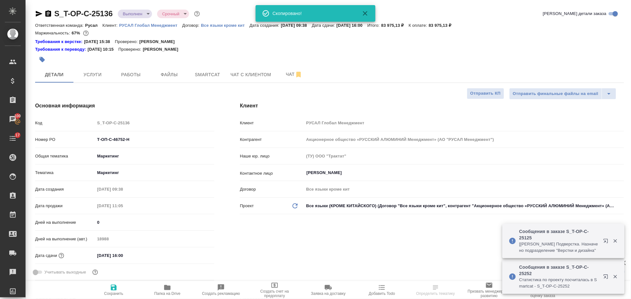
select select "RU"
type textarea "x"
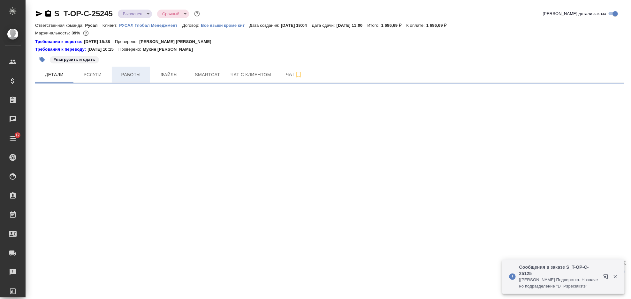
select select "RU"
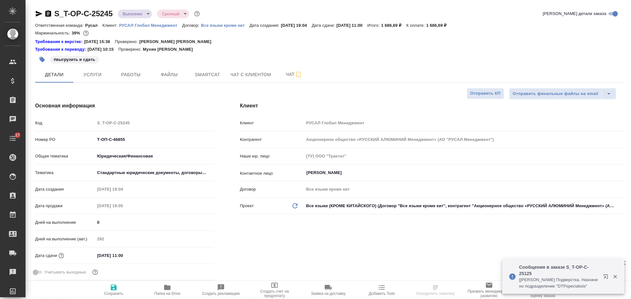
type textarea "x"
click at [40, 12] on icon "button" at bounding box center [39, 14] width 8 height 8
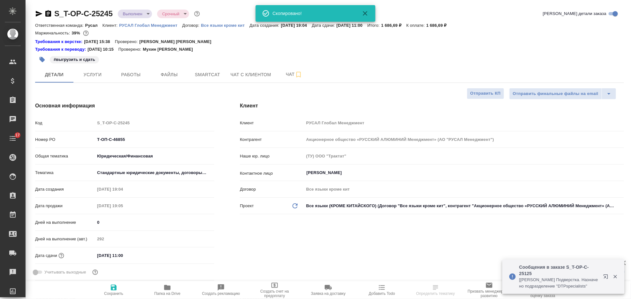
type textarea "x"
select select "RU"
type textarea "x"
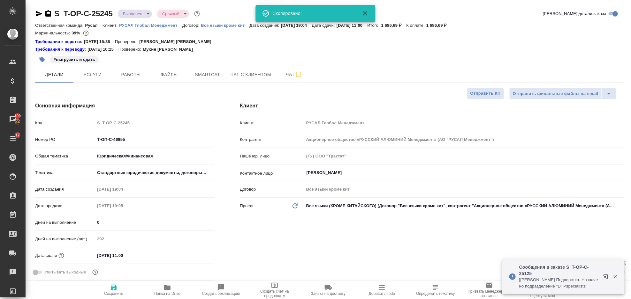
type textarea "x"
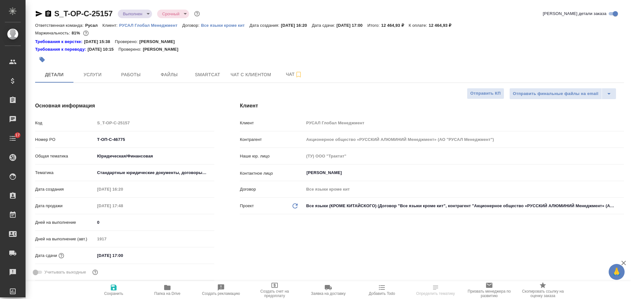
select select "RU"
click at [97, 81] on button "Услуги" at bounding box center [92, 75] width 38 height 16
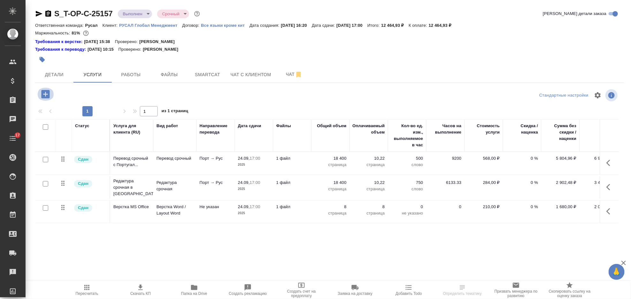
click at [43, 94] on icon "button" at bounding box center [45, 94] width 8 height 8
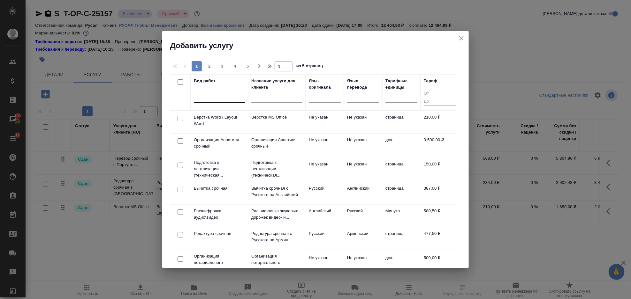
click at [201, 99] on div at bounding box center [219, 96] width 51 height 9
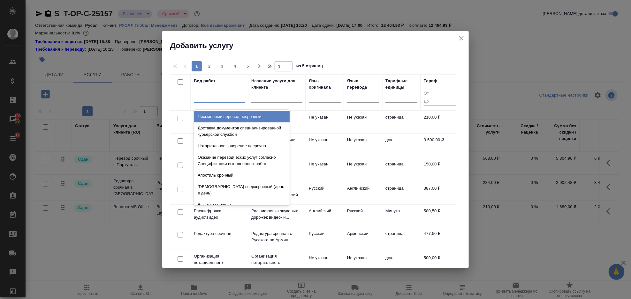
click at [226, 102] on div at bounding box center [219, 97] width 51 height 12
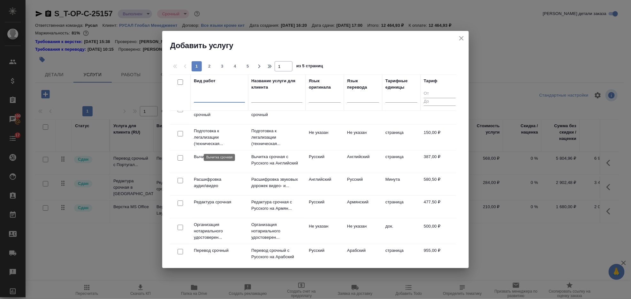
scroll to position [42, 0]
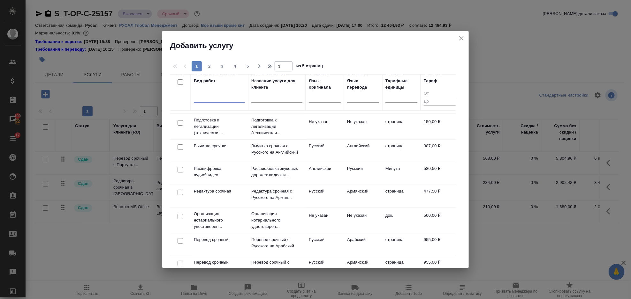
click at [179, 215] on input "checkbox" at bounding box center [180, 216] width 5 height 5
checkbox input "true"
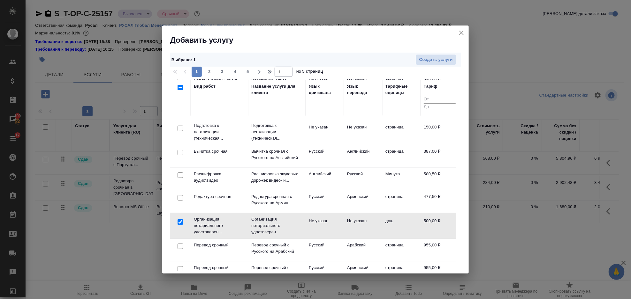
click at [427, 53] on div "Выбрано : 1 Создать услуги" at bounding box center [315, 60] width 291 height 14
click at [426, 64] on button "Создать услуги" at bounding box center [436, 59] width 41 height 11
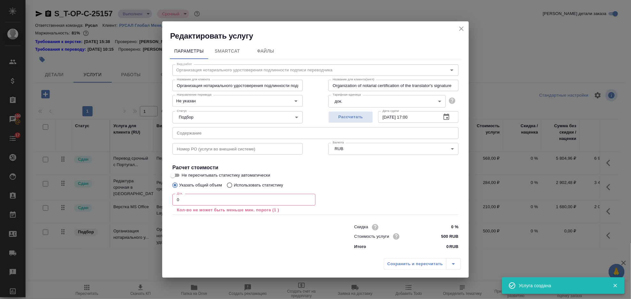
click at [198, 201] on input "0" at bounding box center [243, 199] width 143 height 11
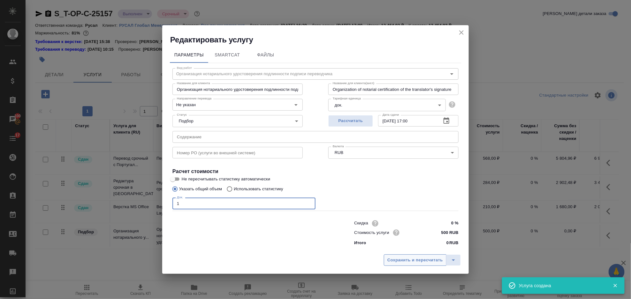
type input "1"
click at [428, 259] on span "Сохранить и пересчитать" at bounding box center [415, 260] width 56 height 7
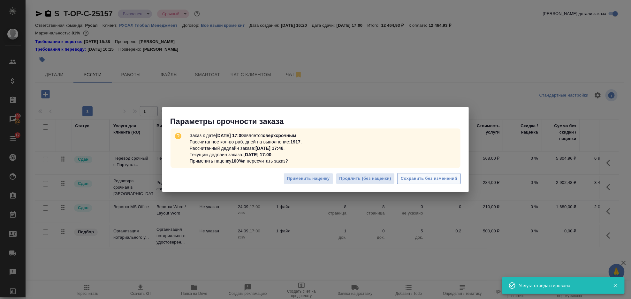
click at [417, 182] on span "Сохранить без изменений" at bounding box center [429, 178] width 57 height 7
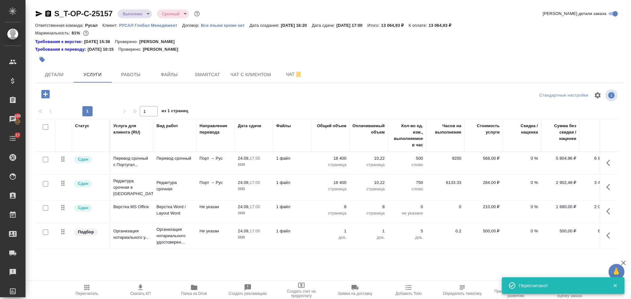
click at [87, 284] on button "Пересчитать" at bounding box center [87, 291] width 54 height 18
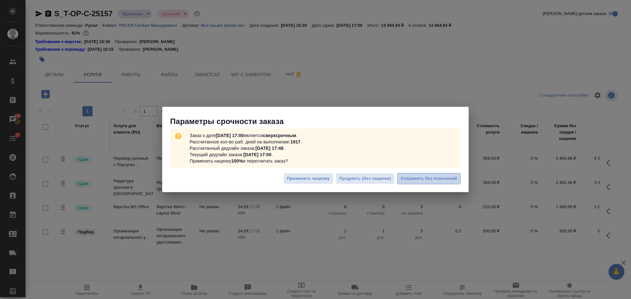
click at [431, 180] on span "Сохранить без изменений" at bounding box center [429, 178] width 57 height 7
